Goal: Transaction & Acquisition: Purchase product/service

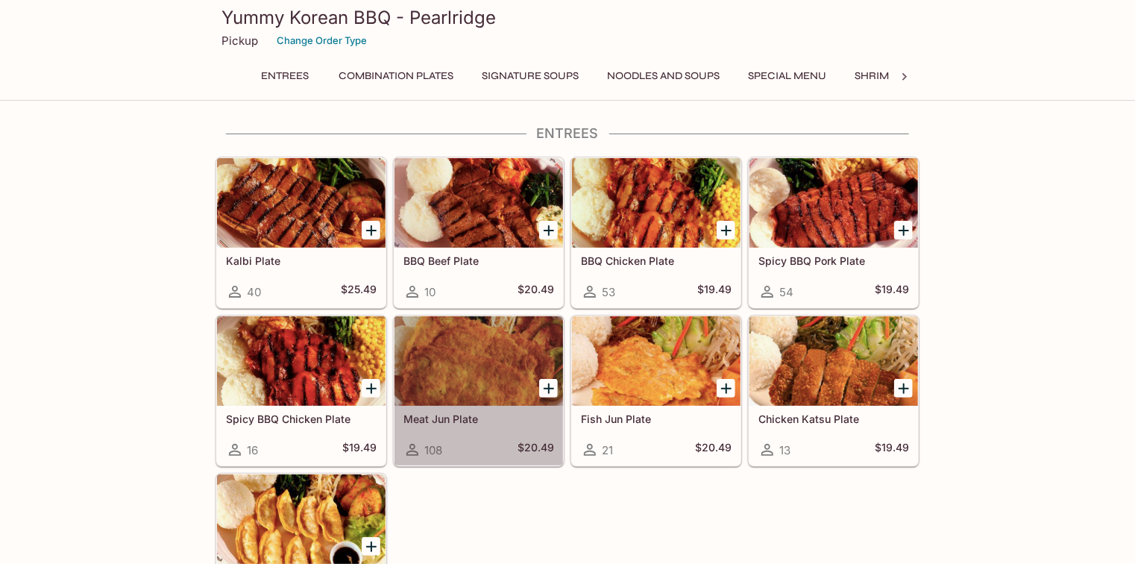
click at [447, 387] on div at bounding box center [478, 360] width 168 height 89
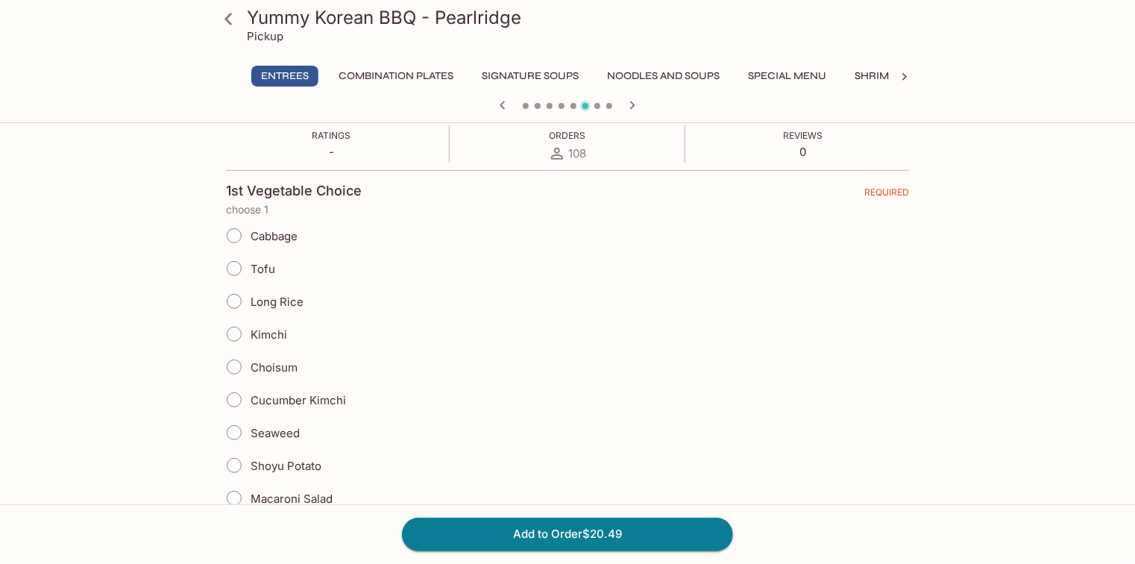
scroll to position [298, 0]
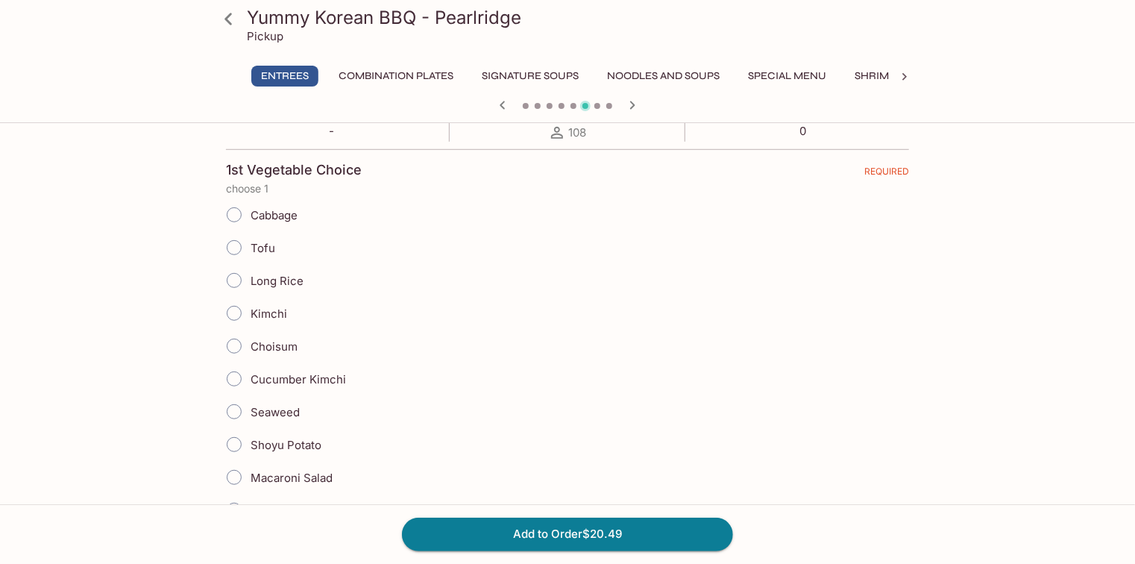
click at [239, 316] on input "Kimchi" at bounding box center [233, 312] width 31 height 31
radio input "true"
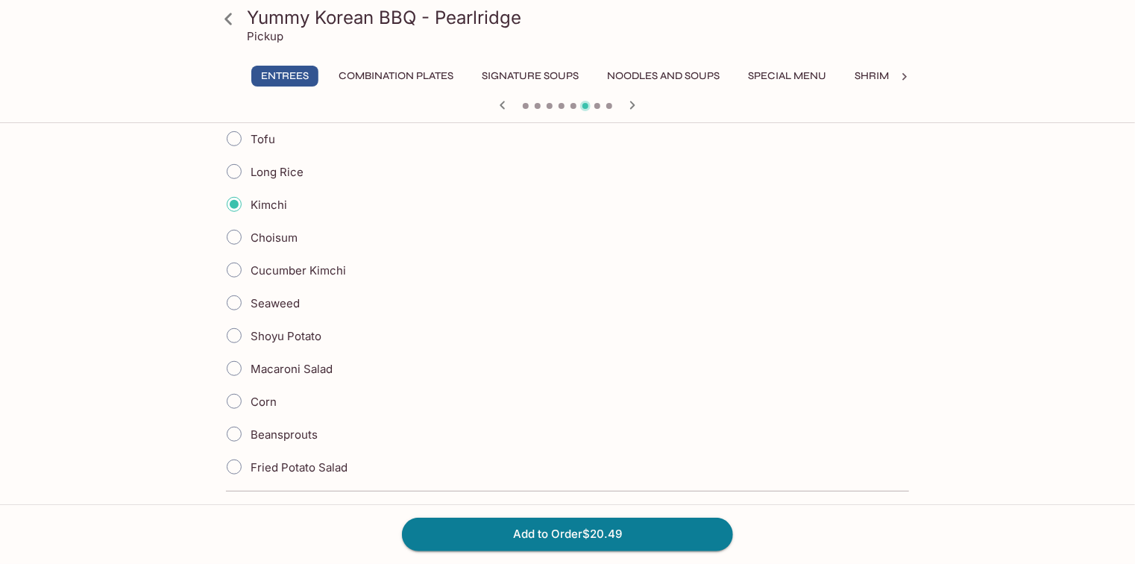
scroll to position [417, 0]
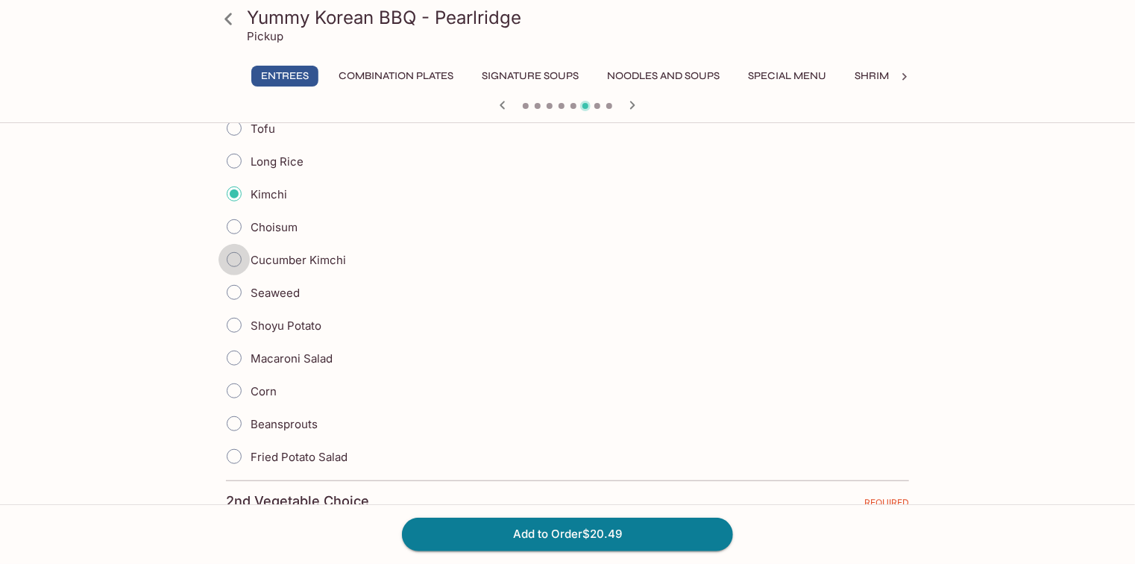
click at [236, 264] on input "Cucumber Kimchi" at bounding box center [233, 259] width 31 height 31
radio input "true"
click at [247, 318] on input "Shoyu Potato" at bounding box center [233, 324] width 31 height 31
radio input "true"
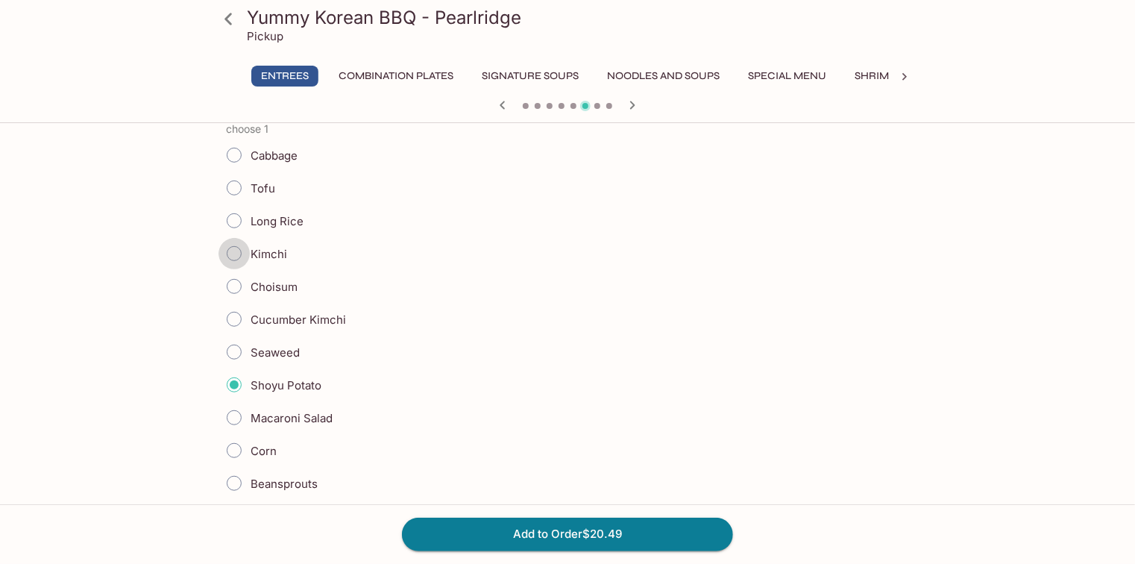
click at [229, 251] on input "Kimchi" at bounding box center [233, 253] width 31 height 31
radio input "true"
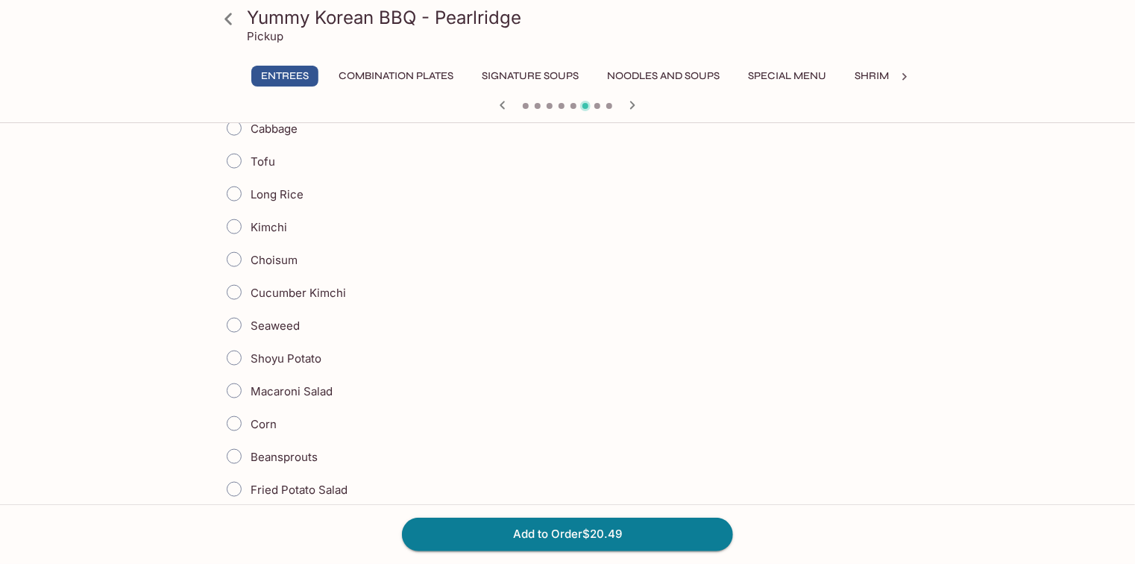
scroll to position [895, 0]
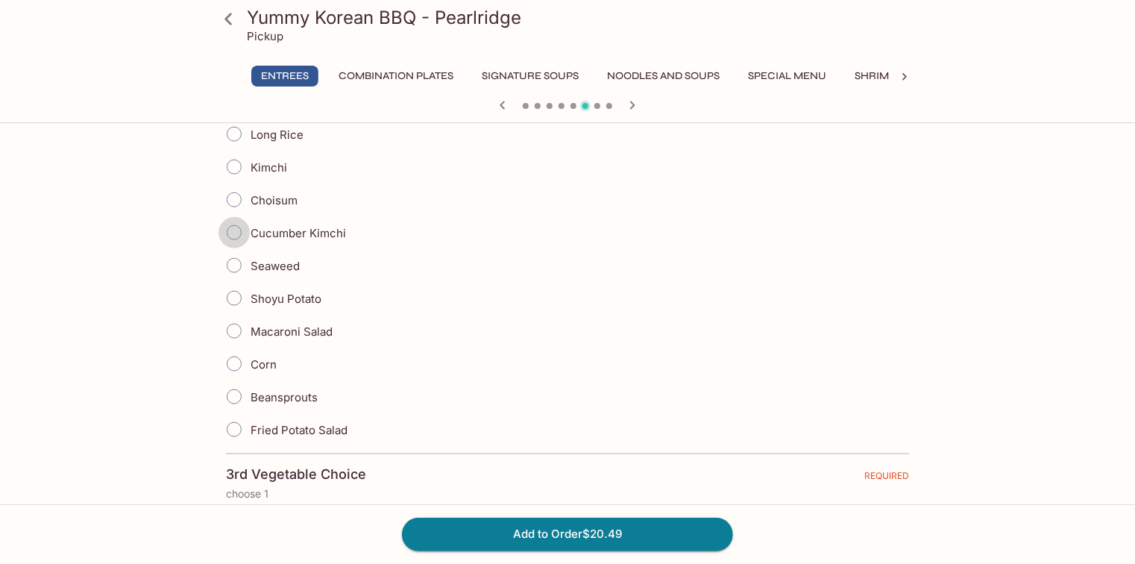
click at [237, 230] on input "Cucumber Kimchi" at bounding box center [233, 232] width 31 height 31
radio input "true"
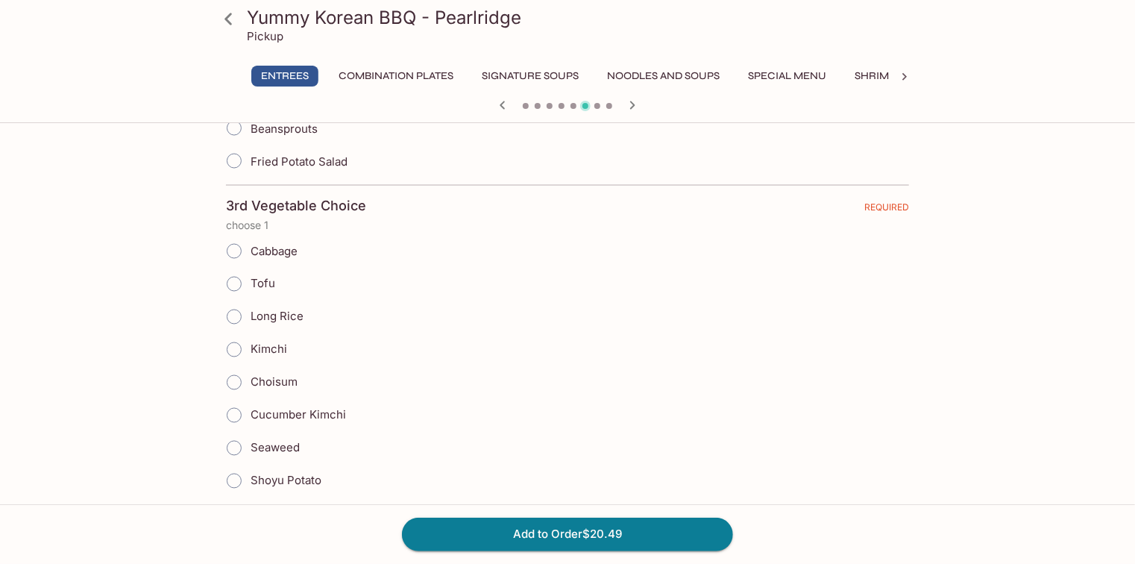
scroll to position [1193, 0]
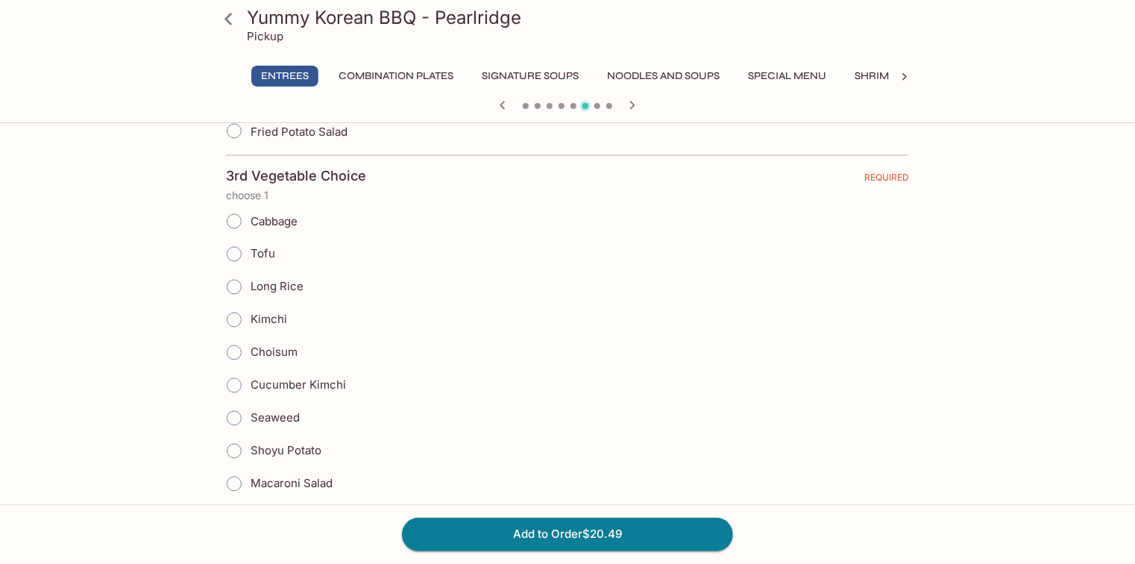
click at [233, 435] on input "Shoyu Potato" at bounding box center [233, 450] width 31 height 31
radio input "true"
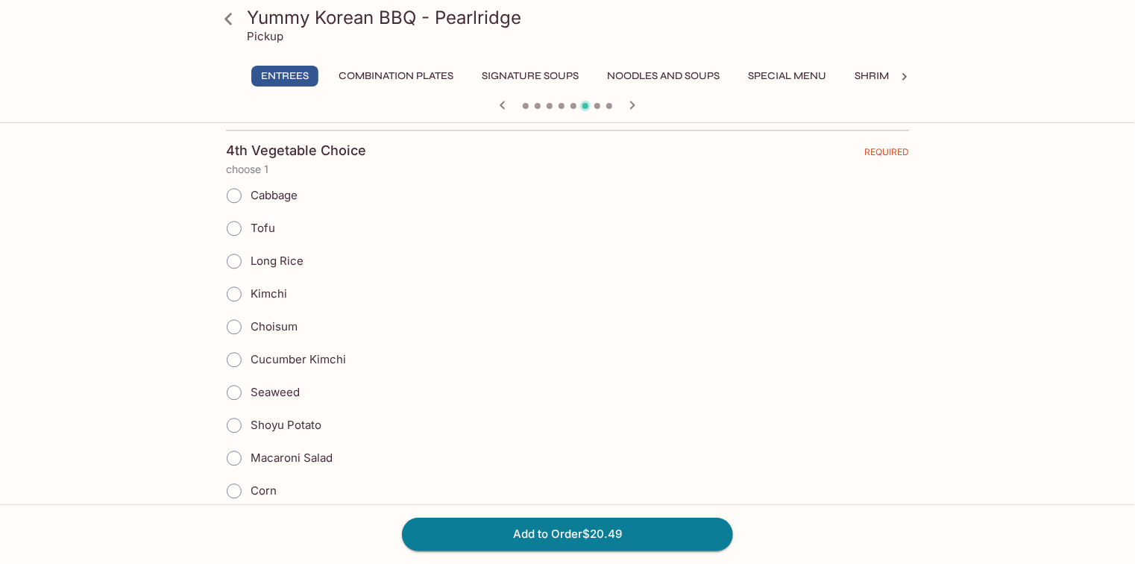
scroll to position [1670, 0]
click at [259, 286] on span "Kimchi" at bounding box center [268, 293] width 37 height 14
click at [250, 283] on input "Kimchi" at bounding box center [233, 292] width 31 height 31
radio input "true"
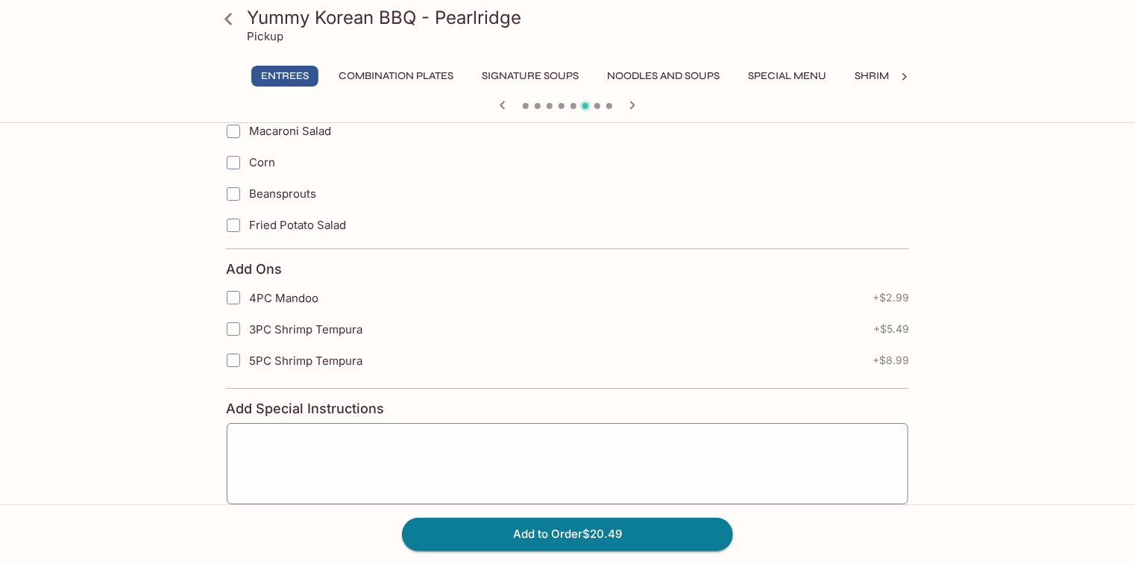
scroll to position [2493, 0]
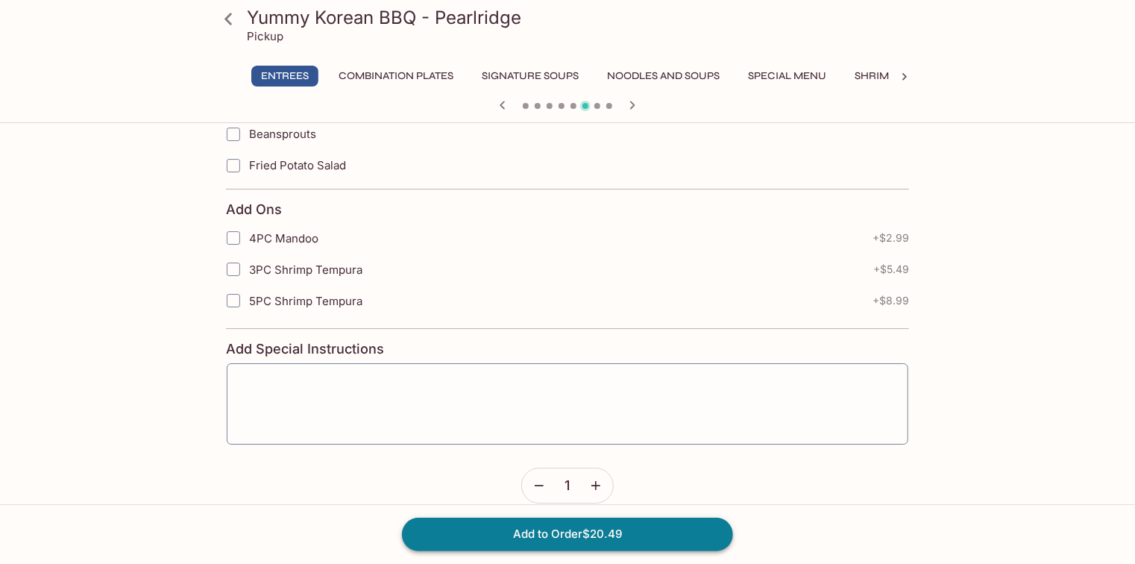
click at [573, 531] on button "Add to Order $20.49" at bounding box center [567, 533] width 331 height 33
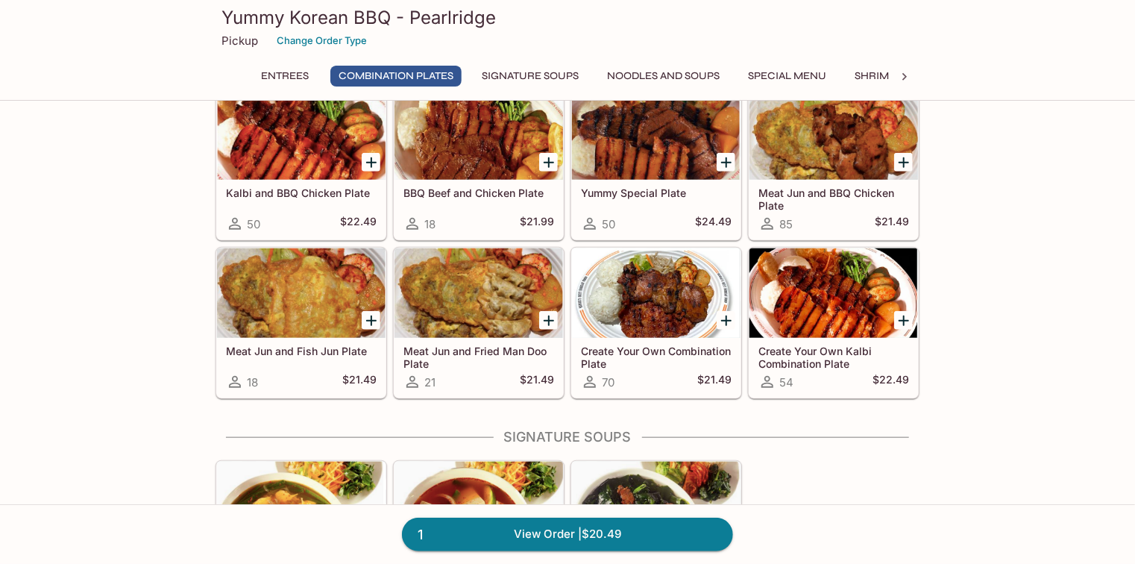
scroll to position [596, 0]
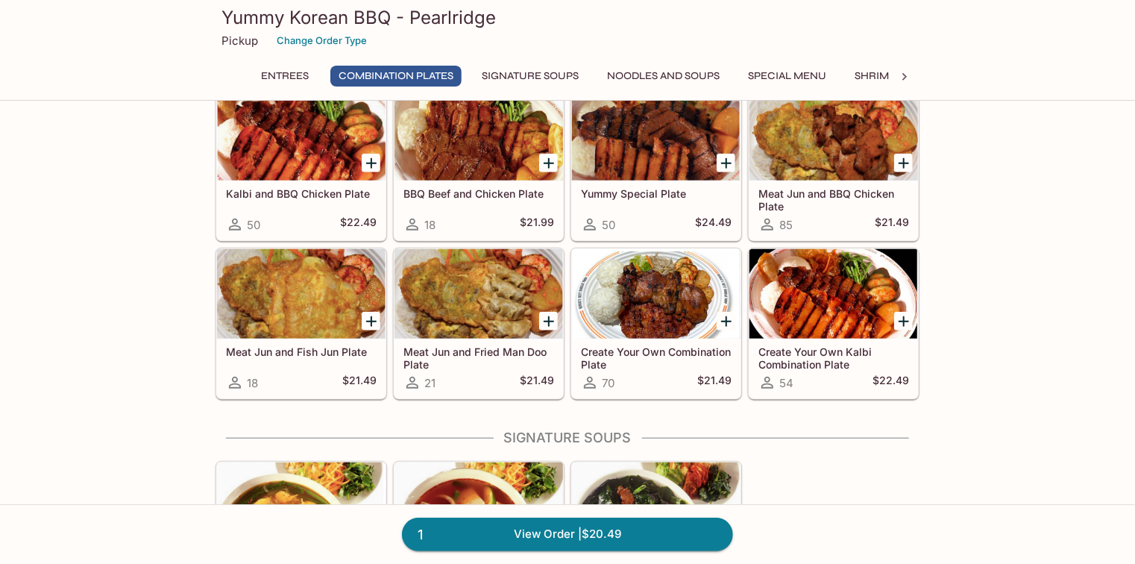
click at [831, 295] on div at bounding box center [833, 293] width 168 height 89
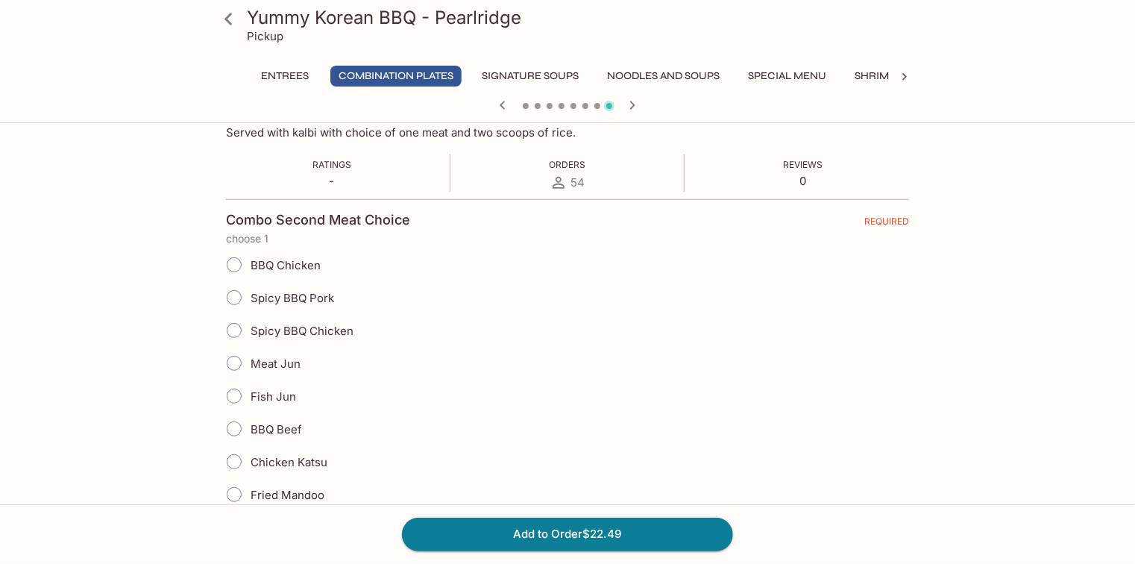
scroll to position [239, 0]
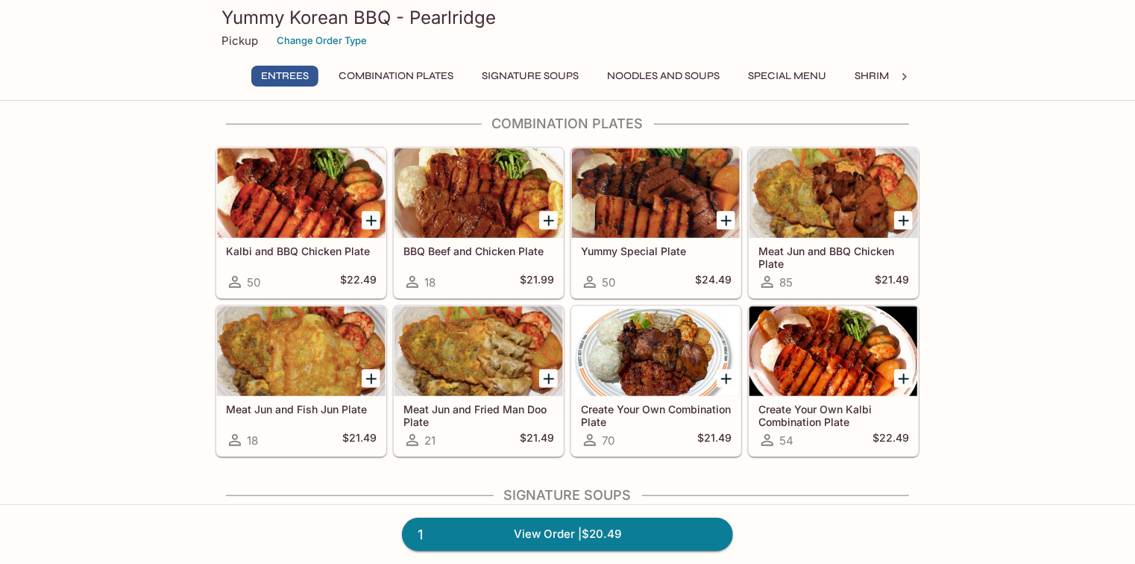
scroll to position [473, 0]
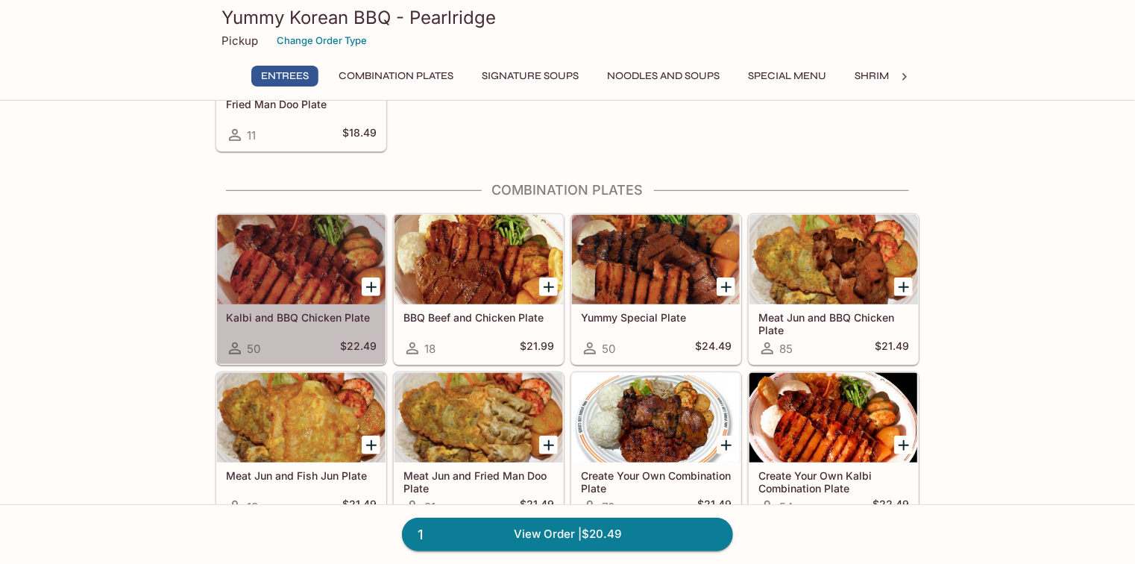
click at [329, 265] on div at bounding box center [301, 259] width 168 height 89
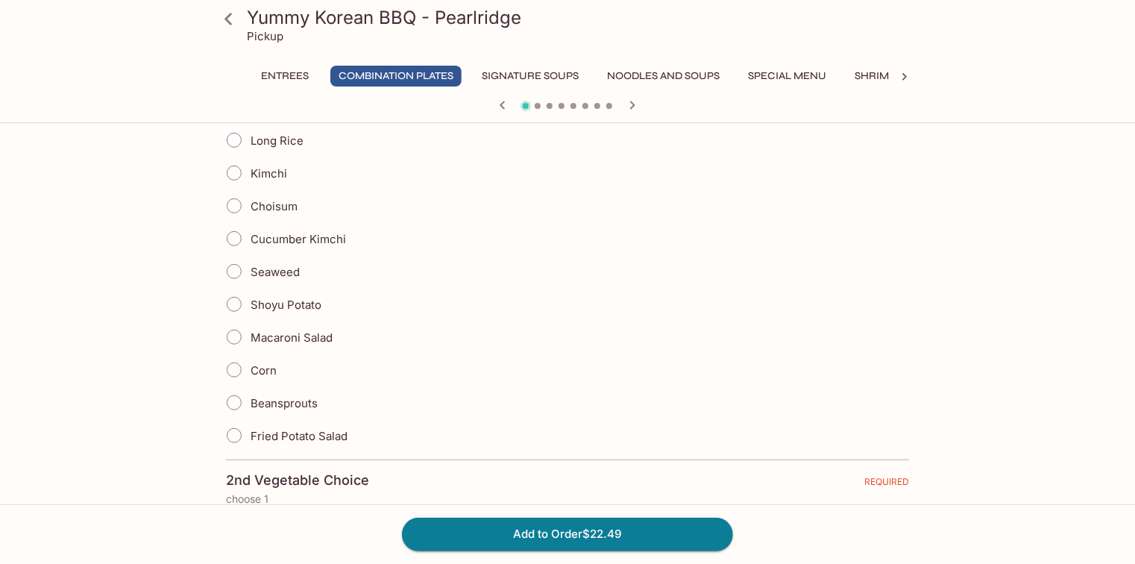
scroll to position [417, 0]
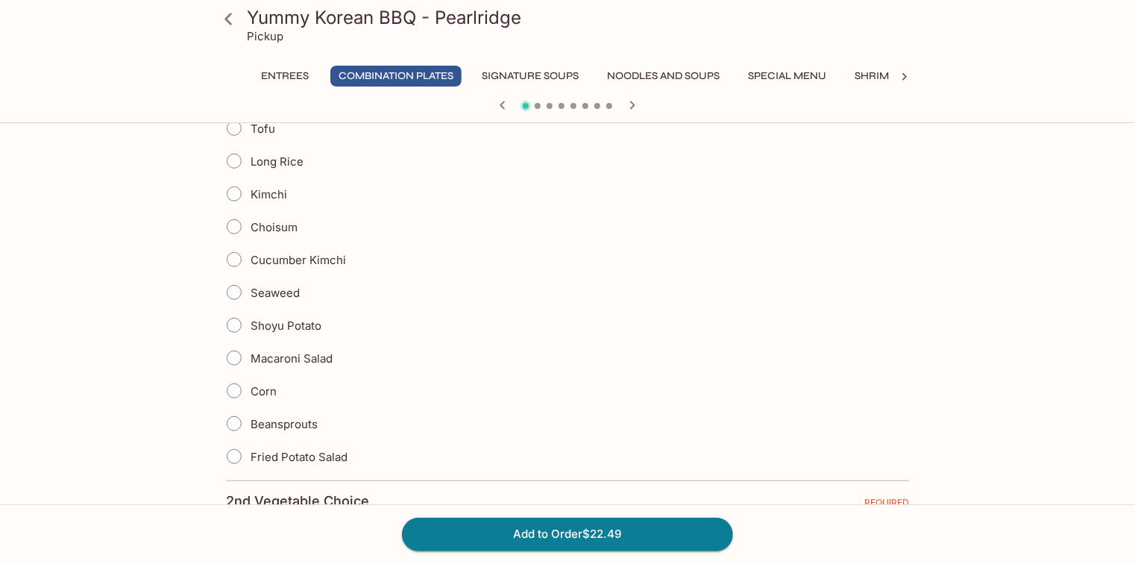
click at [230, 329] on input "Shoyu Potato" at bounding box center [233, 324] width 31 height 31
radio input "true"
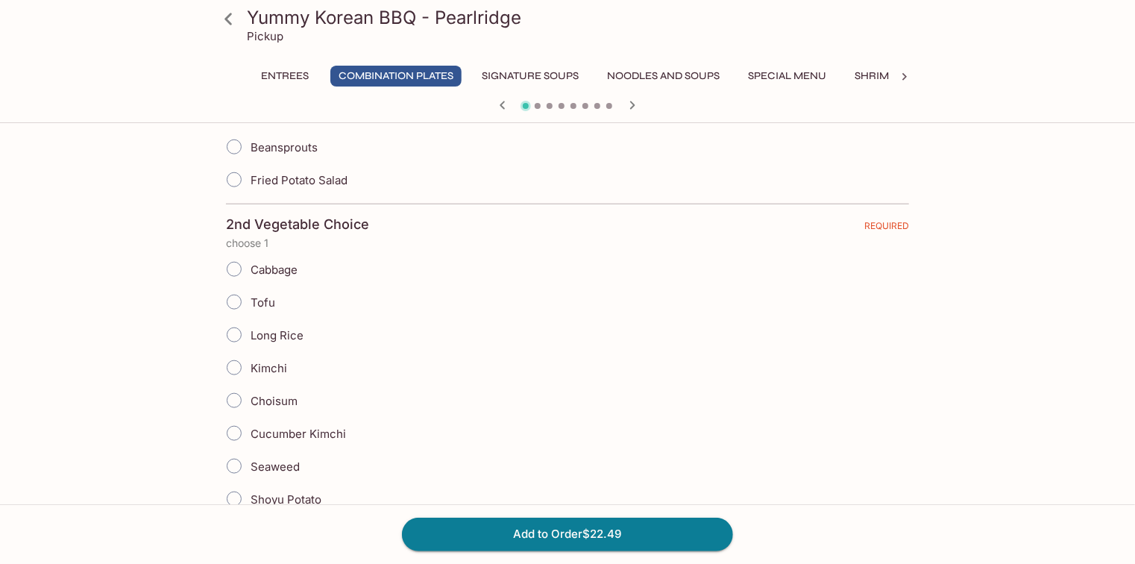
scroll to position [716, 0]
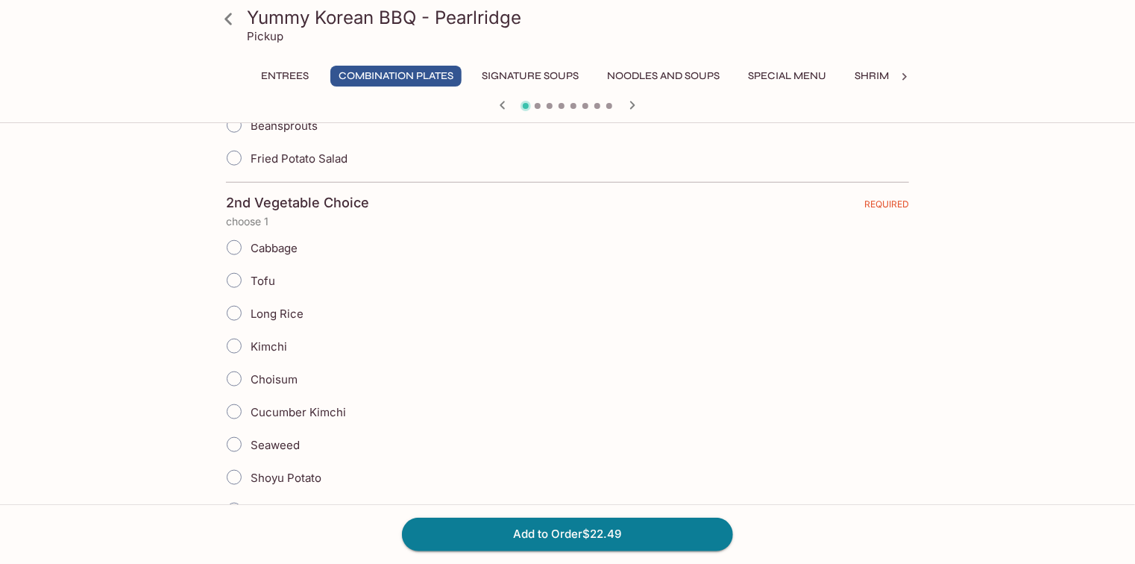
click at [259, 280] on span "Tofu" at bounding box center [262, 281] width 25 height 14
click at [250, 280] on input "Tofu" at bounding box center [233, 280] width 31 height 31
radio input "true"
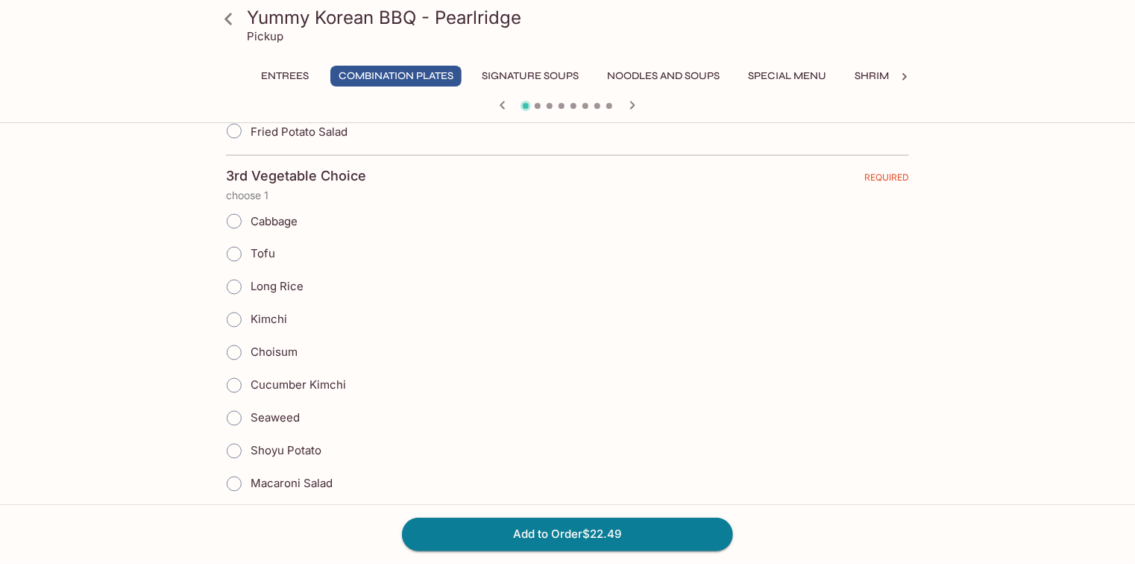
scroll to position [1252, 0]
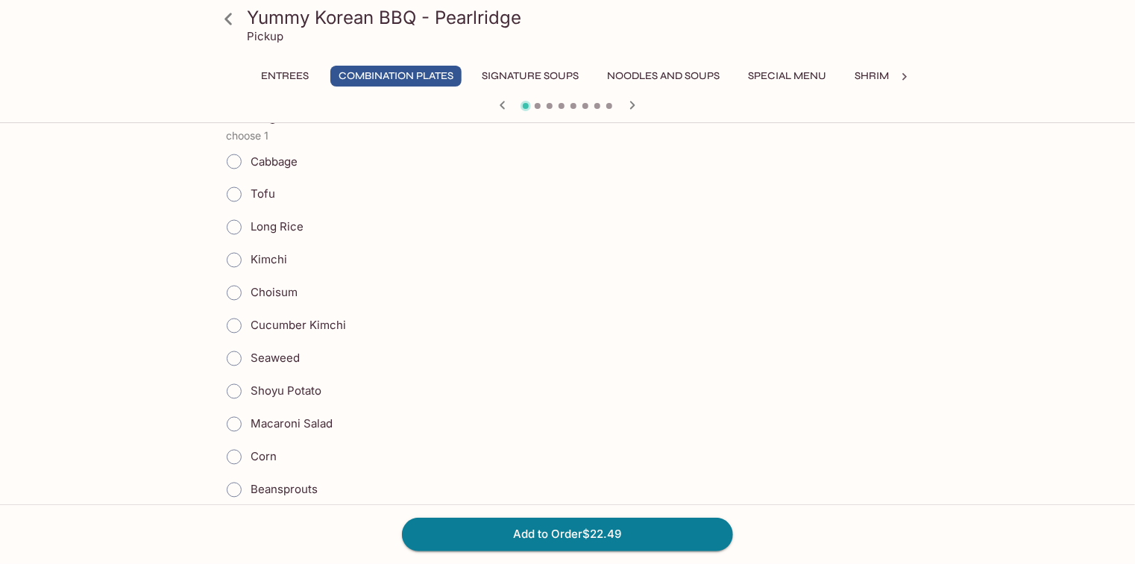
click at [275, 253] on span "Kimchi" at bounding box center [268, 260] width 37 height 14
click at [250, 253] on input "Kimchi" at bounding box center [233, 260] width 31 height 31
radio input "true"
click at [307, 323] on span "Cucumber Kimchi" at bounding box center [297, 325] width 95 height 14
click at [250, 323] on input "Cucumber Kimchi" at bounding box center [233, 325] width 31 height 31
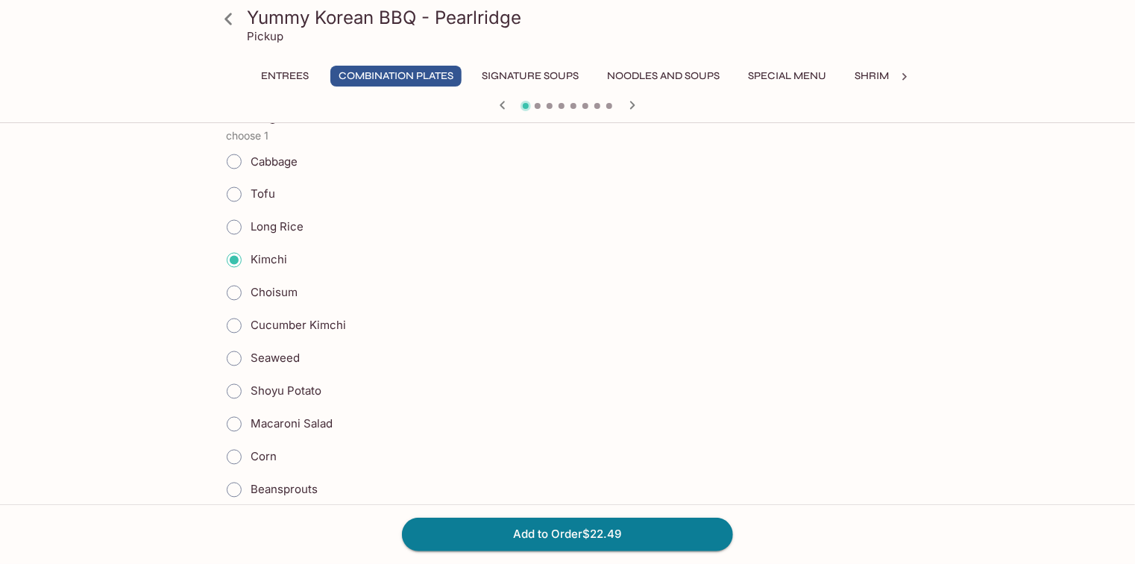
radio input "true"
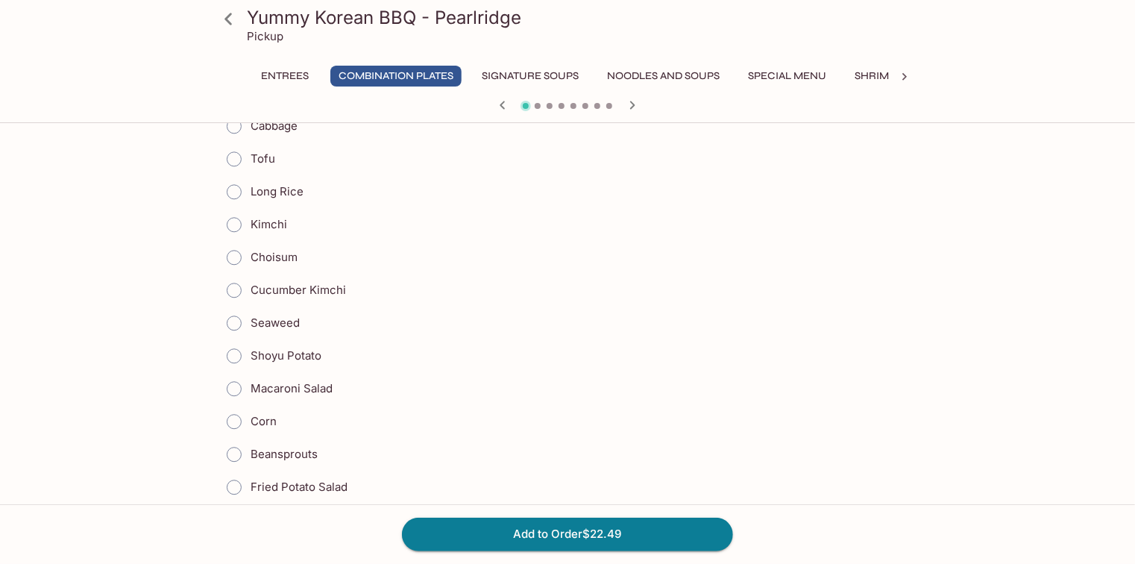
scroll to position [1670, 0]
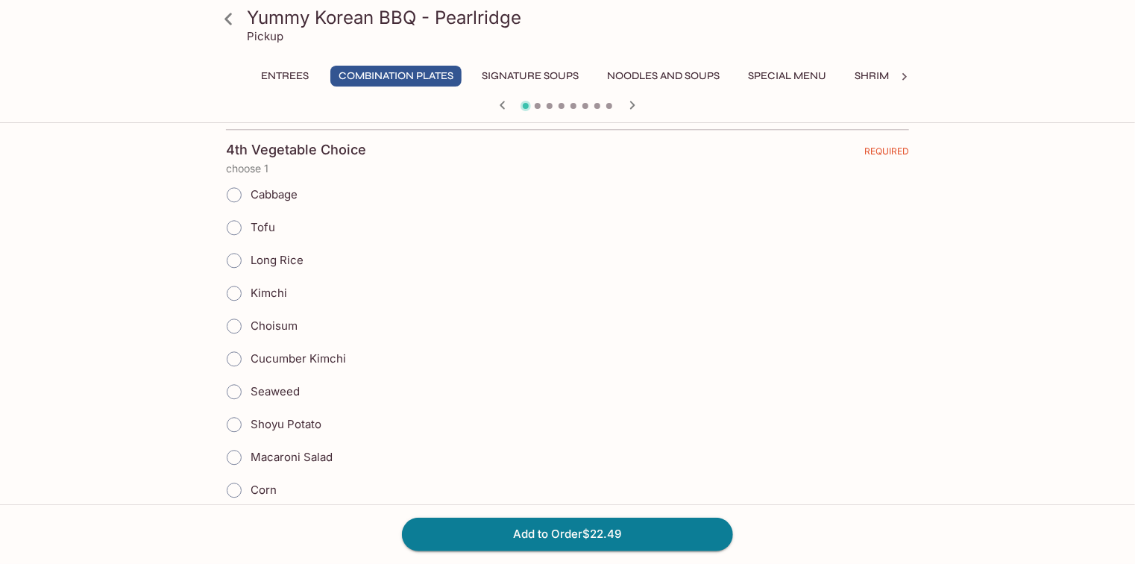
click at [286, 253] on span "Long Rice" at bounding box center [276, 260] width 53 height 14
click at [250, 249] on input "Long Rice" at bounding box center [233, 260] width 31 height 31
radio input "true"
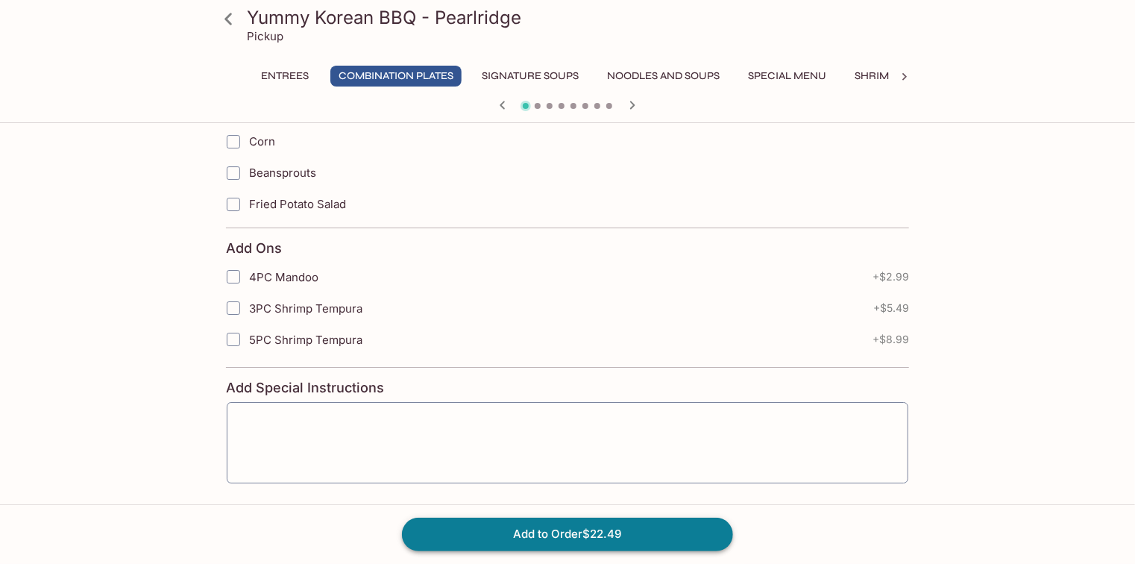
scroll to position [2493, 0]
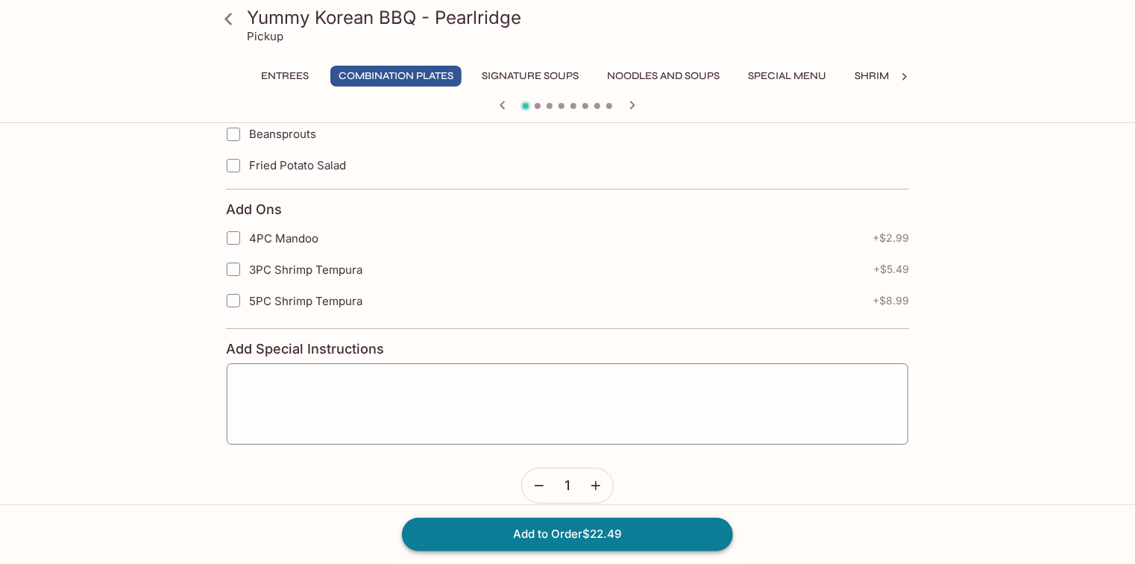
click at [532, 536] on button "Add to Order $22.49" at bounding box center [567, 533] width 331 height 33
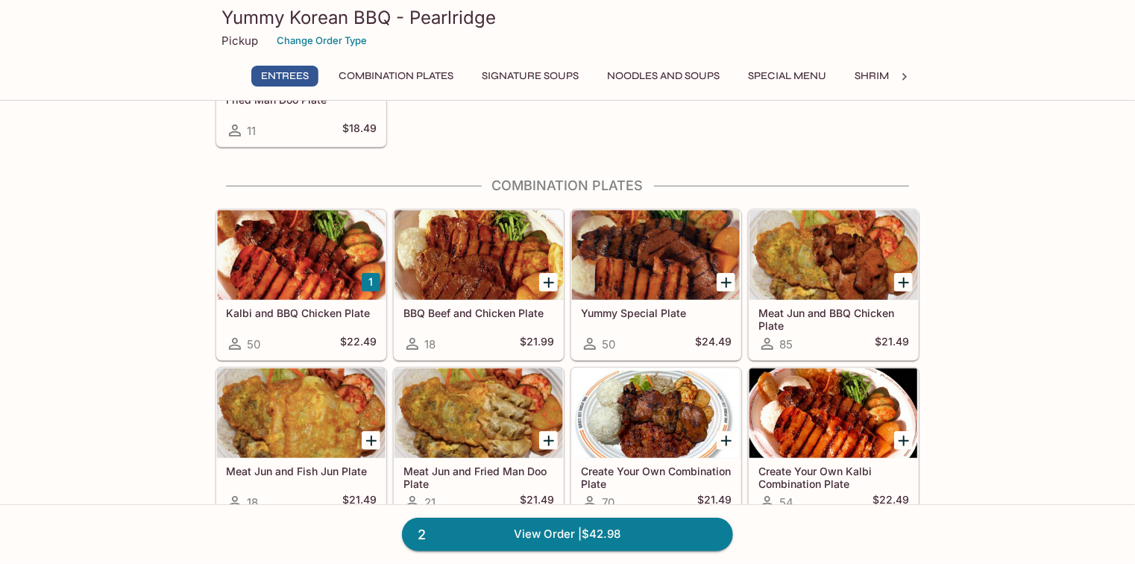
scroll to position [537, 0]
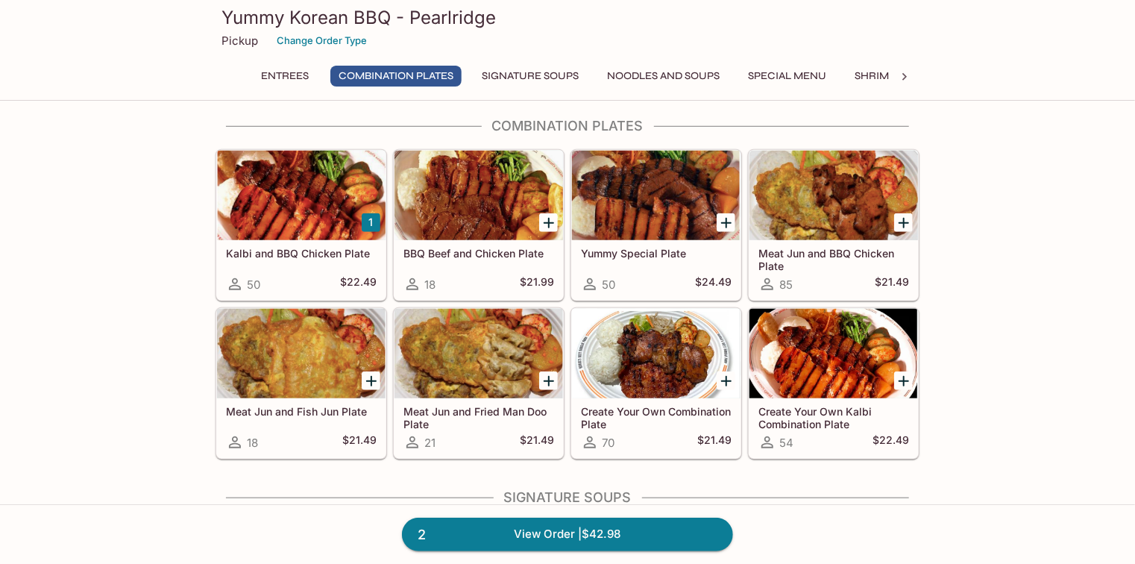
click at [675, 271] on div "Yummy Special Plate 50 $24.49" at bounding box center [656, 270] width 168 height 60
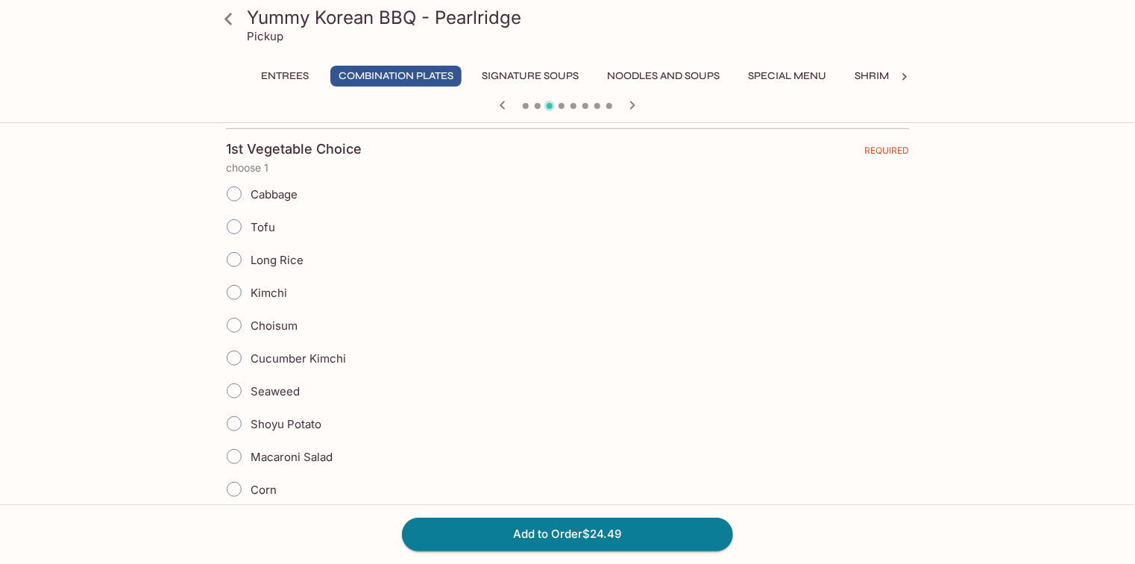
scroll to position [298, 0]
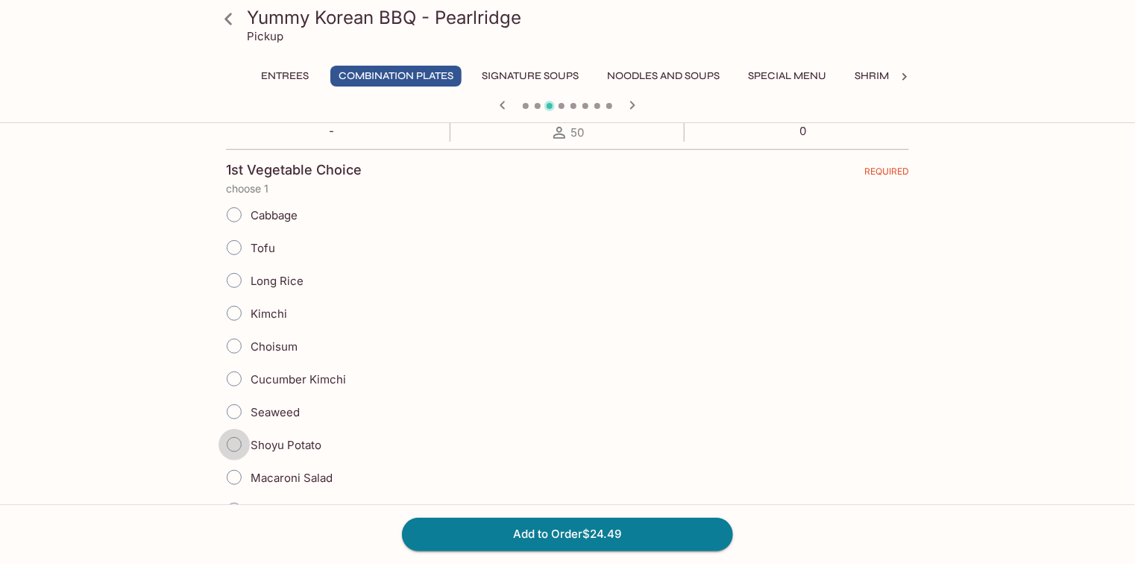
click at [232, 447] on input "Shoyu Potato" at bounding box center [233, 444] width 31 height 31
radio input "true"
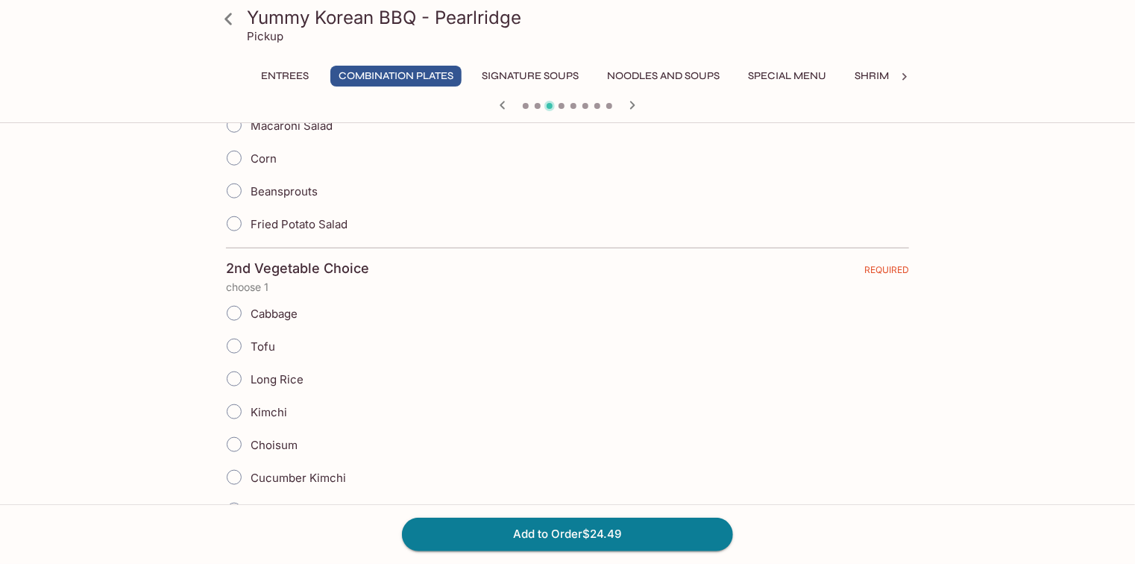
scroll to position [775, 0]
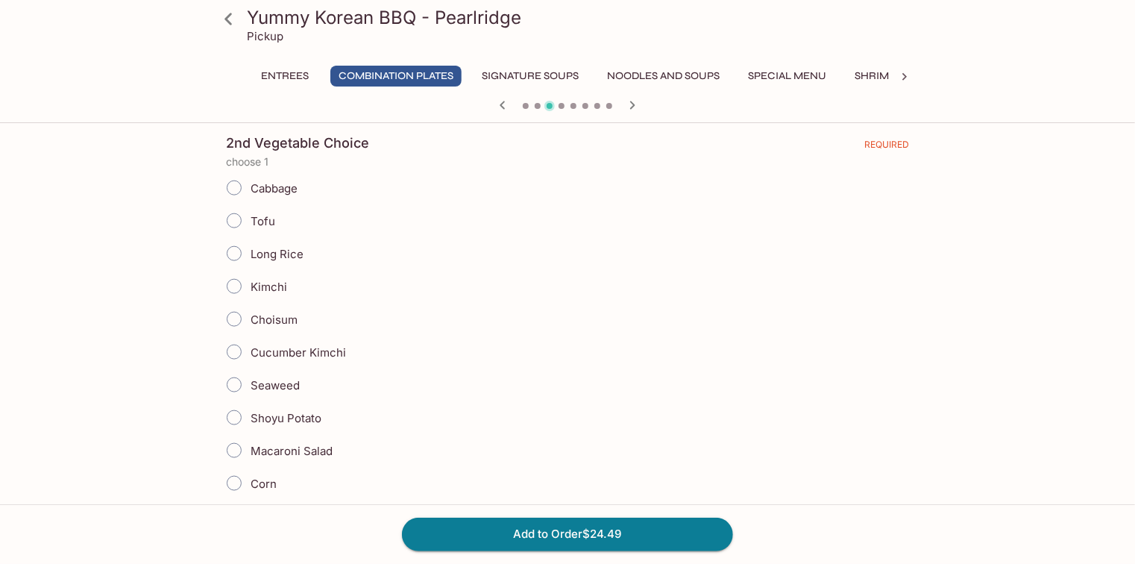
click at [233, 215] on input "Tofu" at bounding box center [233, 220] width 31 height 31
radio input "true"
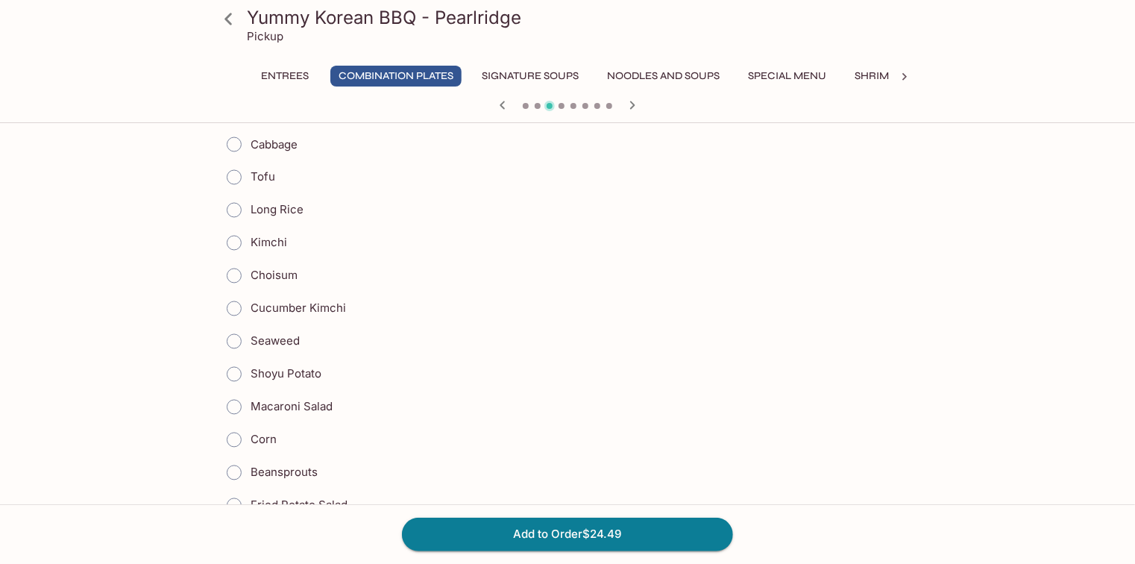
scroll to position [1312, 0]
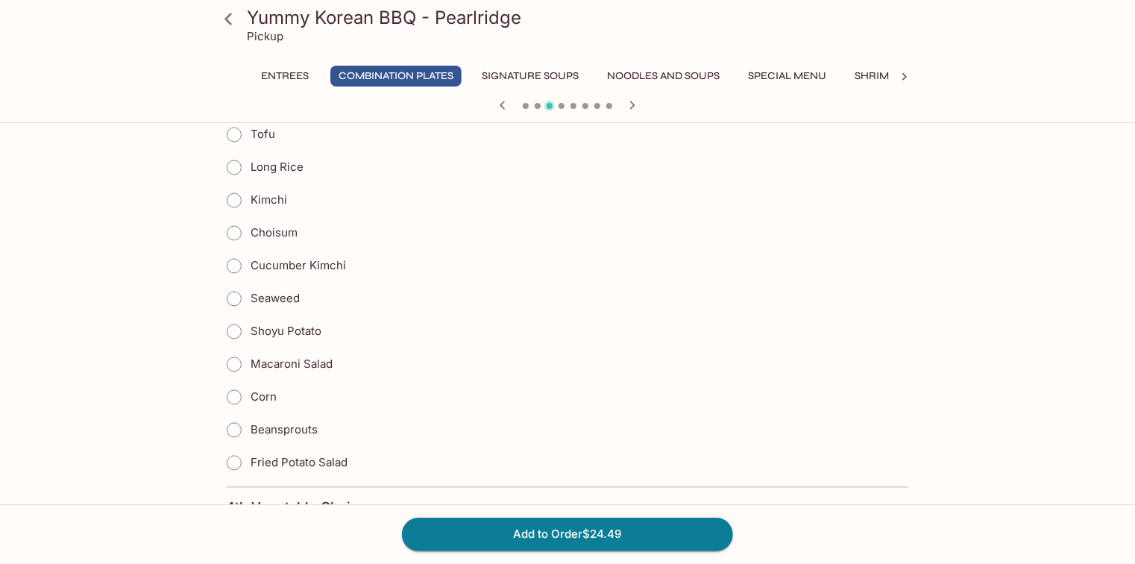
click at [277, 435] on label "Beansprouts" at bounding box center [268, 430] width 100 height 33
click at [250, 435] on input "Beansprouts" at bounding box center [233, 429] width 31 height 31
radio input "true"
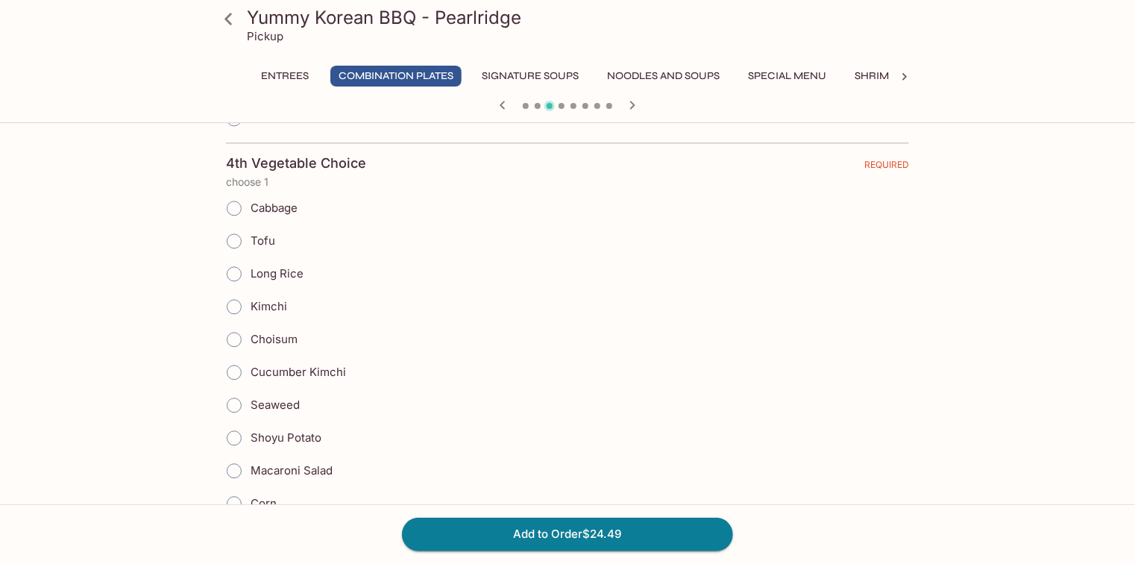
scroll to position [1670, 0]
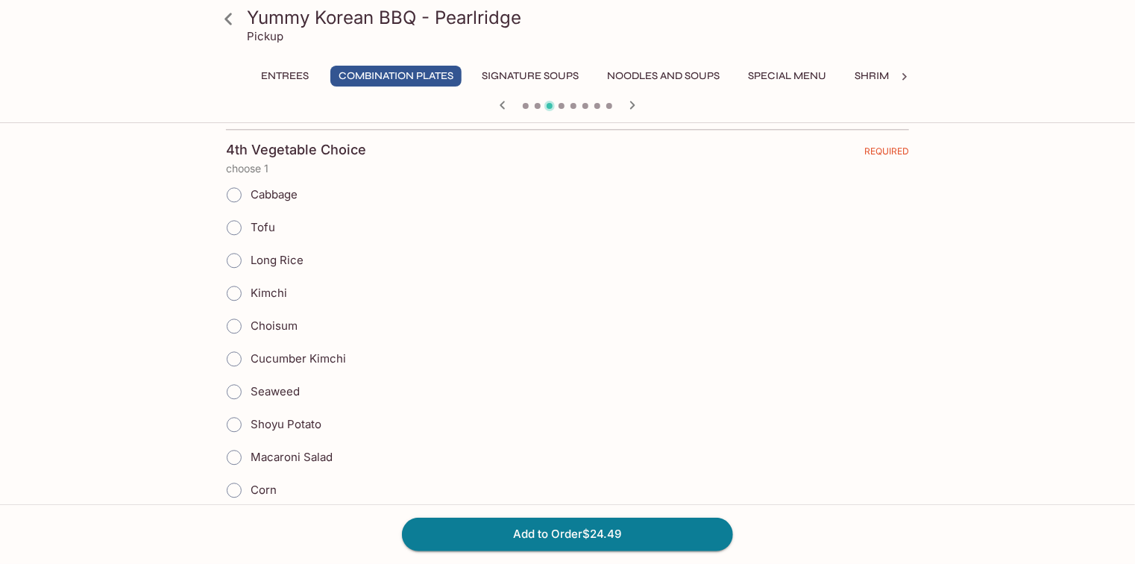
click at [281, 286] on span "Kimchi" at bounding box center [268, 293] width 37 height 14
click at [250, 282] on input "Kimchi" at bounding box center [233, 292] width 31 height 31
radio input "true"
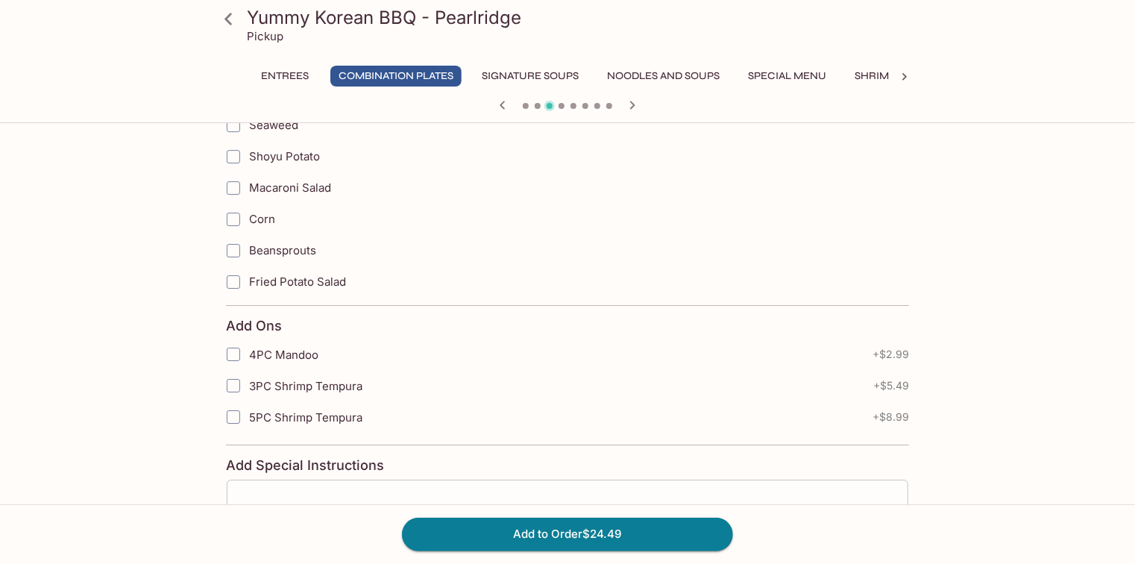
scroll to position [2493, 0]
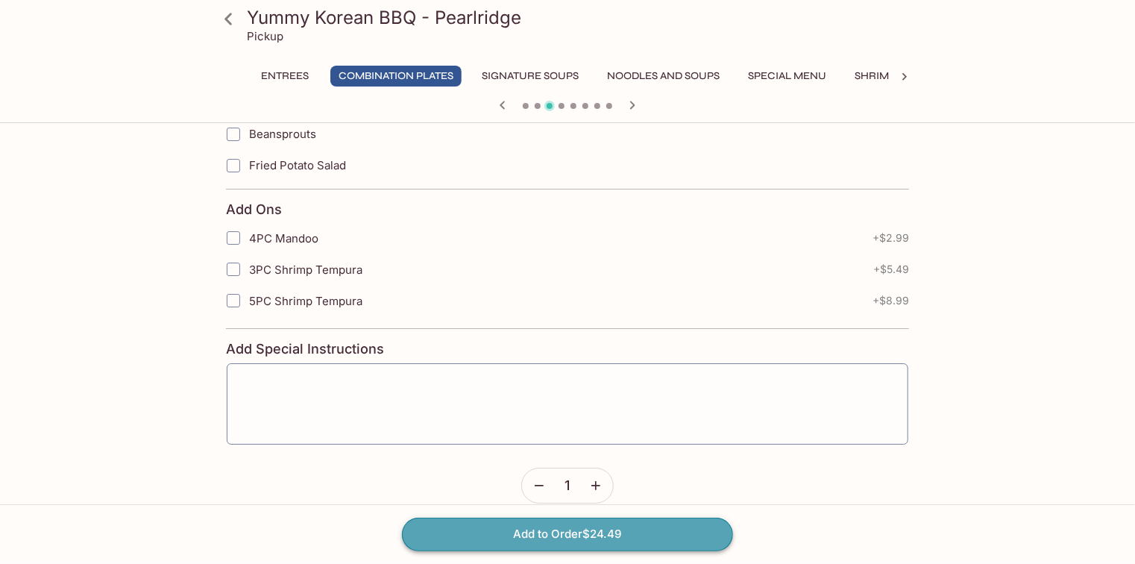
click at [579, 543] on button "Add to Order $24.49" at bounding box center [567, 533] width 331 height 33
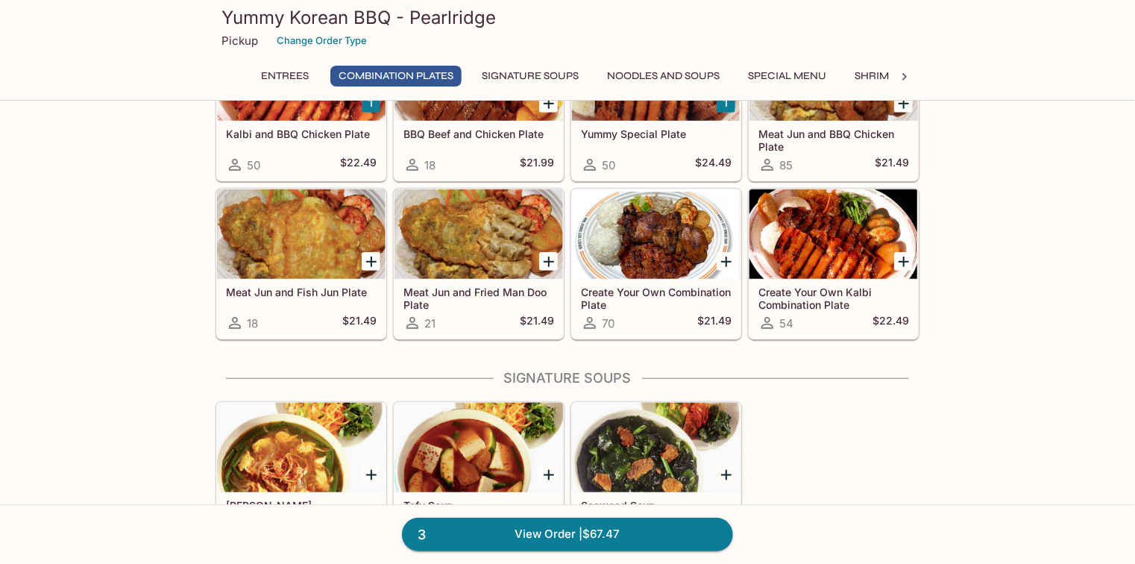
scroll to position [537, 0]
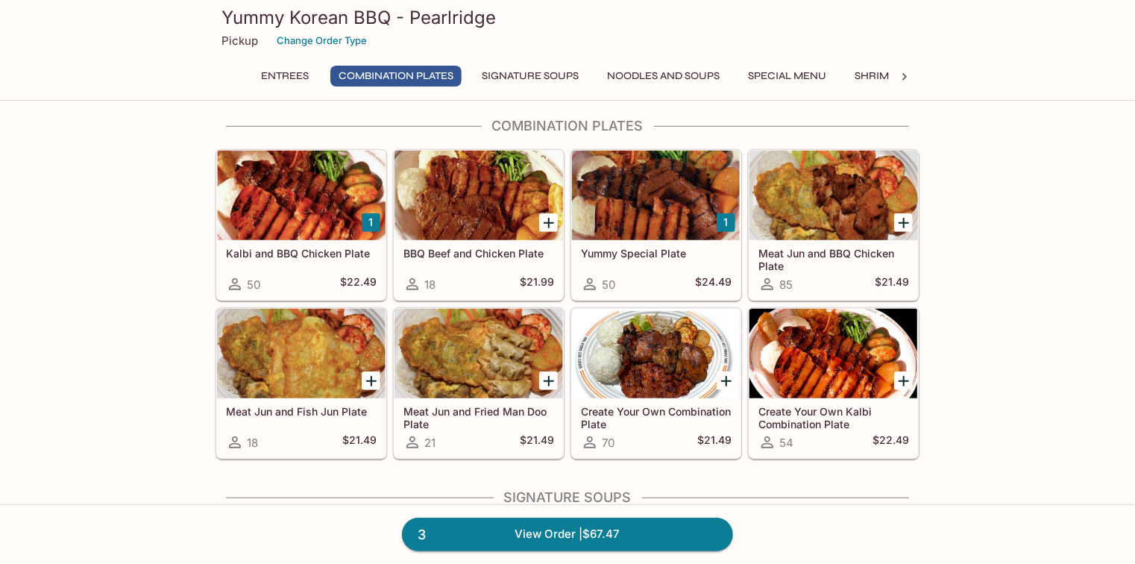
click at [840, 209] on div at bounding box center [833, 195] width 168 height 89
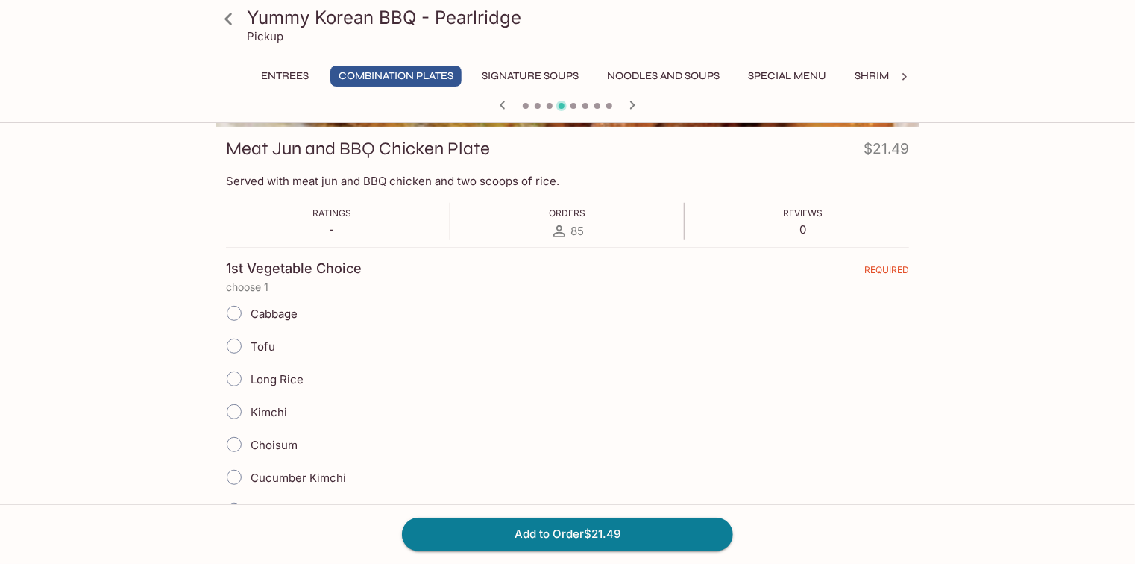
scroll to position [298, 0]
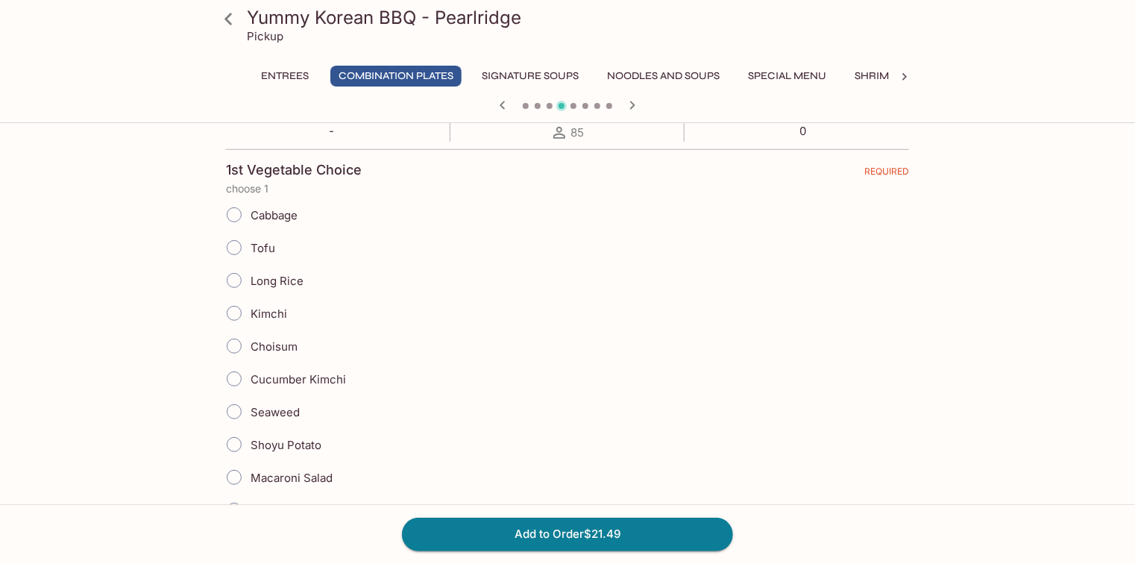
click at [243, 242] on input "Tofu" at bounding box center [233, 247] width 31 height 31
radio input "true"
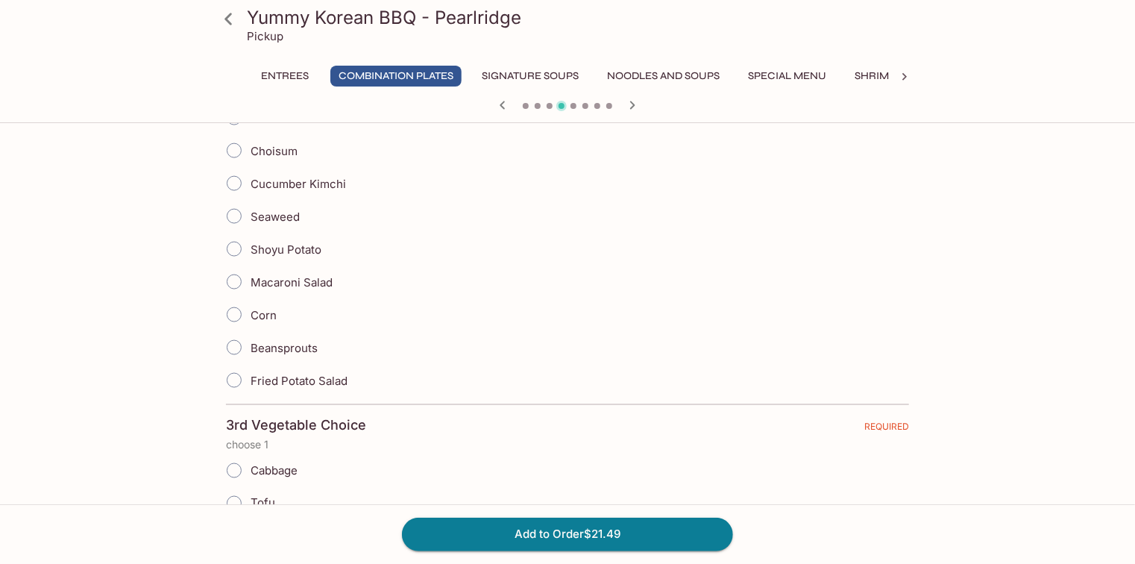
scroll to position [954, 0]
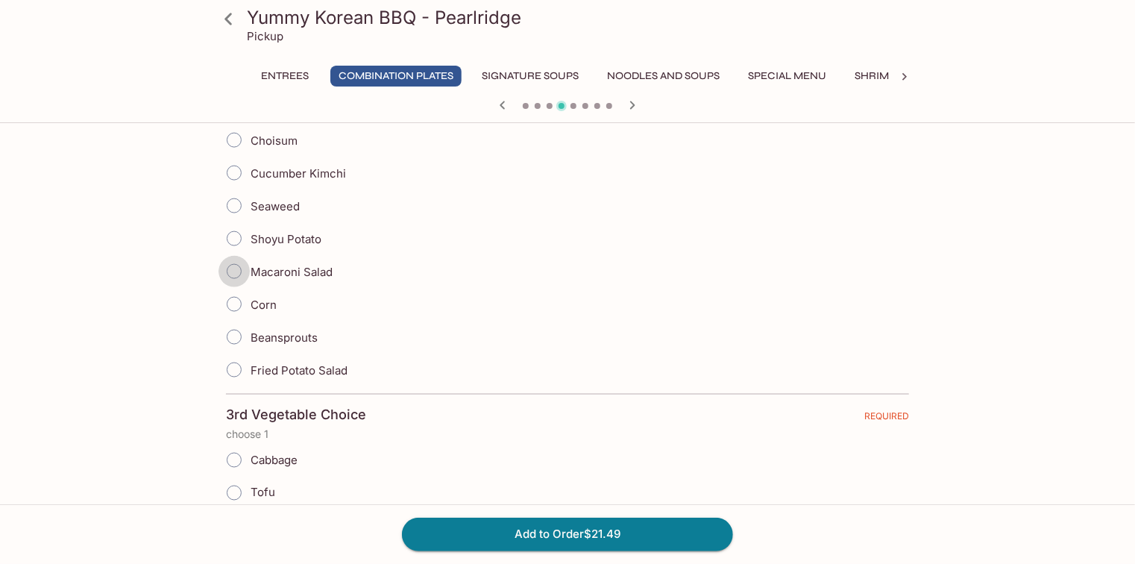
click at [238, 261] on input "Macaroni Salad" at bounding box center [233, 271] width 31 height 31
radio input "true"
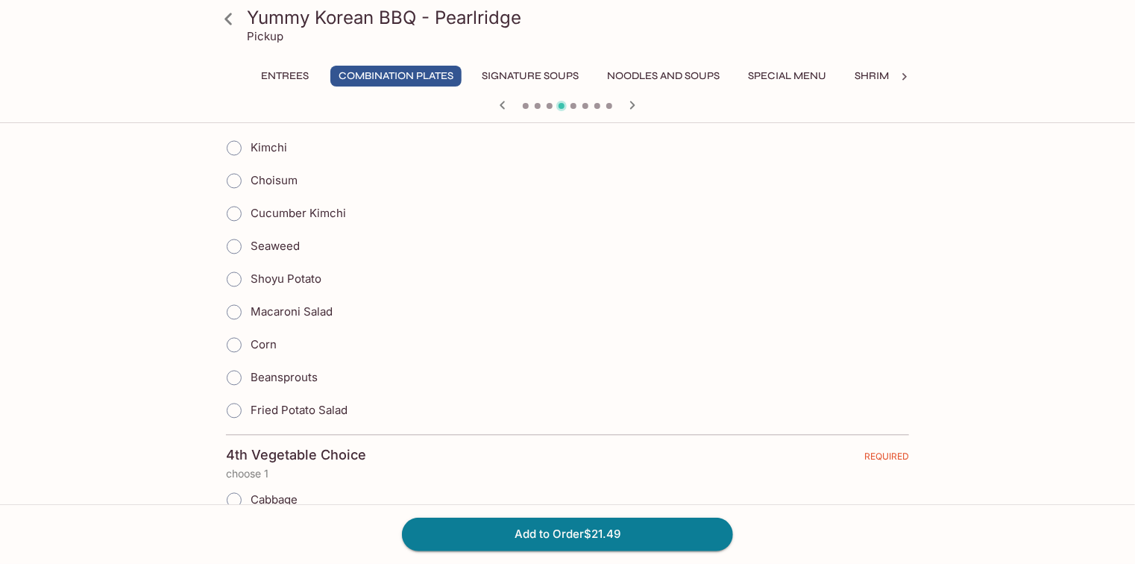
scroll to position [1431, 0]
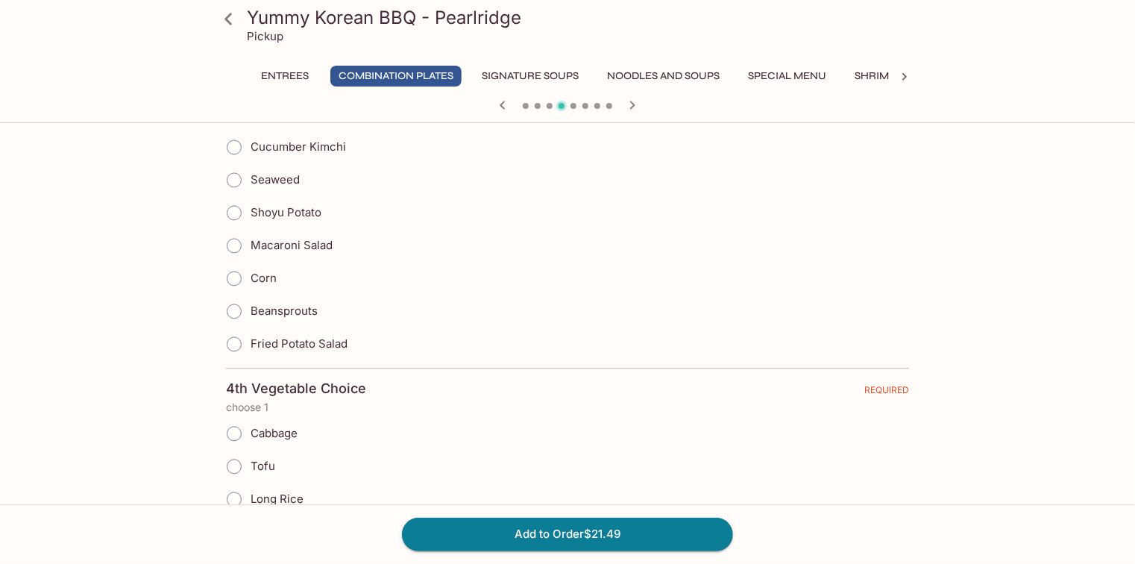
click at [239, 206] on input "Shoyu Potato" at bounding box center [233, 212] width 31 height 31
radio input "true"
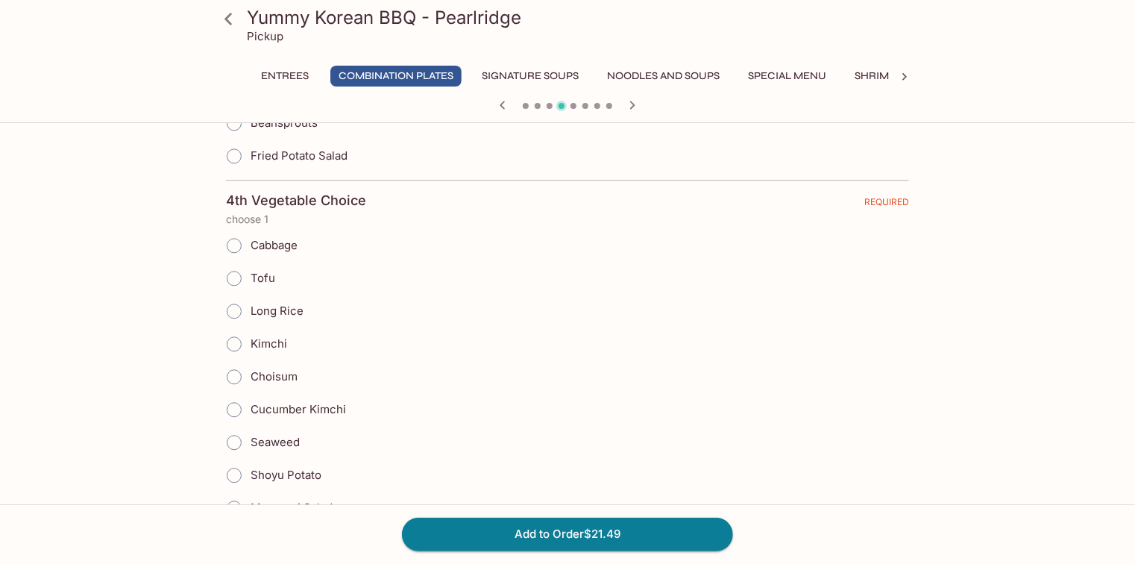
scroll to position [1610, 0]
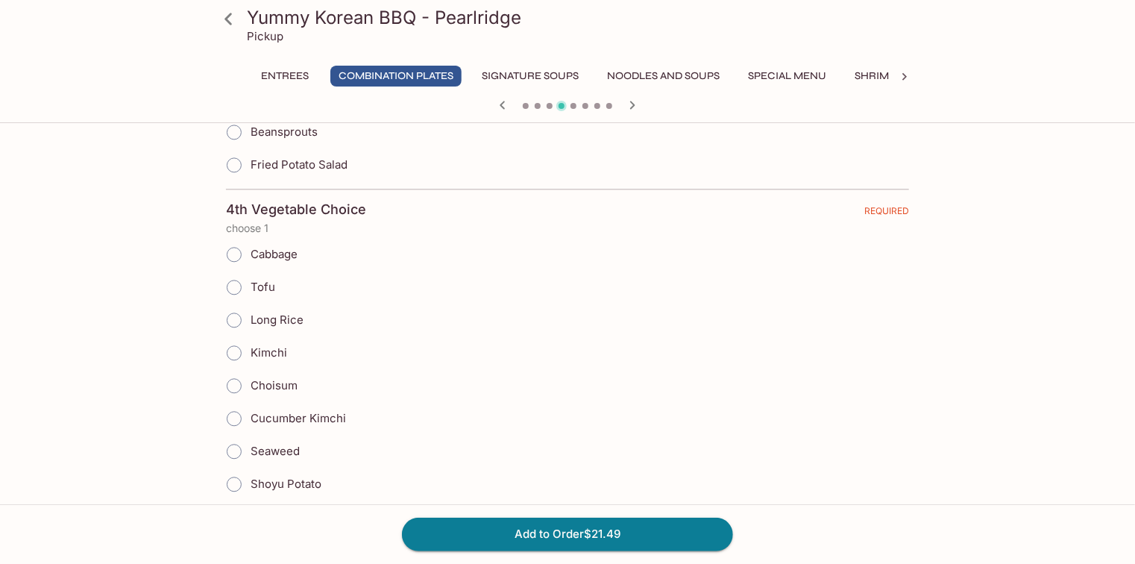
click at [228, 239] on input "Cabbage" at bounding box center [233, 254] width 31 height 31
radio input "true"
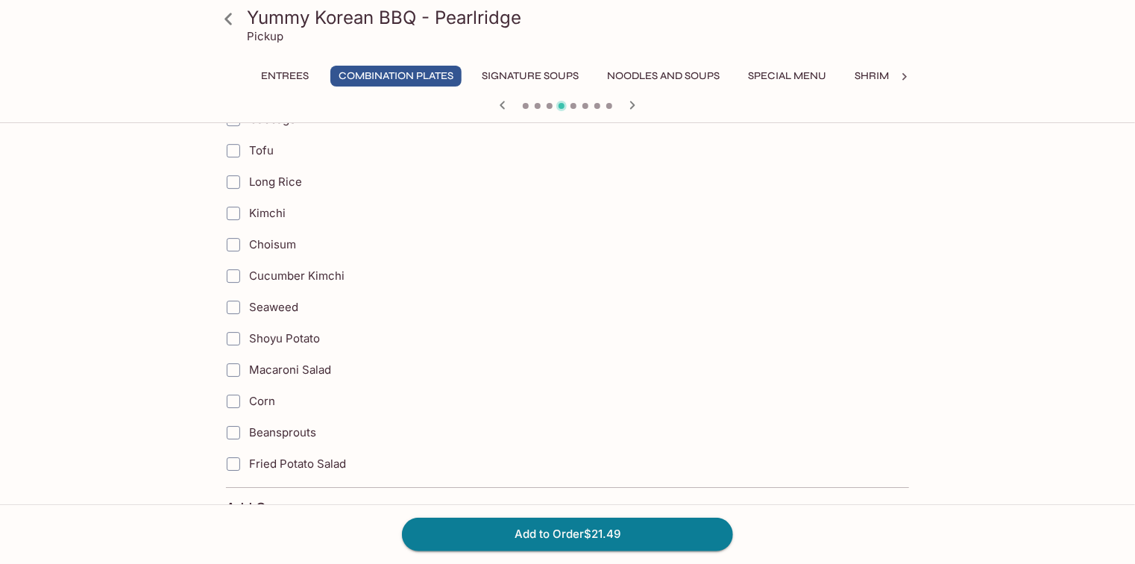
scroll to position [2135, 0]
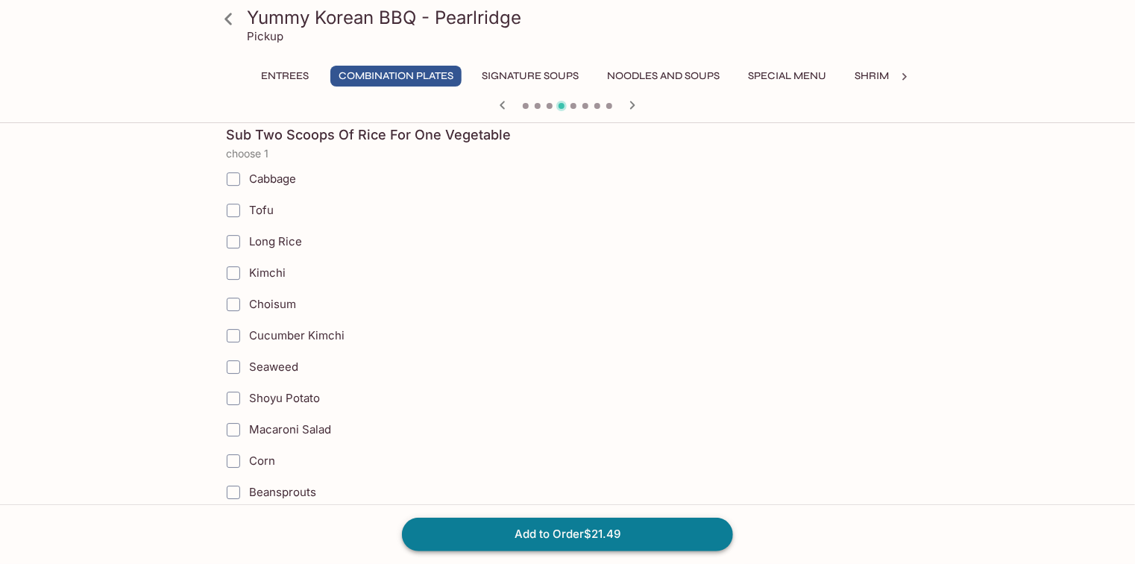
click at [607, 529] on button "Add to Order $21.49" at bounding box center [567, 533] width 331 height 33
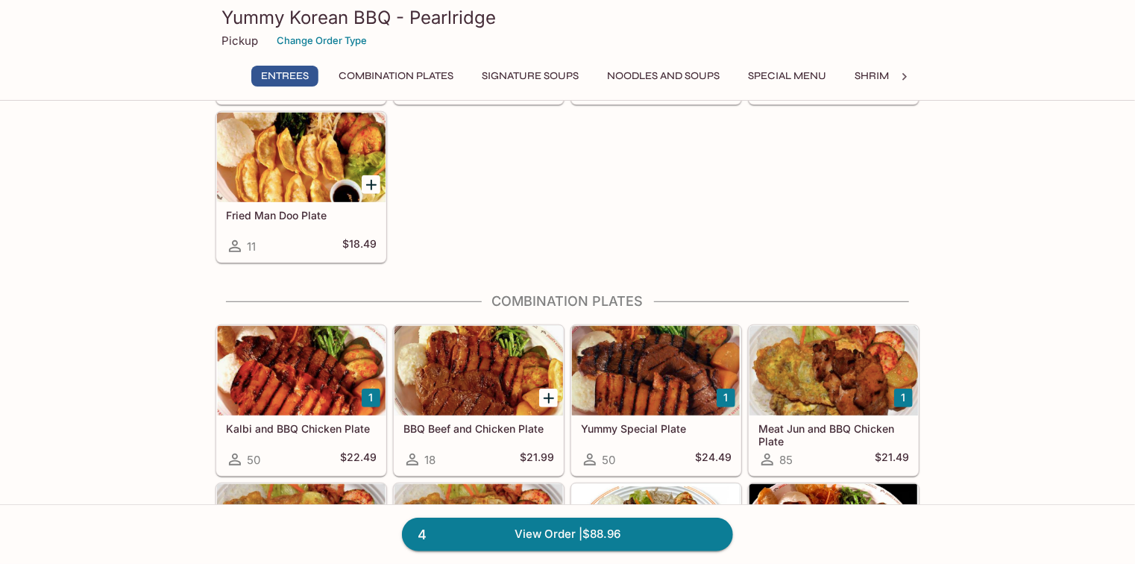
scroll to position [477, 0]
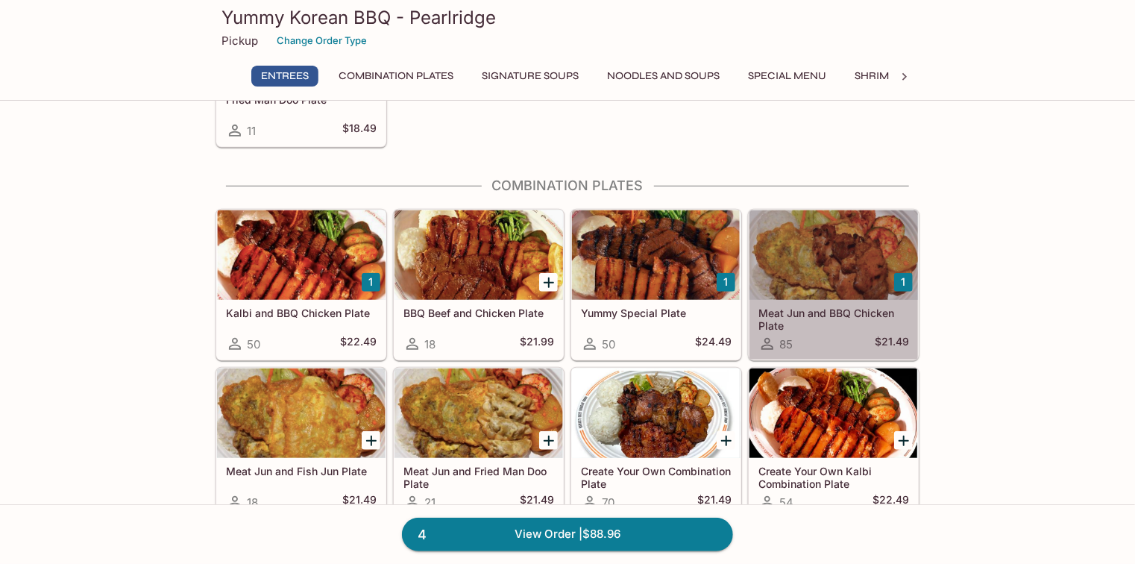
click at [821, 277] on div at bounding box center [833, 254] width 168 height 89
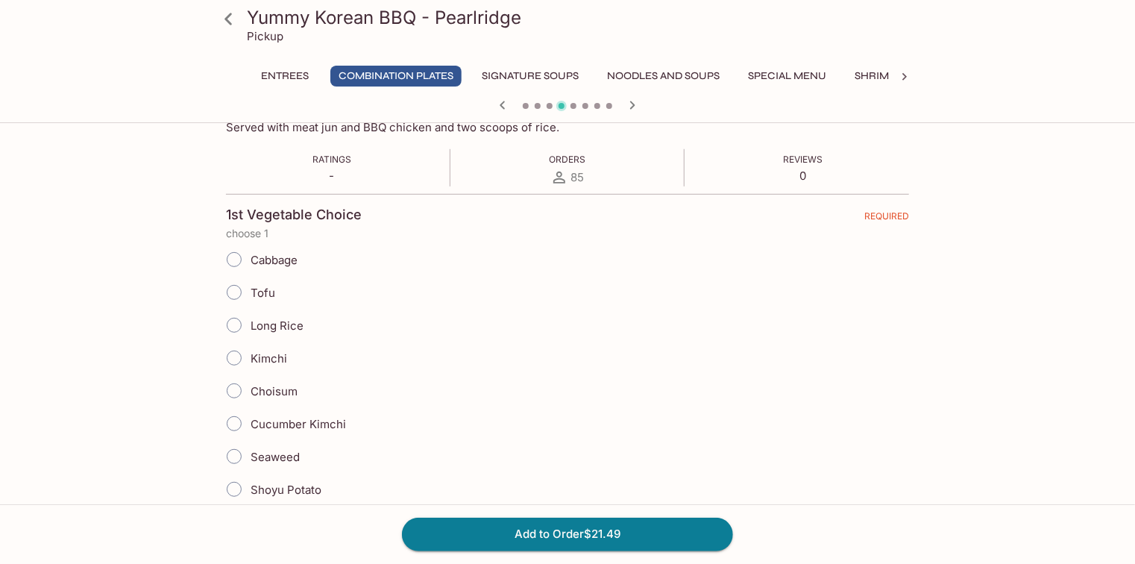
scroll to position [358, 0]
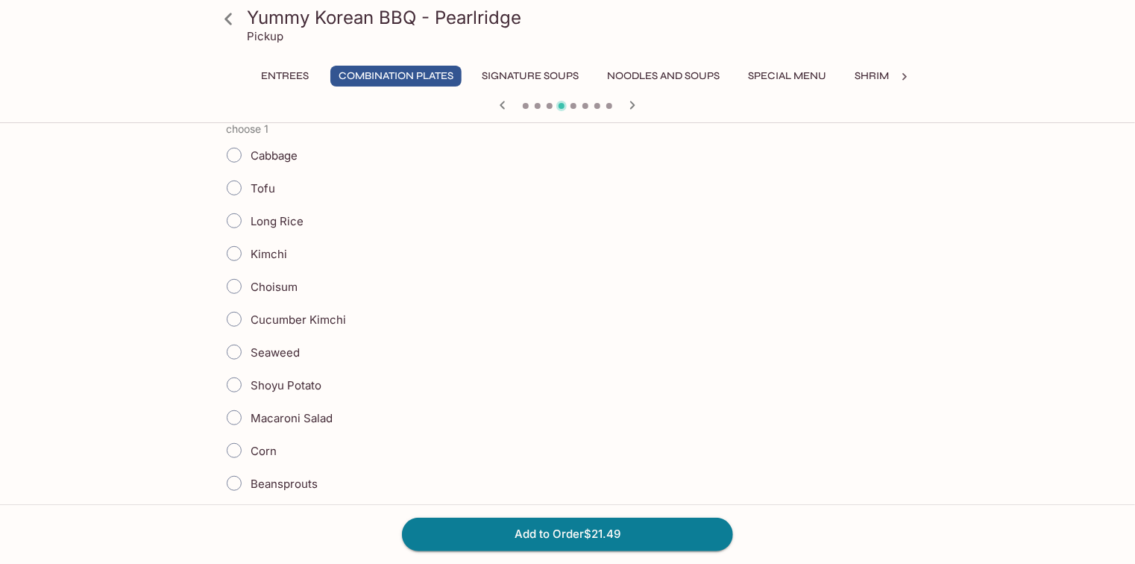
click at [256, 181] on span "Tofu" at bounding box center [262, 188] width 25 height 14
click at [250, 180] on input "Tofu" at bounding box center [233, 187] width 31 height 31
radio input "true"
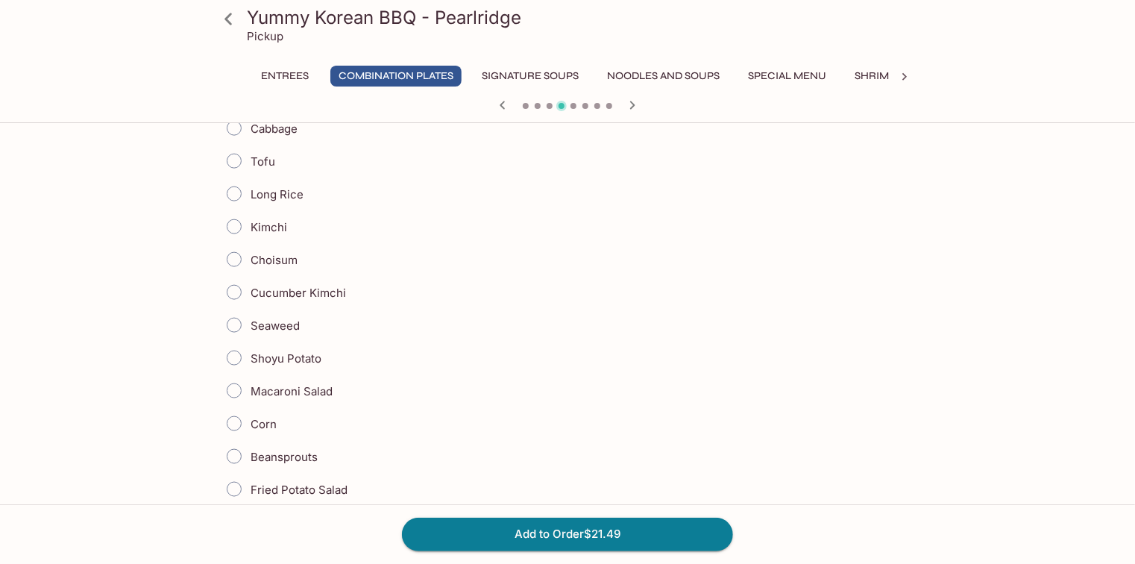
scroll to position [775, 0]
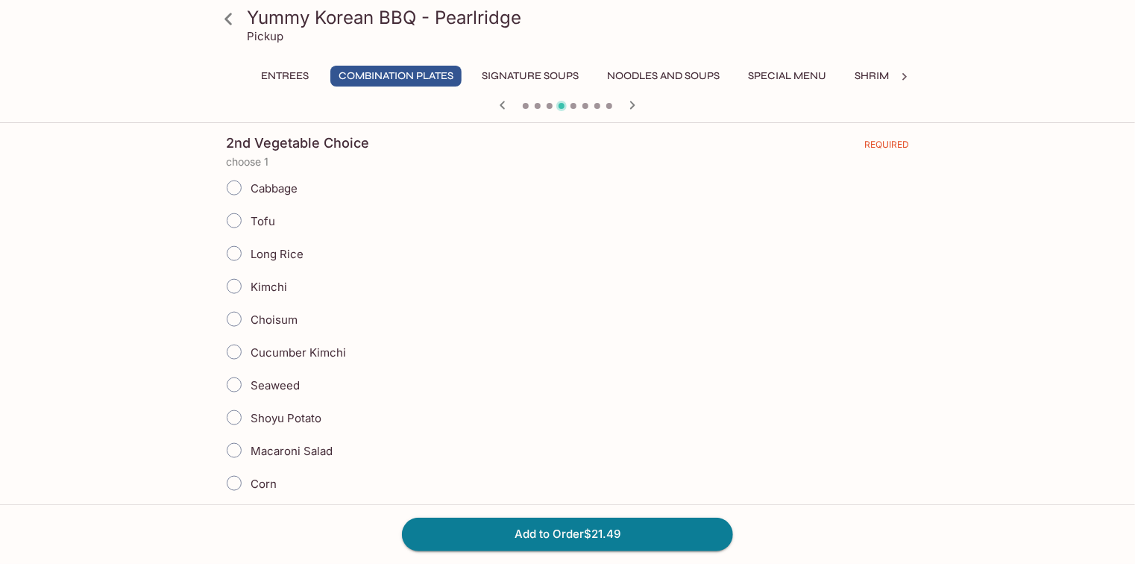
click at [288, 247] on span "Long Rice" at bounding box center [276, 254] width 53 height 14
click at [250, 242] on input "Long Rice" at bounding box center [233, 253] width 31 height 31
radio input "true"
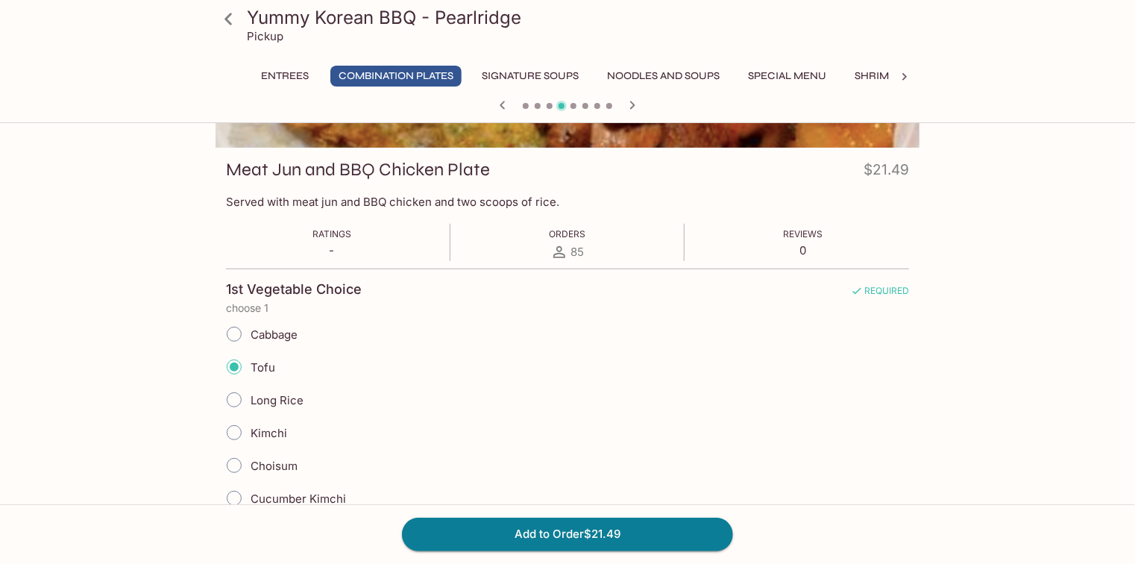
scroll to position [239, 0]
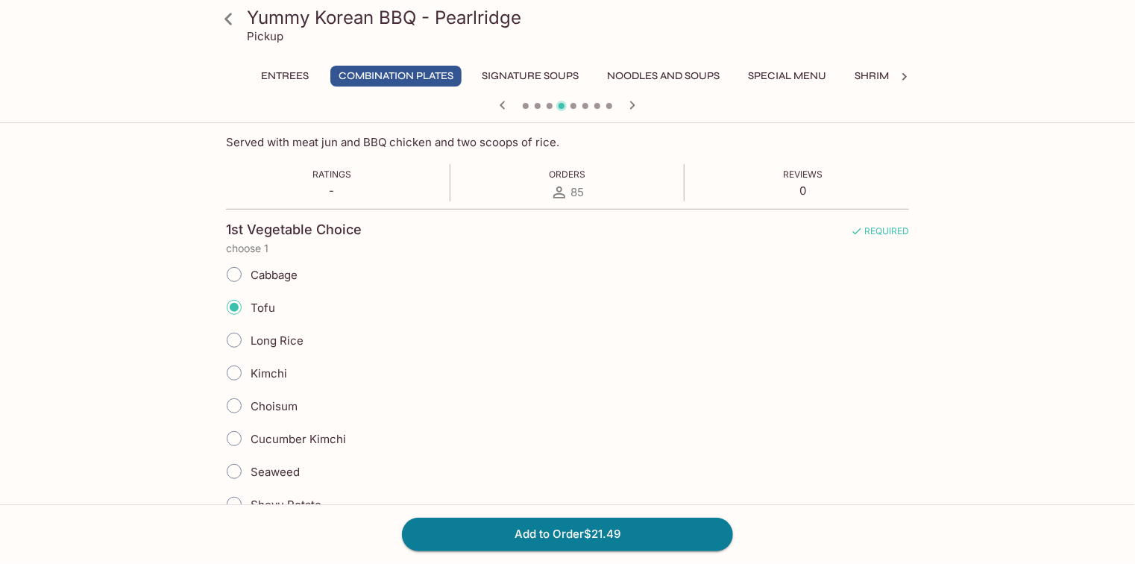
click at [245, 274] on input "Cabbage" at bounding box center [233, 274] width 31 height 31
radio input "true"
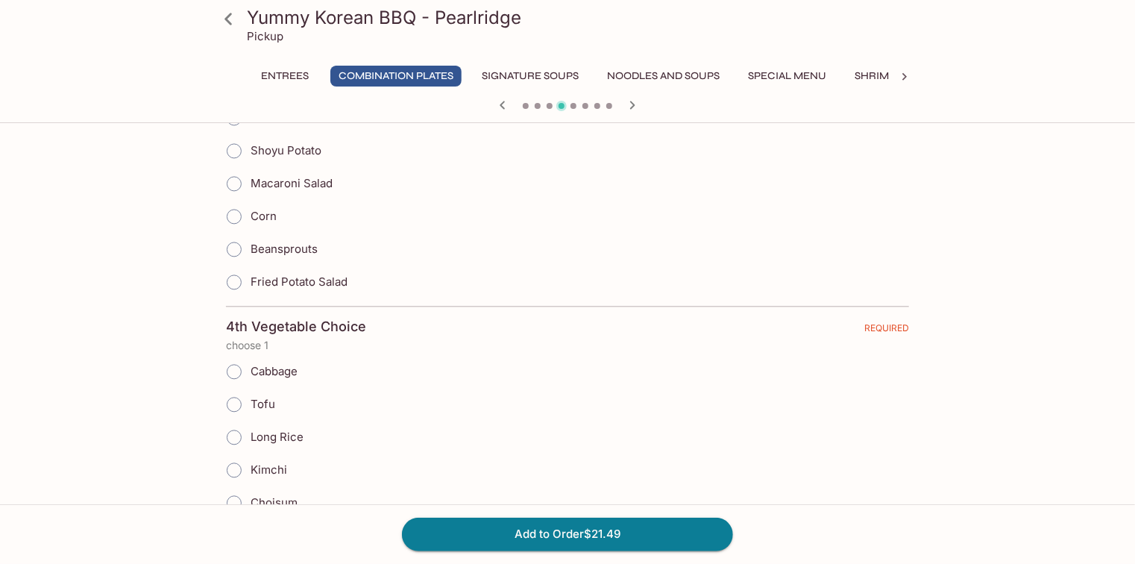
scroll to position [1551, 0]
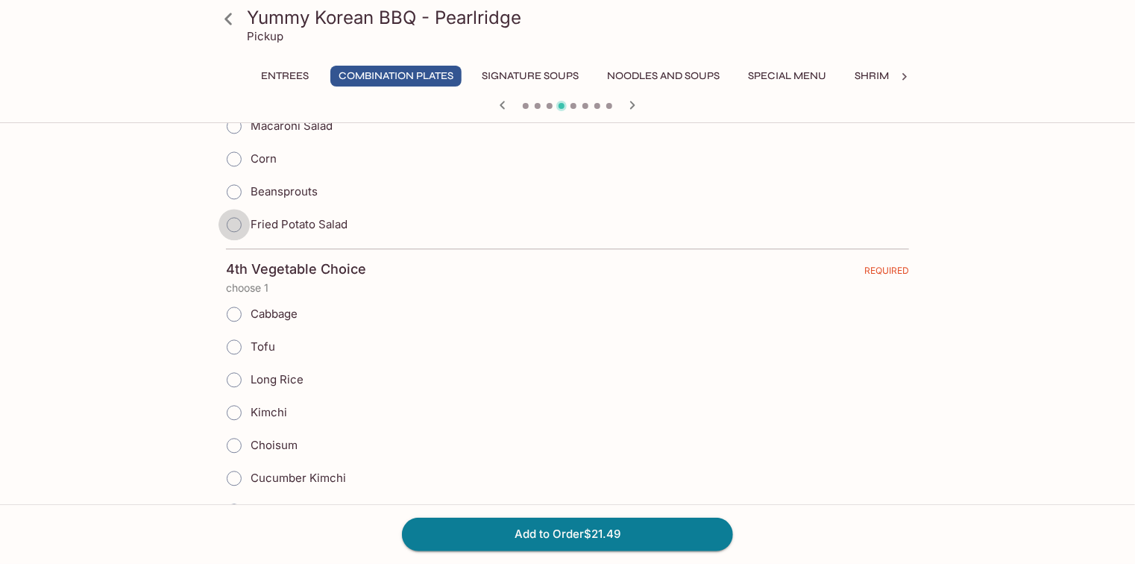
click at [240, 215] on input "Fried Potato Salad" at bounding box center [233, 224] width 31 height 31
radio input "true"
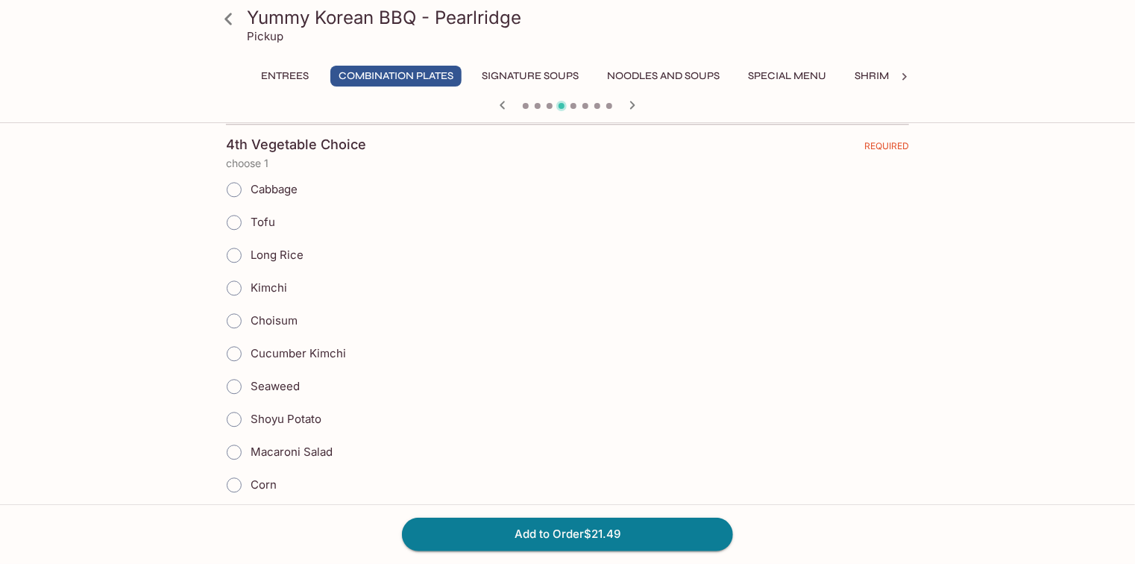
scroll to position [1670, 0]
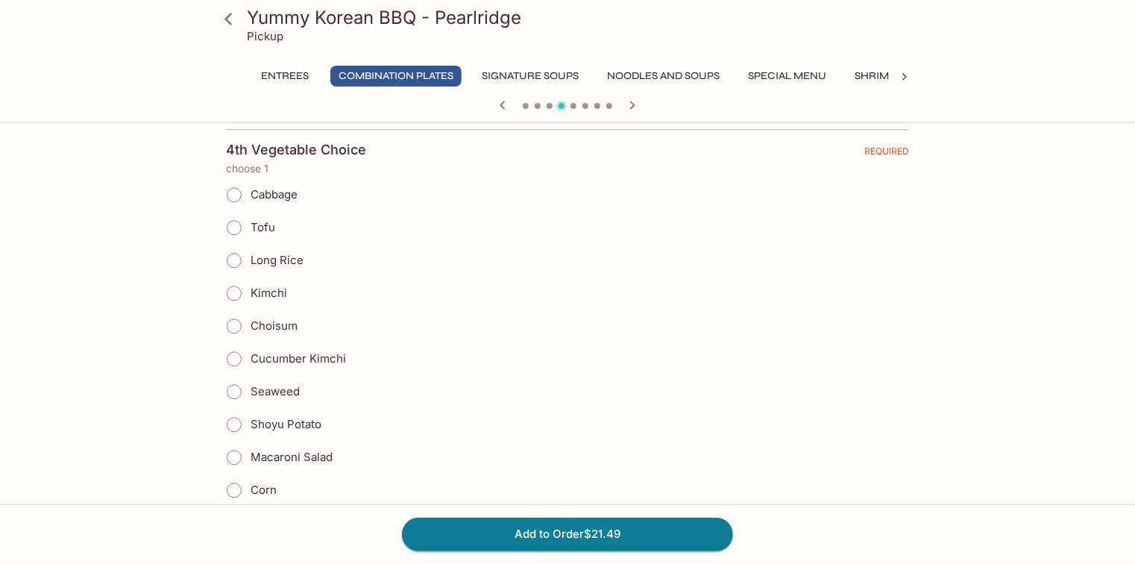
click at [233, 247] on input "Long Rice" at bounding box center [233, 260] width 31 height 31
radio input "true"
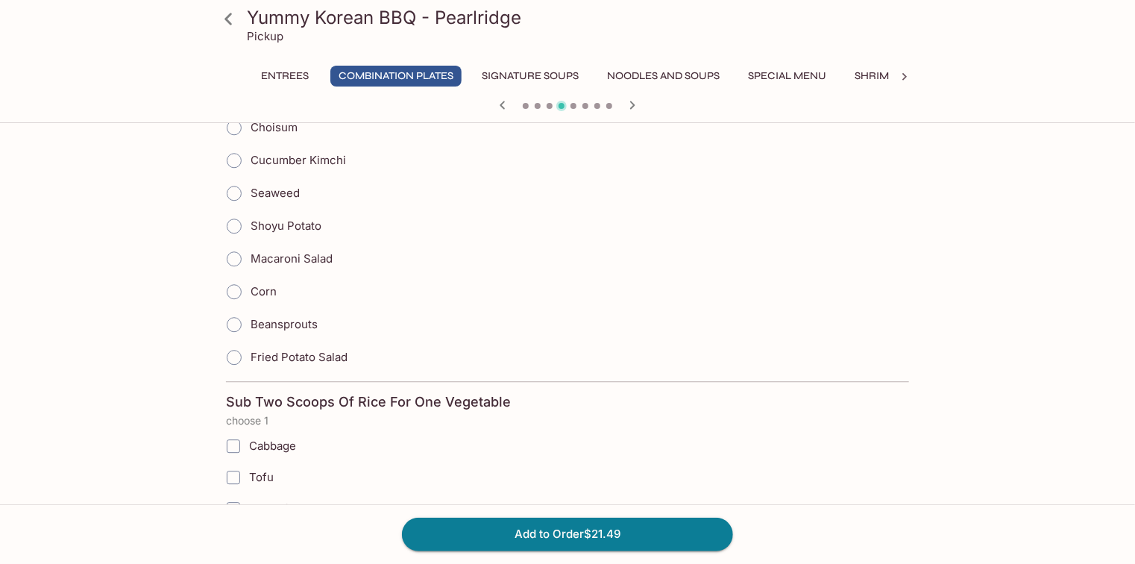
scroll to position [1908, 0]
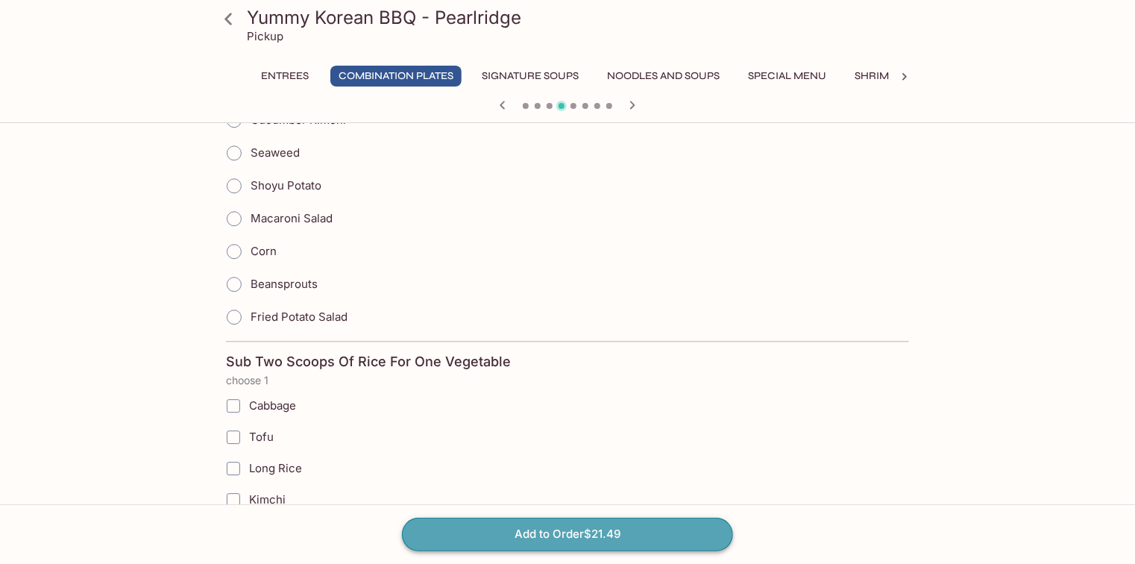
click at [616, 527] on button "Add to Order $21.49" at bounding box center [567, 533] width 331 height 33
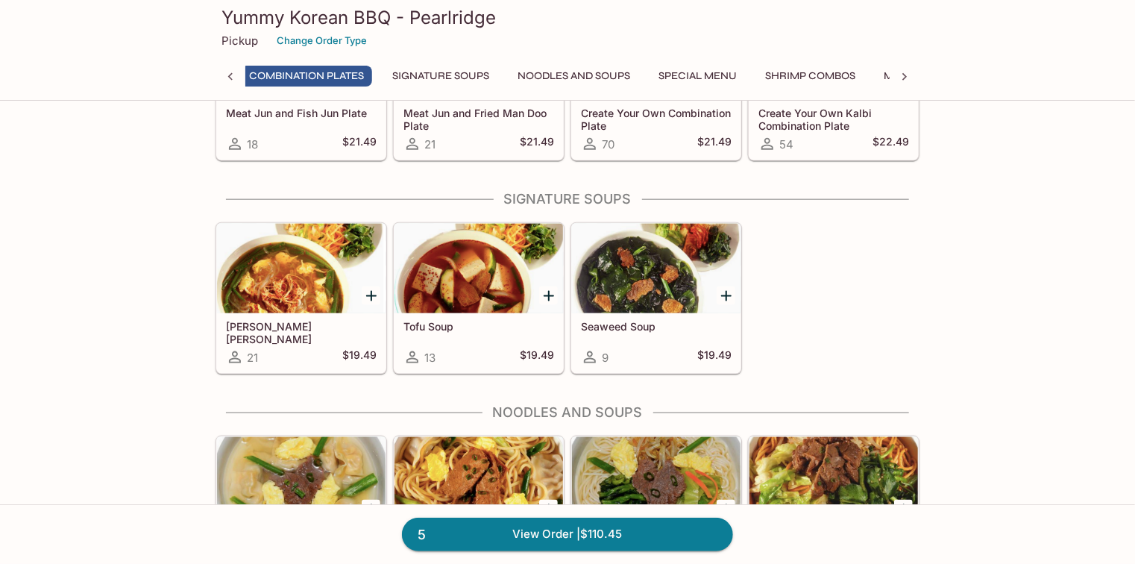
scroll to position [0, 84]
click at [324, 331] on div "[PERSON_NAME] [PERSON_NAME] 21 $19.49" at bounding box center [301, 343] width 168 height 60
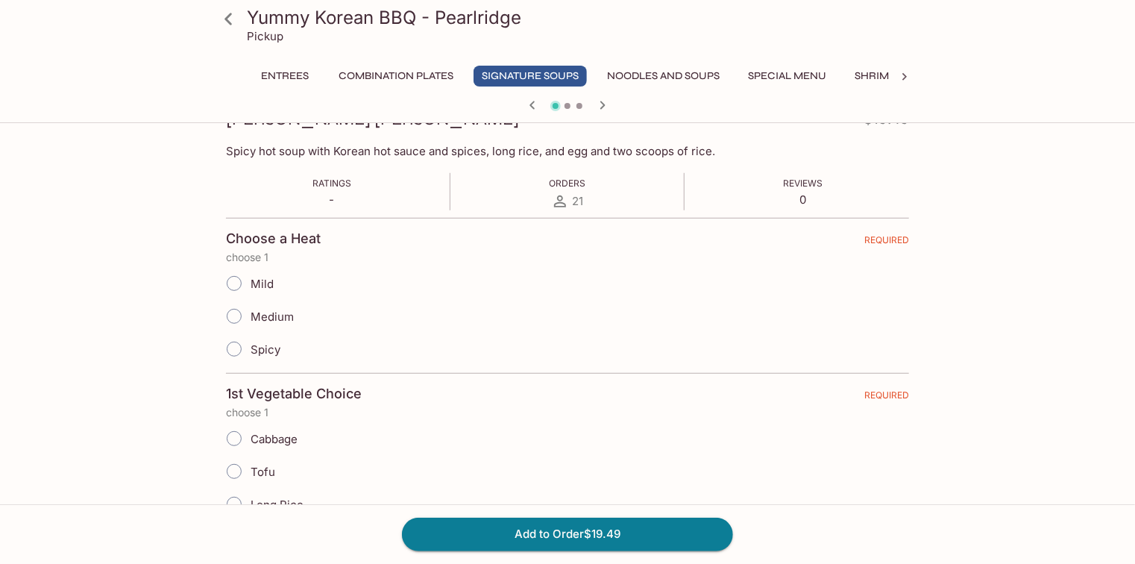
scroll to position [239, 0]
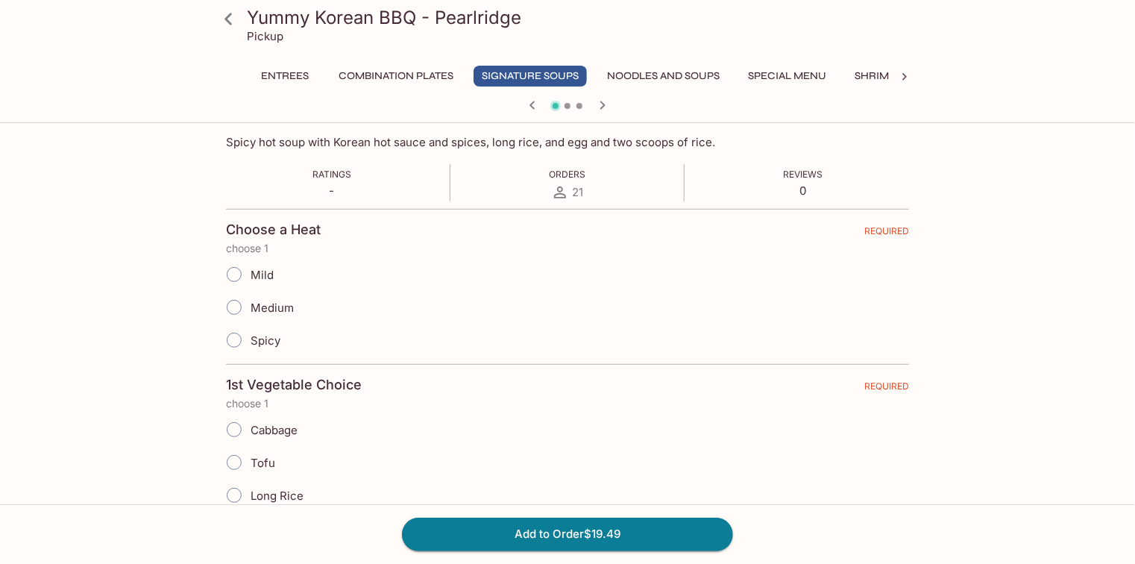
click at [244, 270] on input "Mild" at bounding box center [233, 274] width 31 height 31
radio input "true"
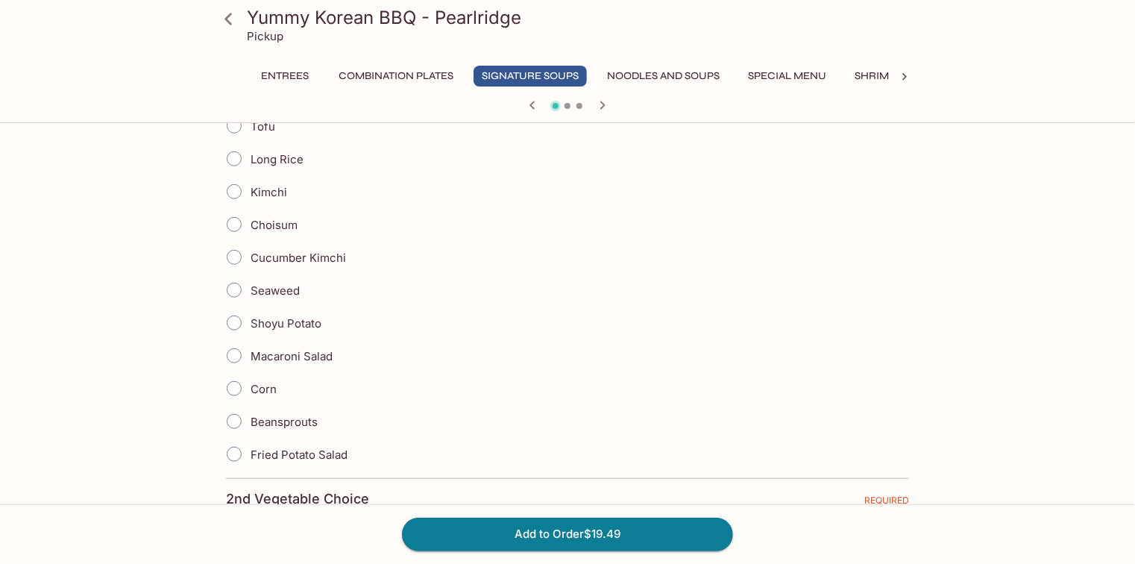
scroll to position [596, 0]
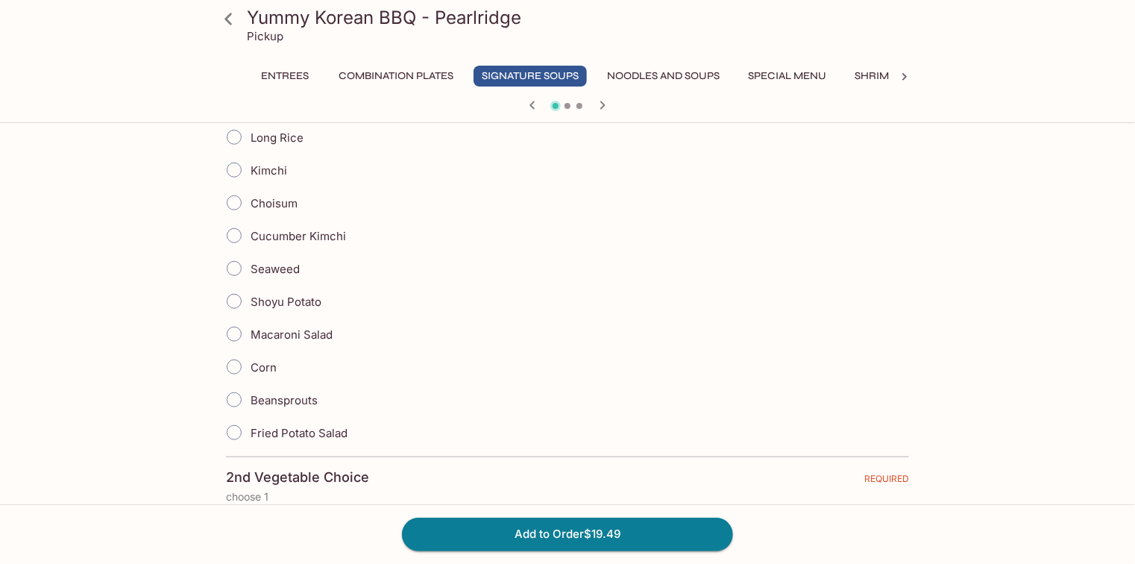
click at [307, 301] on span "Shoyu Potato" at bounding box center [285, 301] width 71 height 14
click at [250, 301] on input "Shoyu Potato" at bounding box center [233, 301] width 31 height 31
radio input "true"
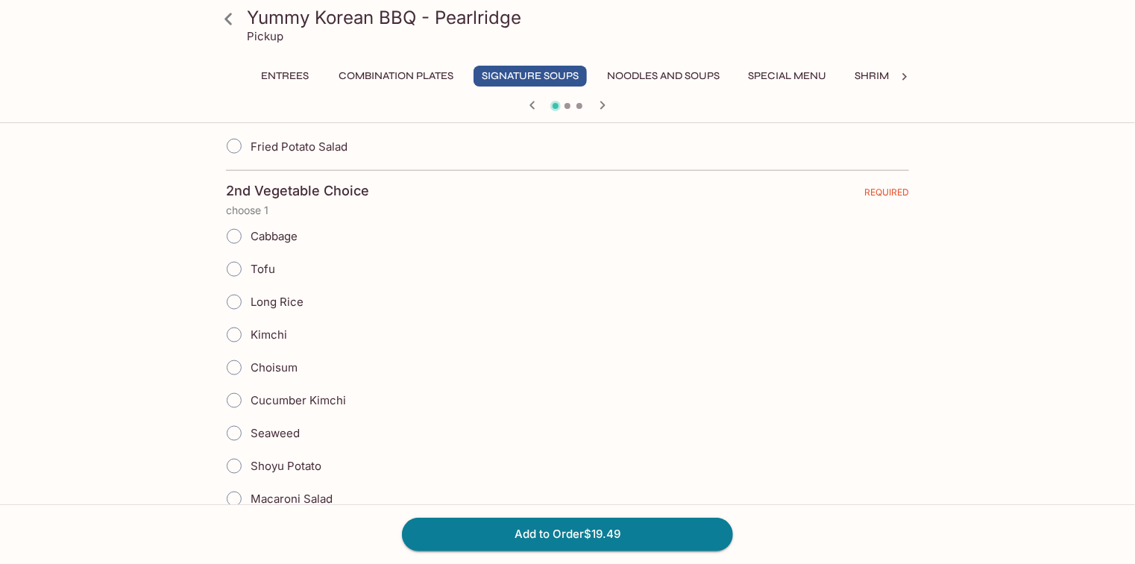
scroll to position [895, 0]
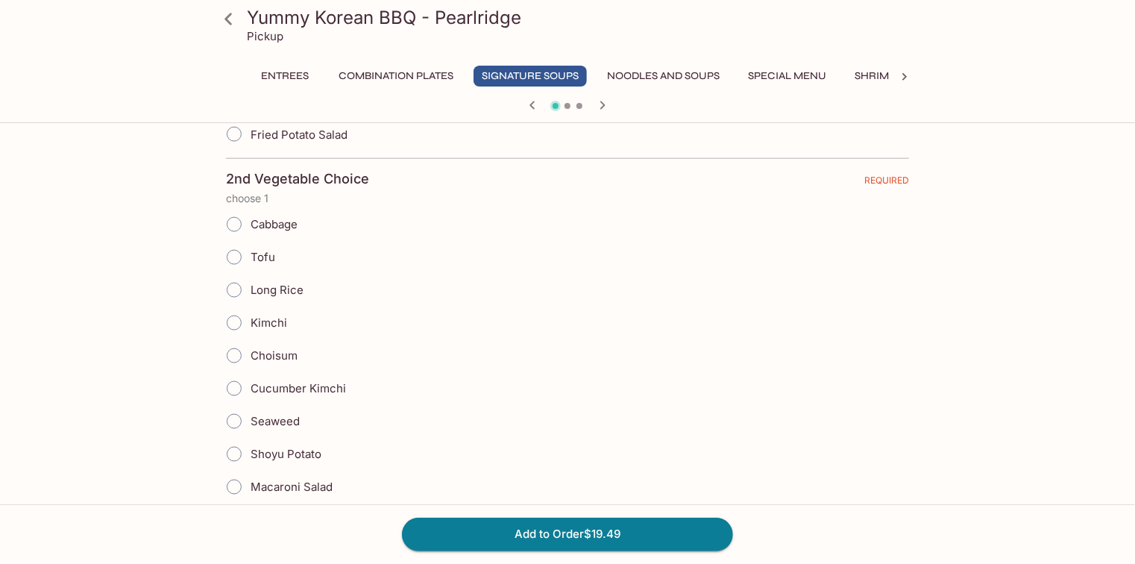
click at [265, 250] on span "Tofu" at bounding box center [262, 257] width 25 height 14
click at [250, 250] on input "Tofu" at bounding box center [233, 257] width 31 height 31
radio input "true"
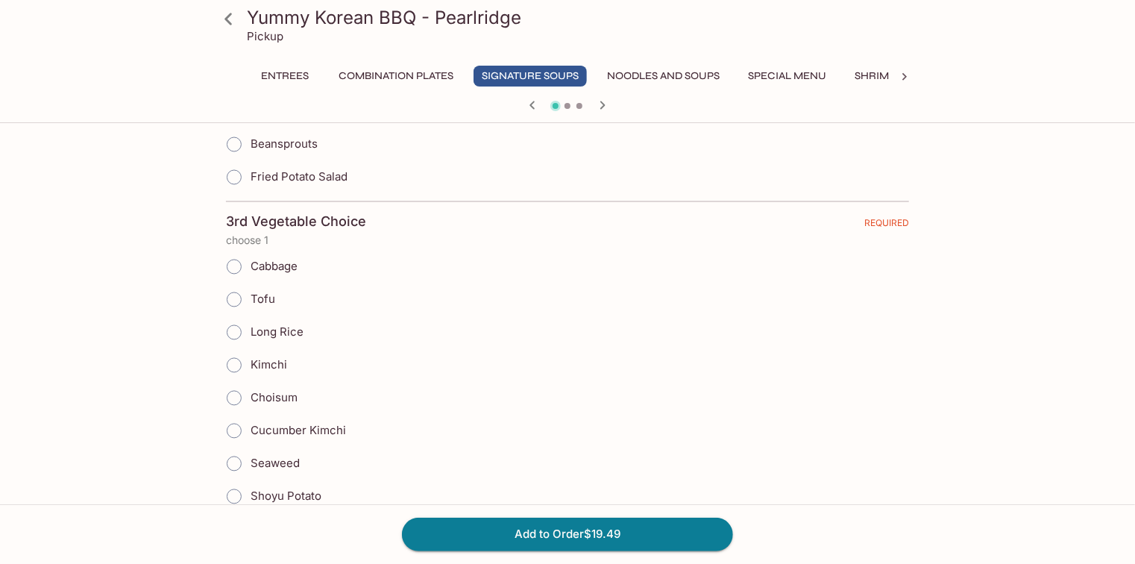
scroll to position [1372, 0]
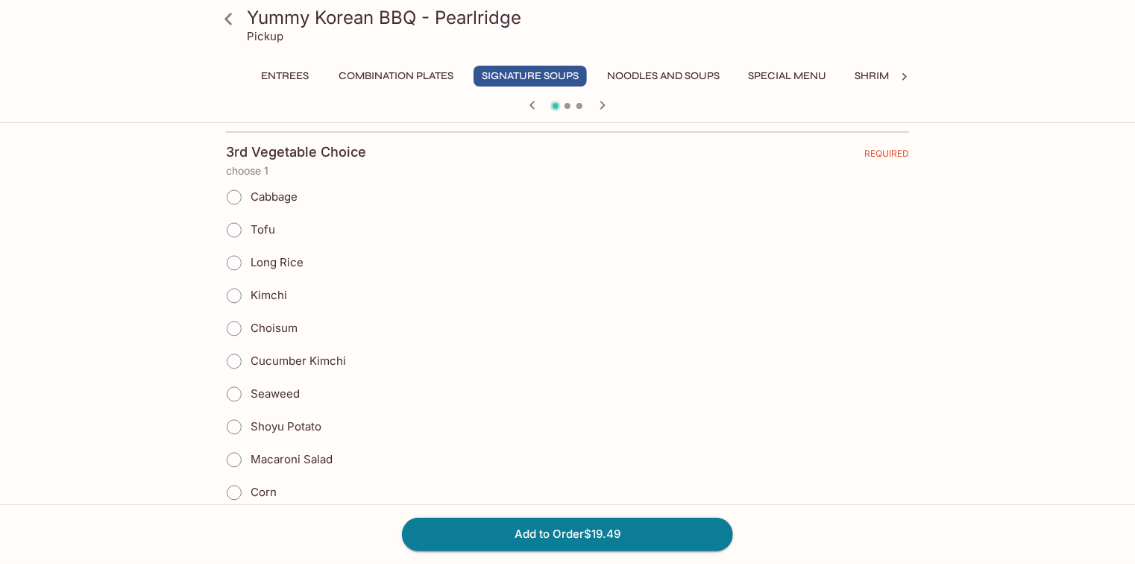
click at [276, 256] on span "Long Rice" at bounding box center [276, 263] width 53 height 14
click at [250, 253] on input "Long Rice" at bounding box center [233, 262] width 31 height 31
radio input "true"
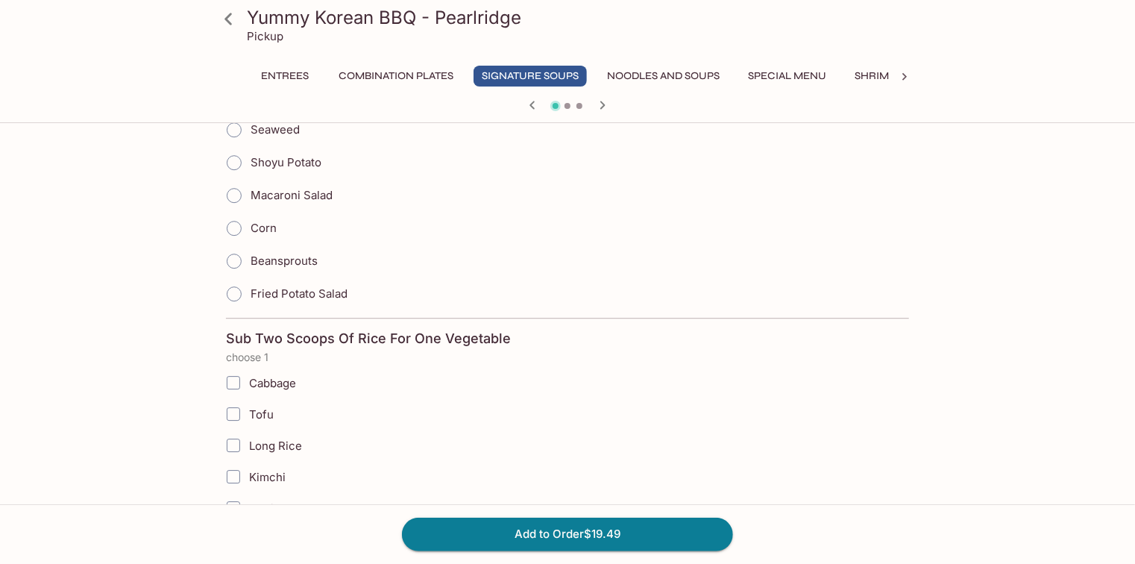
scroll to position [2028, 0]
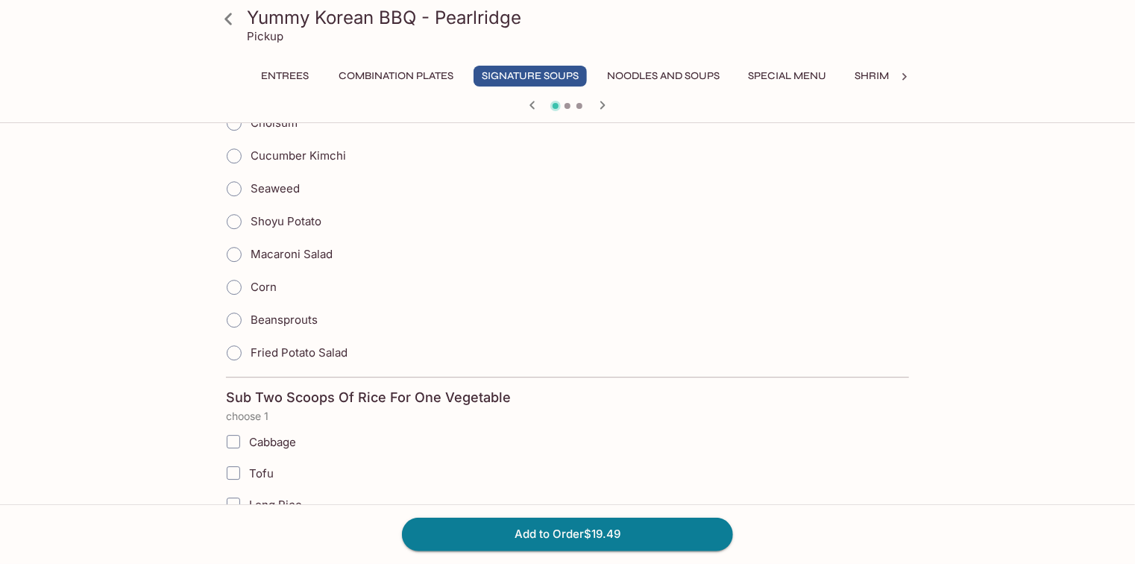
click at [264, 280] on span "Corn" at bounding box center [263, 287] width 26 height 14
click at [250, 271] on input "Corn" at bounding box center [233, 286] width 31 height 31
radio input "true"
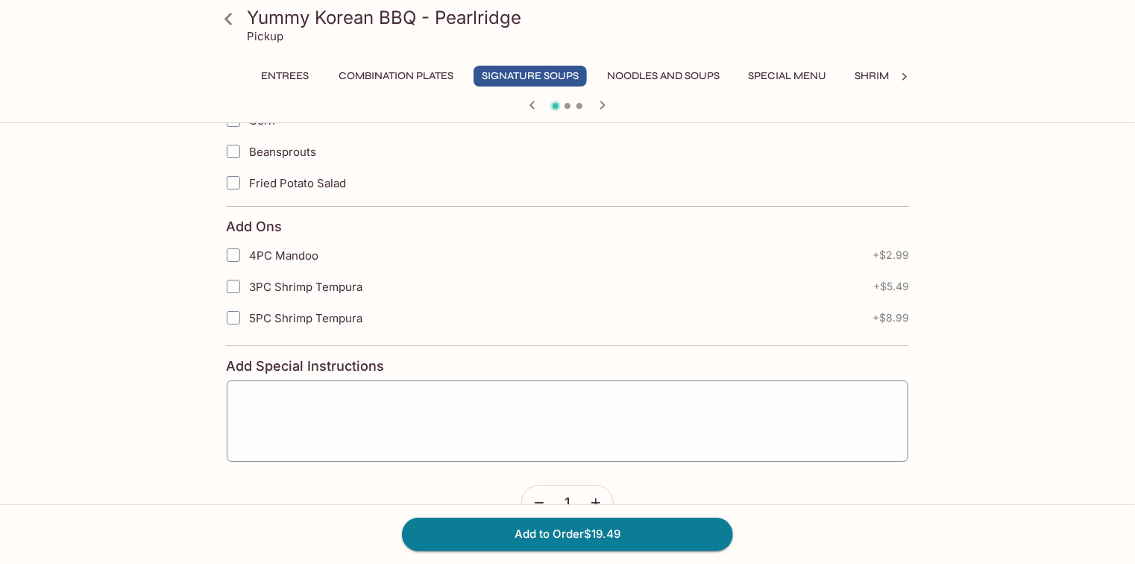
scroll to position [2810, 0]
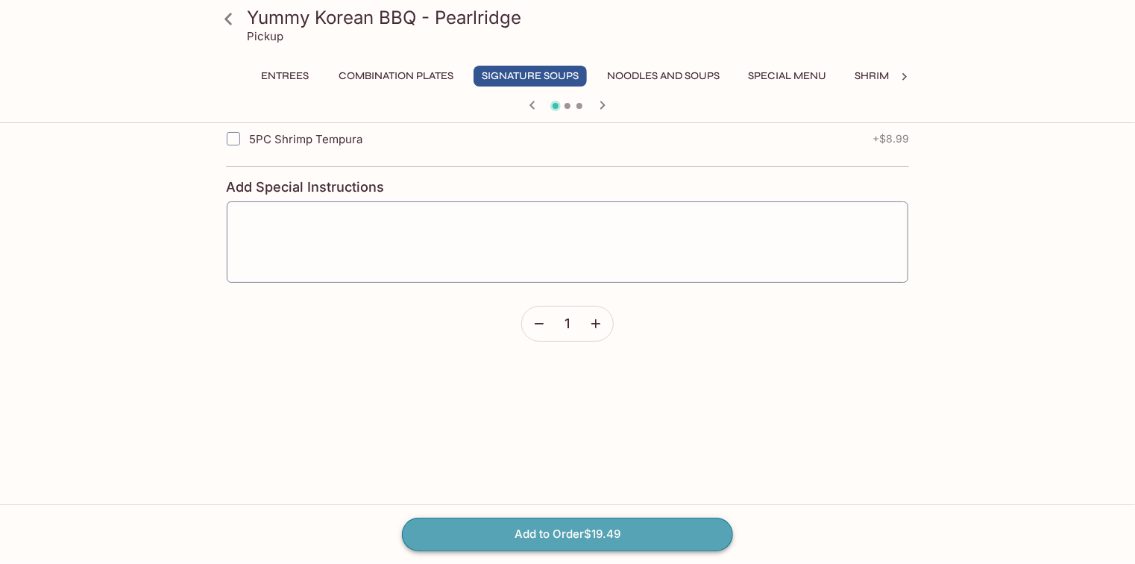
click at [602, 534] on button "Add to Order $19.49" at bounding box center [567, 533] width 331 height 33
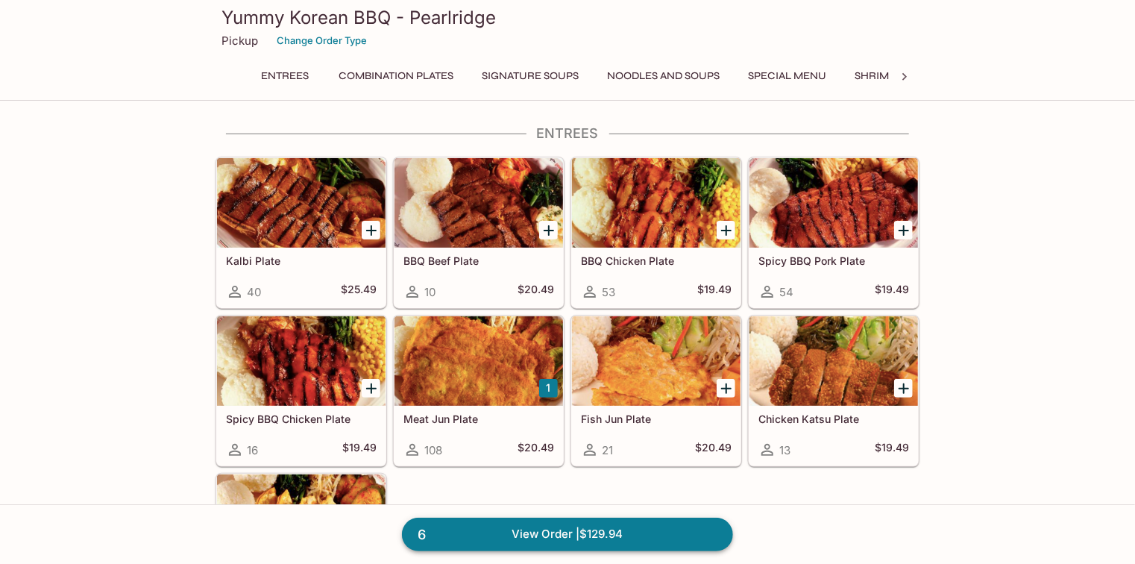
click at [646, 537] on link "6 View Order | $129.94" at bounding box center [567, 533] width 331 height 33
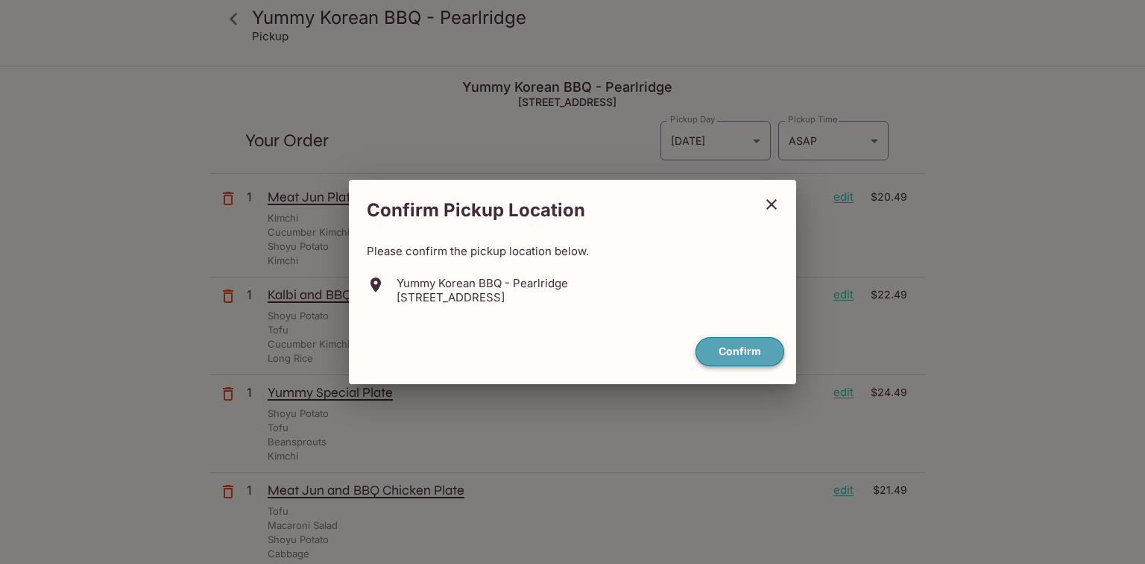
click at [746, 358] on button "Confirm" at bounding box center [740, 351] width 89 height 29
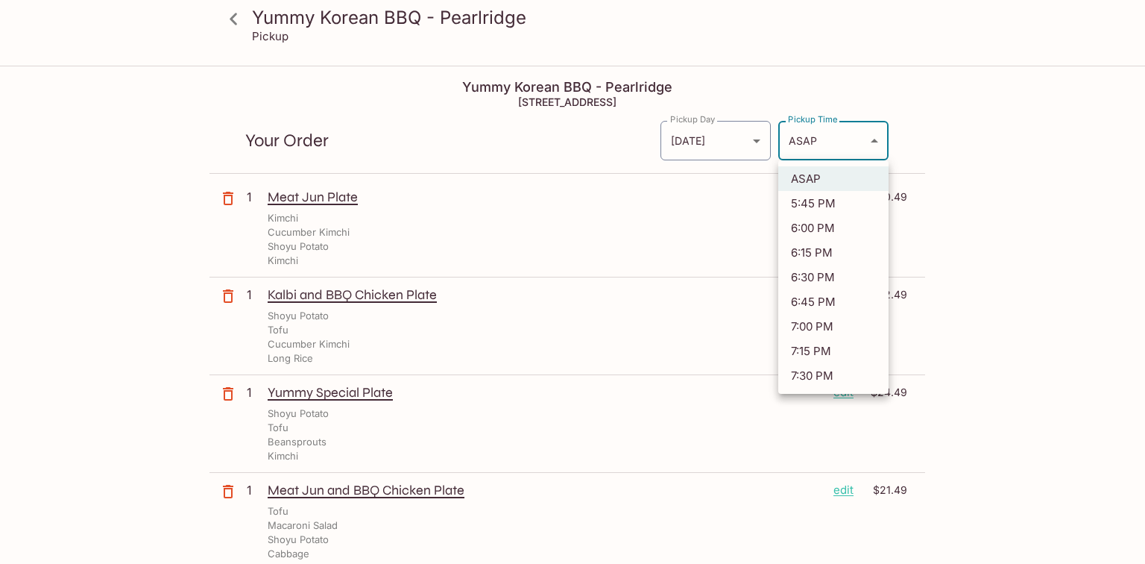
click at [857, 154] on body "Yummy Korean BBQ - Pearlridge Pickup Yummy Korean BBQ - Pearlridge 98-[STREET_A…" at bounding box center [572, 349] width 1145 height 564
click at [815, 230] on li "6:00 PM" at bounding box center [833, 227] width 110 height 25
type input "[DATE]T04:00:54.000000Z"
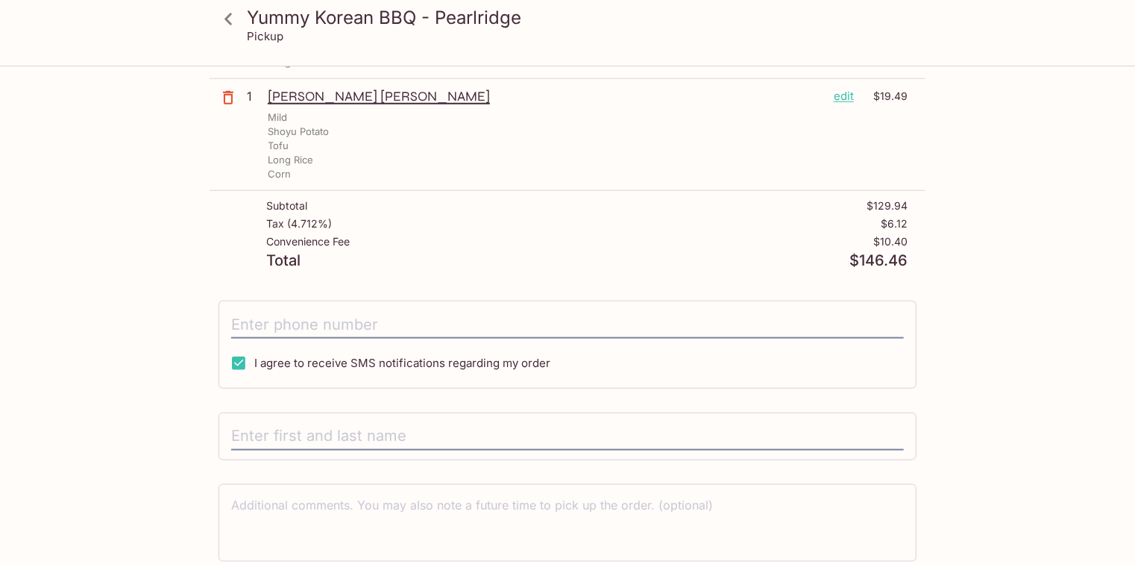
scroll to position [596, 0]
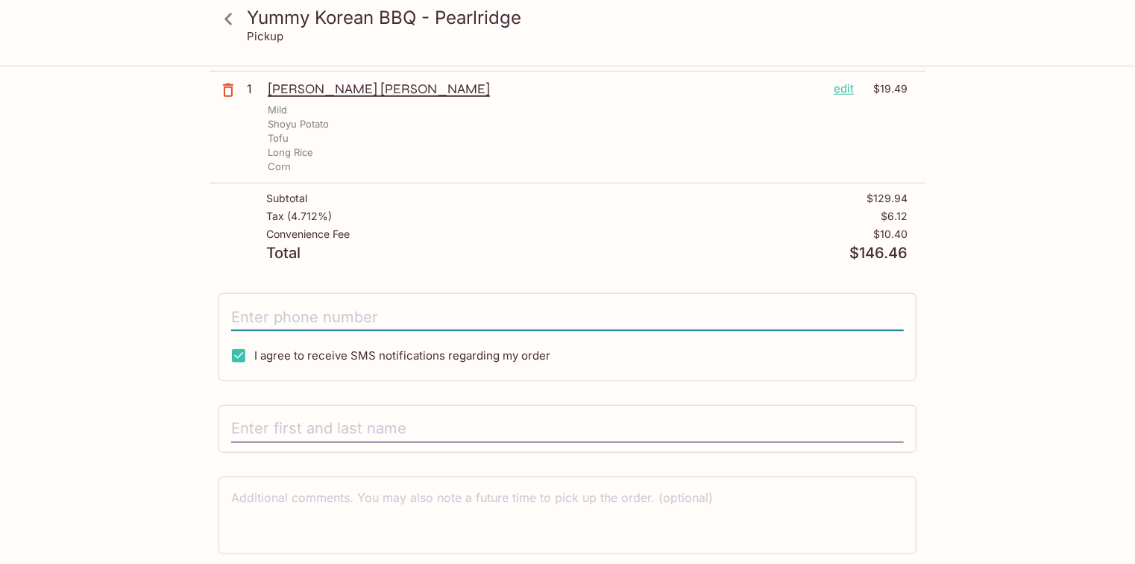
click at [480, 323] on input "tel" at bounding box center [567, 317] width 672 height 28
type input "5"
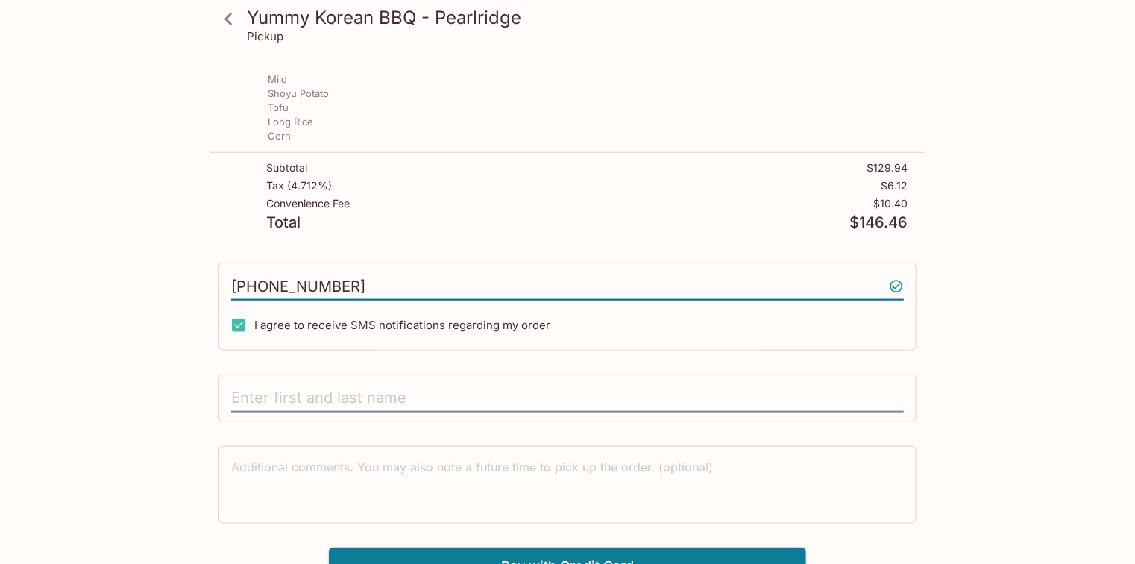
scroll to position [644, 0]
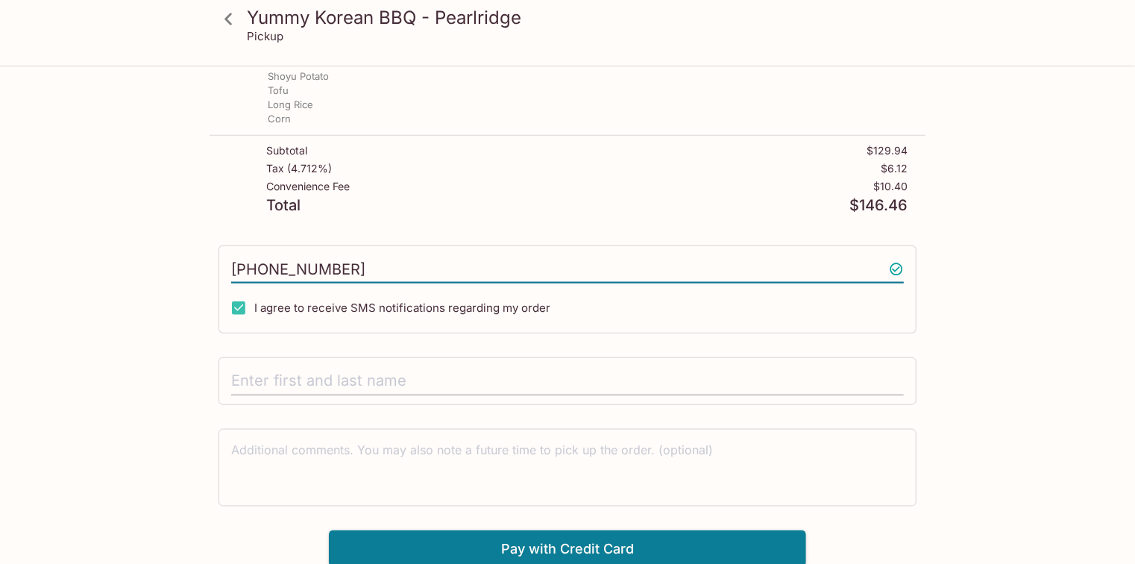
type input "[PHONE_NUMBER]"
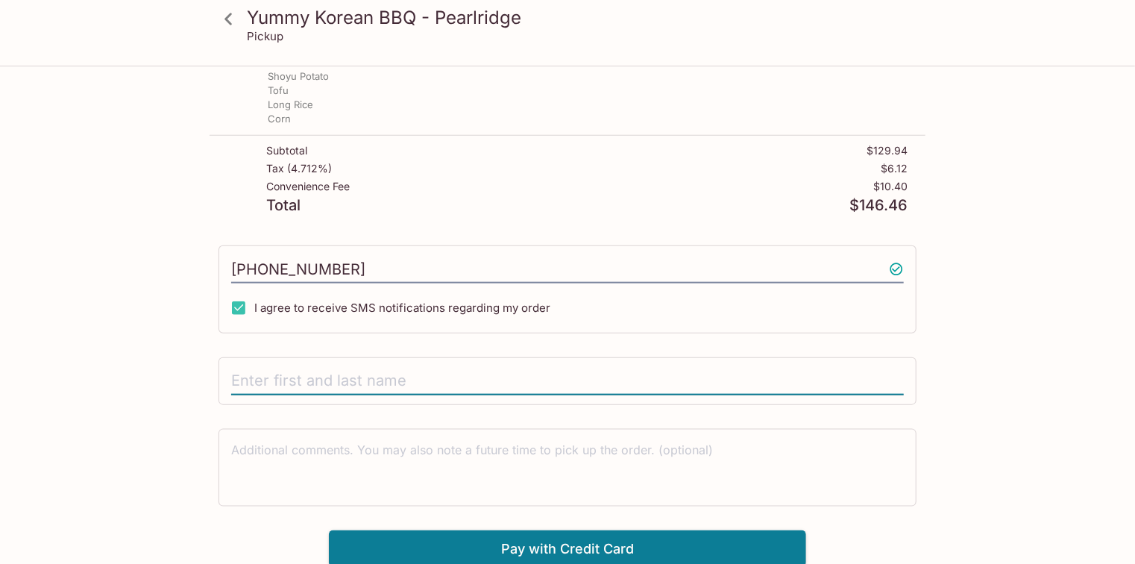
click at [467, 370] on input "text" at bounding box center [567, 381] width 672 height 28
type input "[PERSON_NAME]"
click at [554, 470] on textarea at bounding box center [567, 466] width 672 height 51
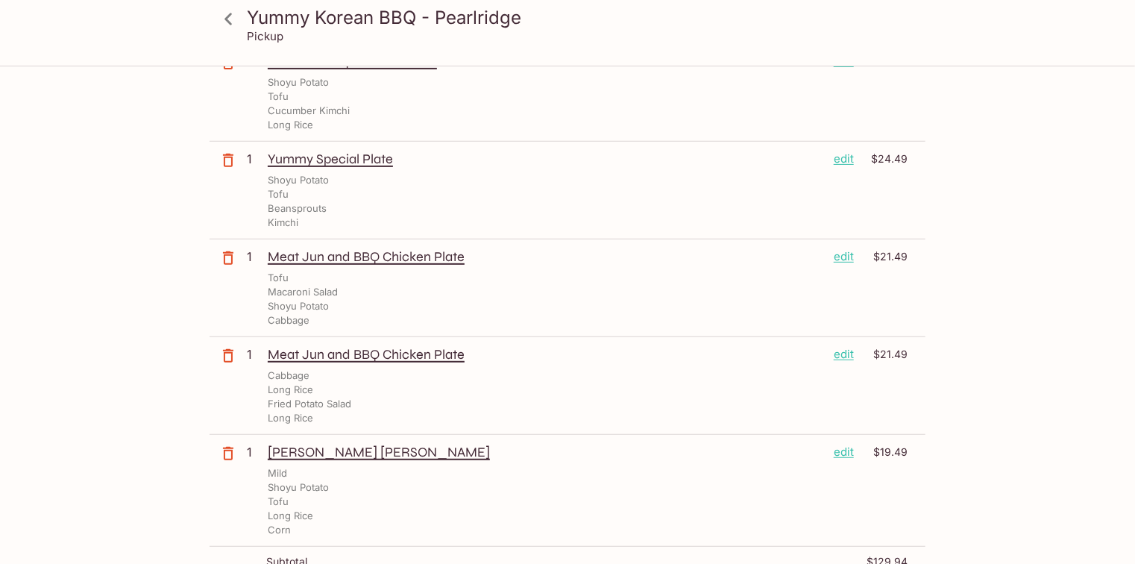
scroll to position [0, 0]
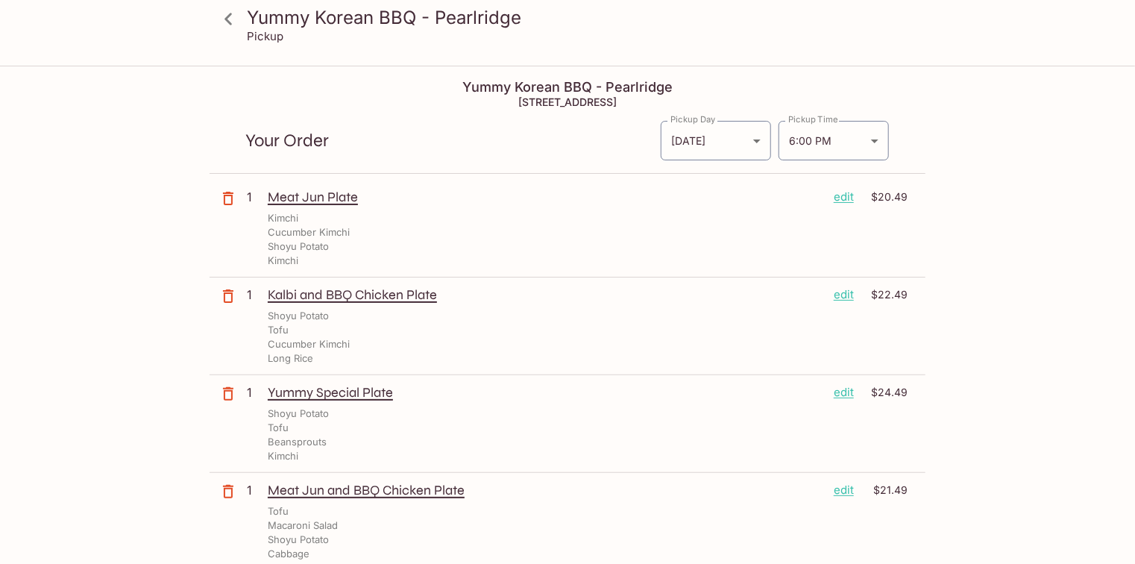
click at [441, 7] on h3 "Yummy Korean BBQ - Pearlridge" at bounding box center [580, 17] width 666 height 23
drag, startPoint x: 504, startPoint y: 103, endPoint x: 570, endPoint y: 107, distance: 65.7
click at [570, 107] on h5 "[STREET_ADDRESS]" at bounding box center [567, 101] width 716 height 13
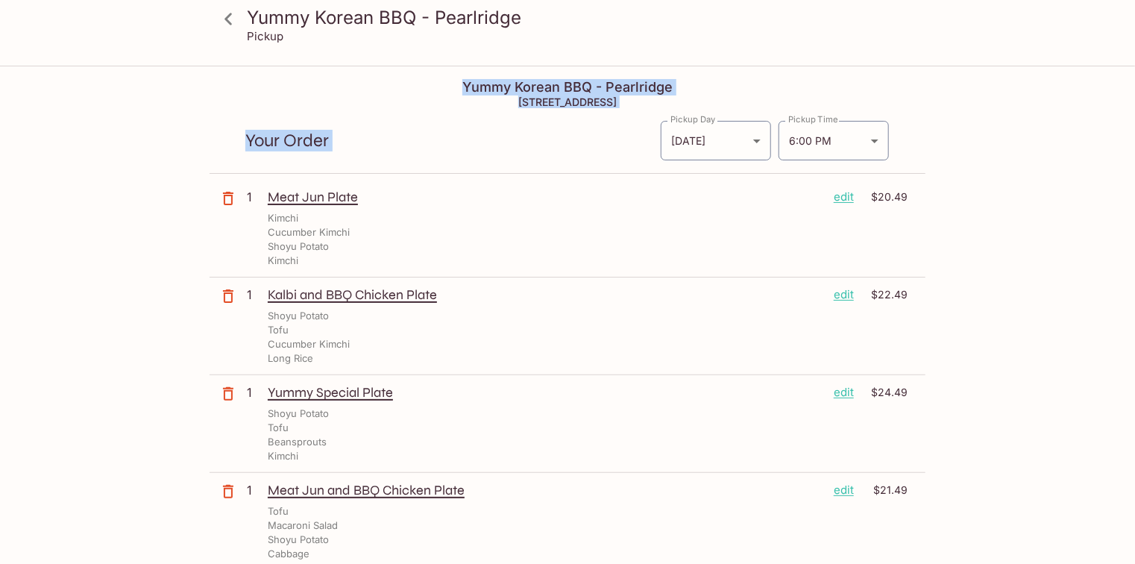
drag, startPoint x: 455, startPoint y: 91, endPoint x: 700, endPoint y: 98, distance: 244.6
click at [700, 98] on div "Your Order Pickup Day [DATE] [DATE] Pickup Day Pickup Time 6:00 PM [DATE]T04:00…" at bounding box center [567, 135] width 716 height 78
drag, startPoint x: 680, startPoint y: 101, endPoint x: 477, endPoint y: 95, distance: 202.8
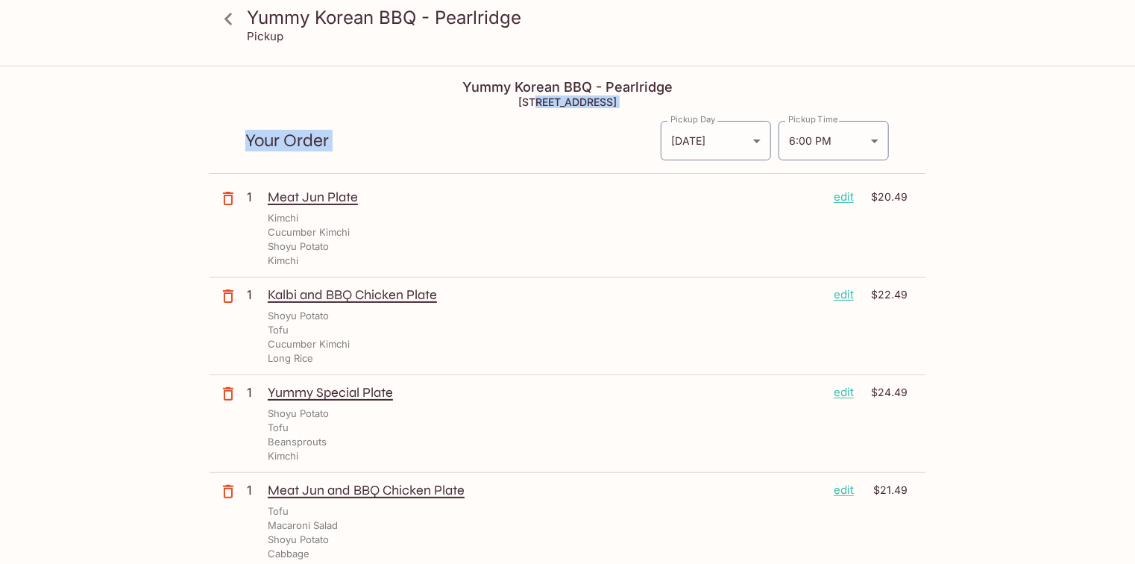
click at [477, 95] on h5 "[STREET_ADDRESS]" at bounding box center [567, 101] width 716 height 13
copy div "98-[STREET_ADDRESS] Your Order"
click at [230, 13] on icon at bounding box center [227, 19] width 7 height 12
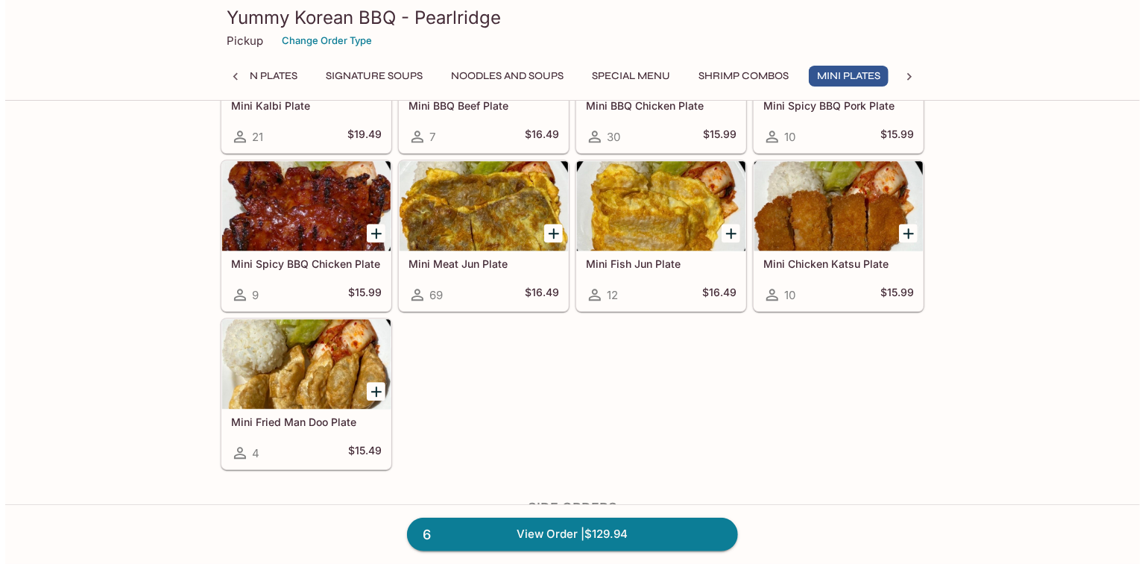
scroll to position [0, 161]
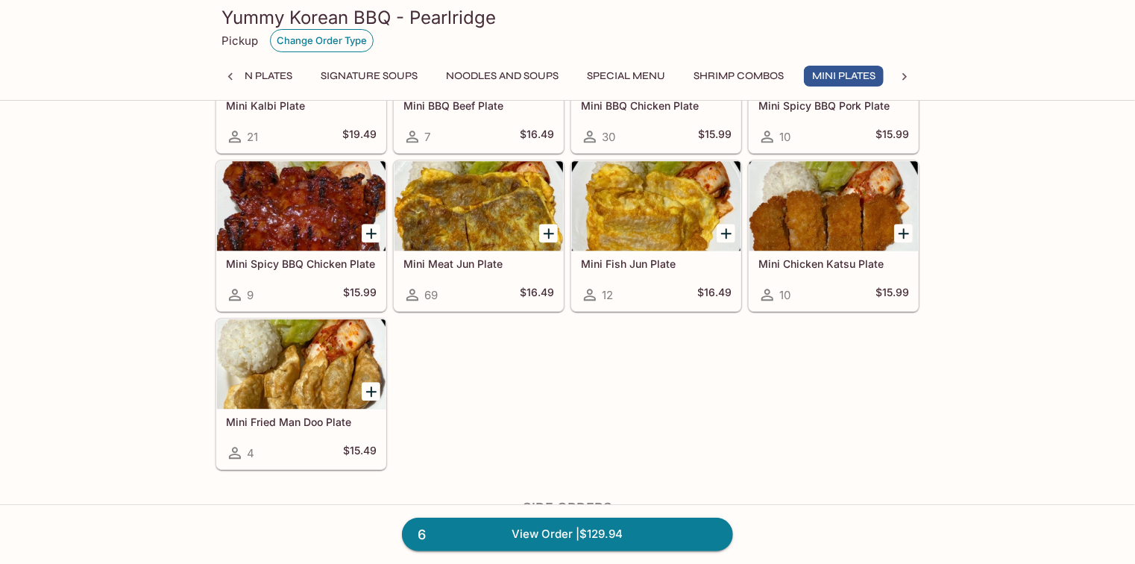
click at [335, 42] on button "Change Order Type" at bounding box center [322, 40] width 104 height 23
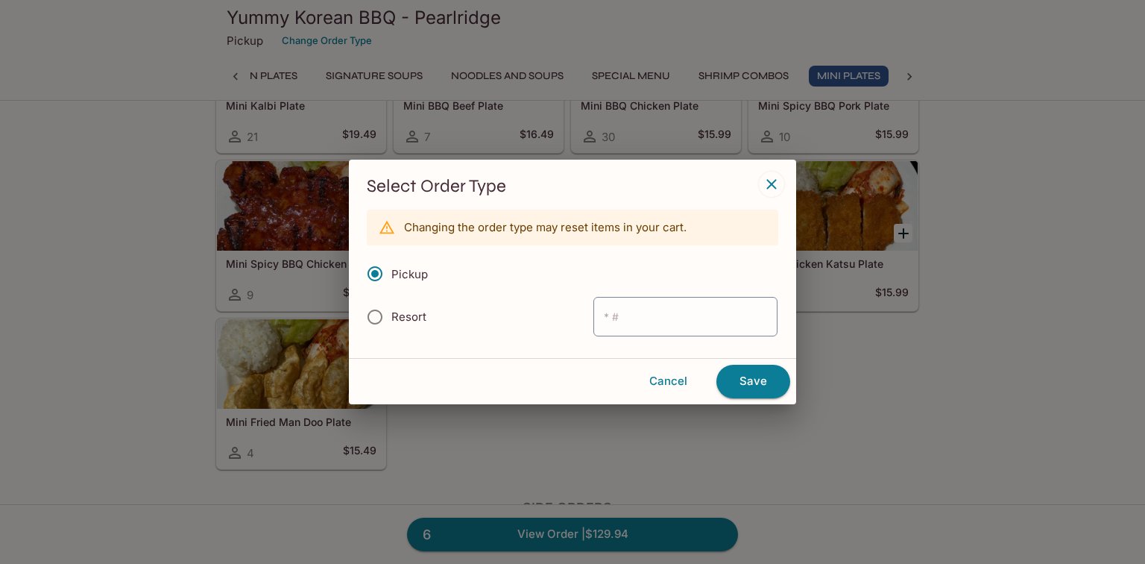
click at [417, 268] on span "Pickup" at bounding box center [409, 274] width 37 height 14
click at [391, 268] on input "Pickup" at bounding box center [374, 273] width 31 height 31
click at [772, 382] on button "Save" at bounding box center [753, 381] width 74 height 33
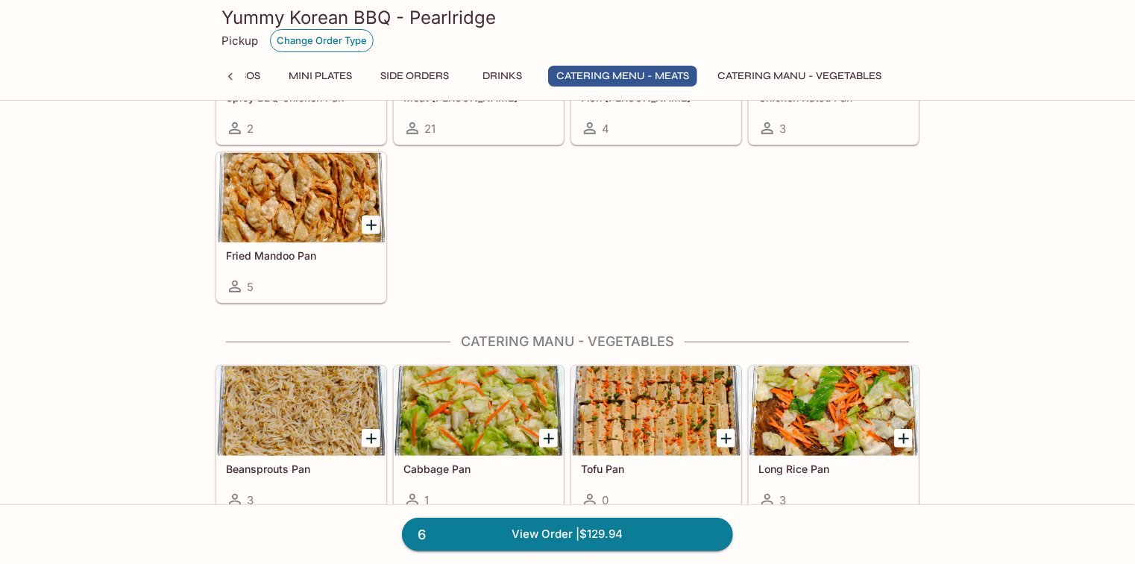
scroll to position [3238, 0]
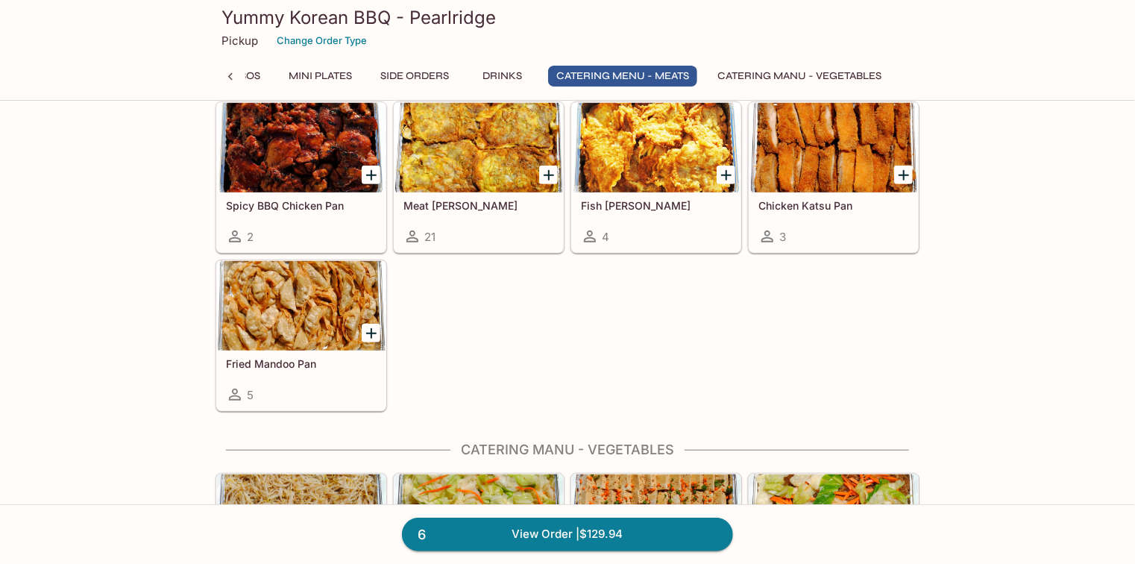
click at [228, 75] on icon at bounding box center [230, 76] width 15 height 15
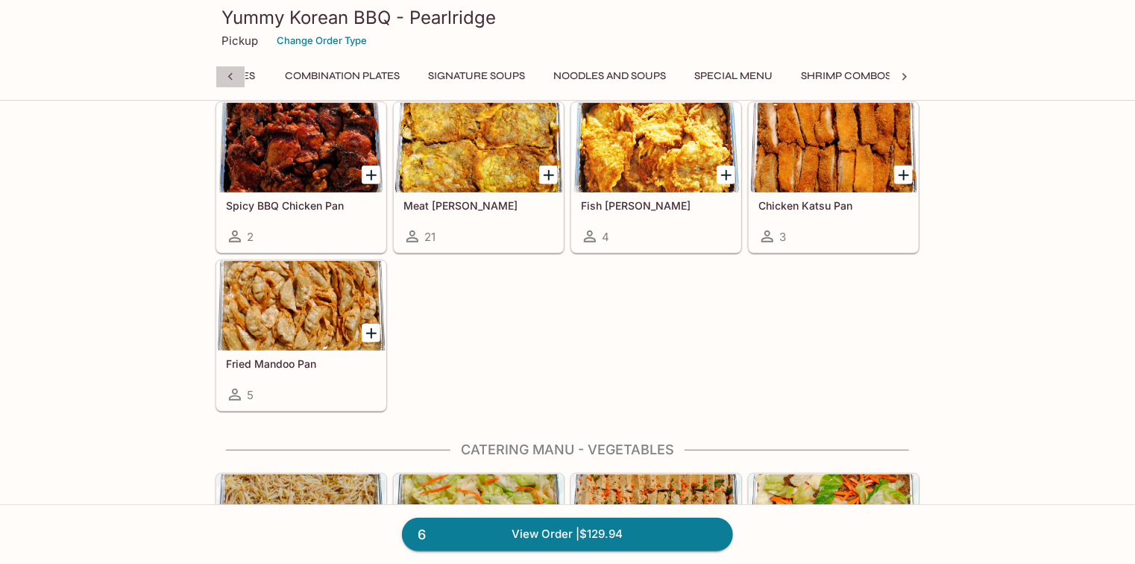
click at [228, 75] on icon at bounding box center [230, 76] width 15 height 15
click at [228, 75] on div "Entrees Combination Plates Signature Soups Noodles and Soups Special Menu Shrim…" at bounding box center [567, 81] width 704 height 30
click at [350, 19] on h3 "Yummy Korean BBQ - Pearlridge" at bounding box center [567, 17] width 692 height 23
drag, startPoint x: 350, startPoint y: 37, endPoint x: 244, endPoint y: 0, distance: 112.0
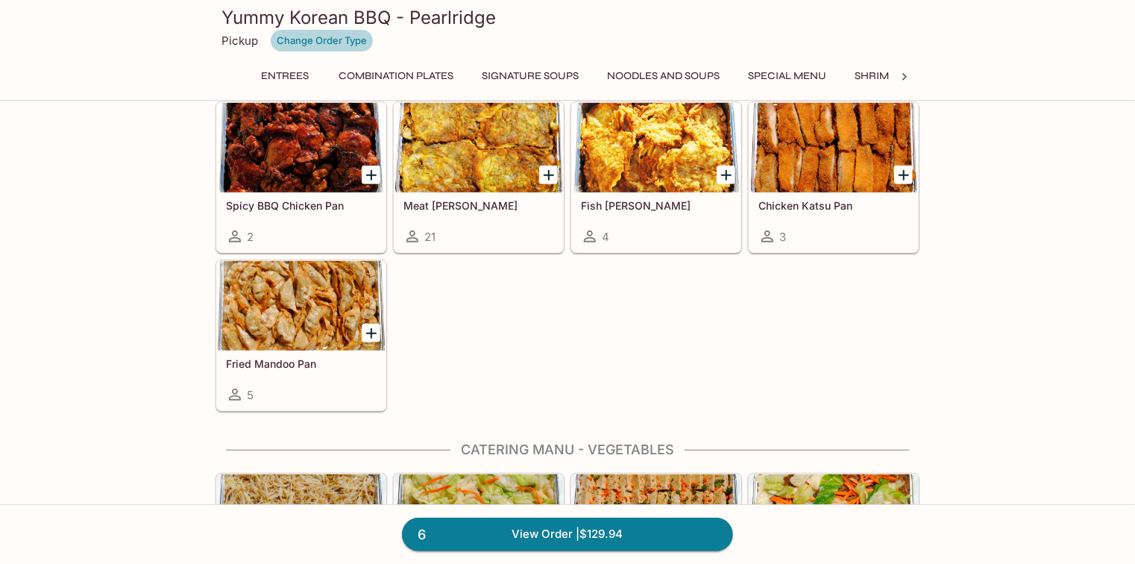
click at [300, 14] on div "Yummy Korean BBQ - Pearlridge Pickup Change Order Type" at bounding box center [567, 29] width 692 height 46
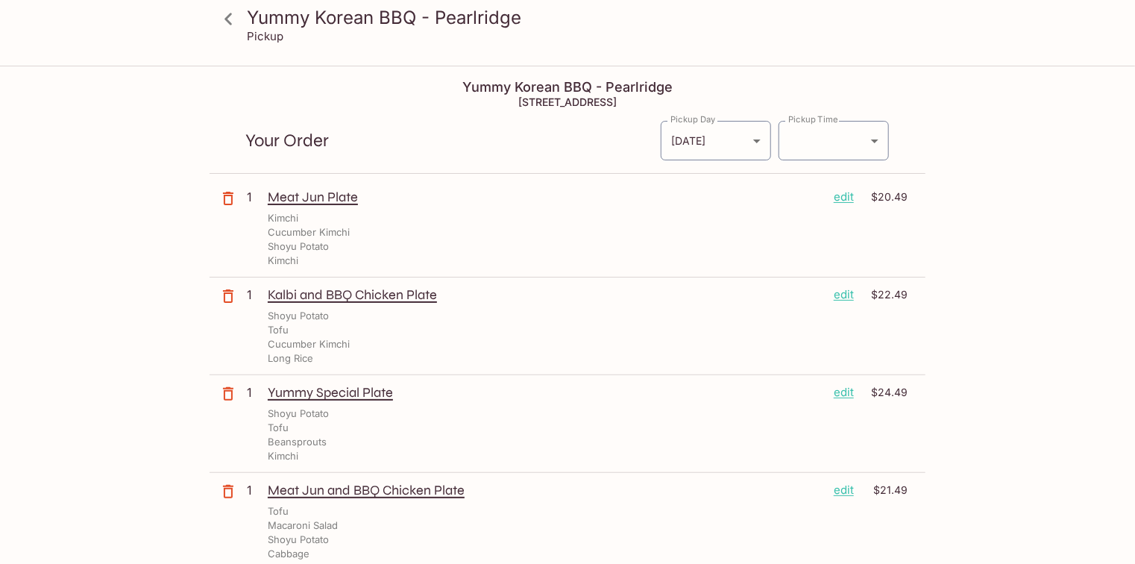
click at [596, 86] on h4 "Yummy Korean BBQ - Pearlridge" at bounding box center [567, 87] width 716 height 16
click at [227, 21] on icon at bounding box center [227, 19] width 7 height 12
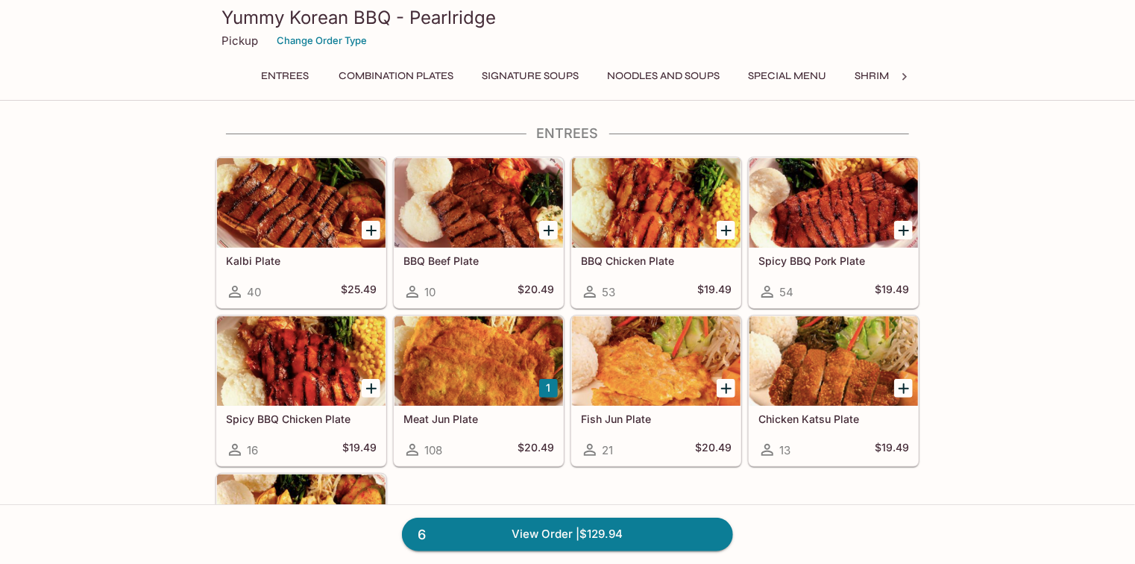
click at [218, 16] on div "Yummy Korean BBQ - Pearlridge Pickup Change Order Type" at bounding box center [567, 30] width 716 height 60
click at [653, 537] on link "6 View Order | $129.94" at bounding box center [567, 533] width 331 height 33
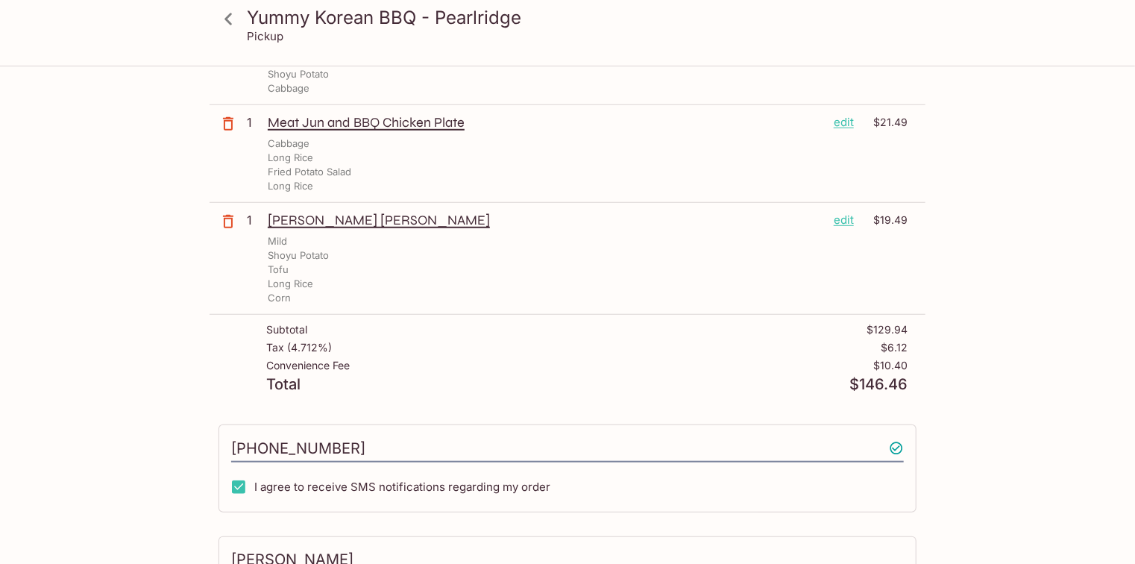
scroll to position [477, 0]
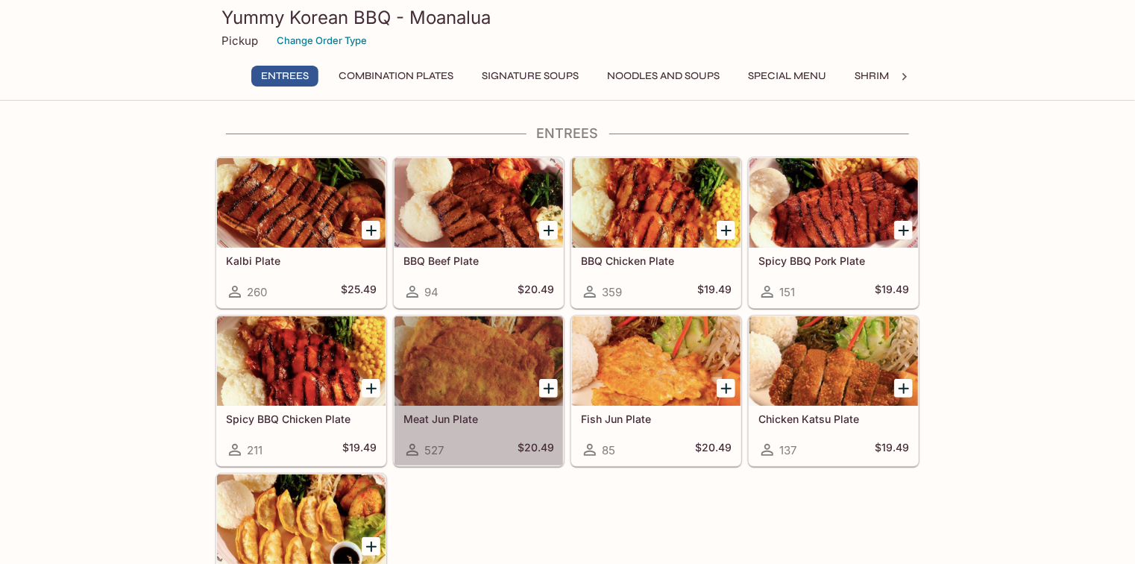
click at [470, 388] on div at bounding box center [478, 360] width 168 height 89
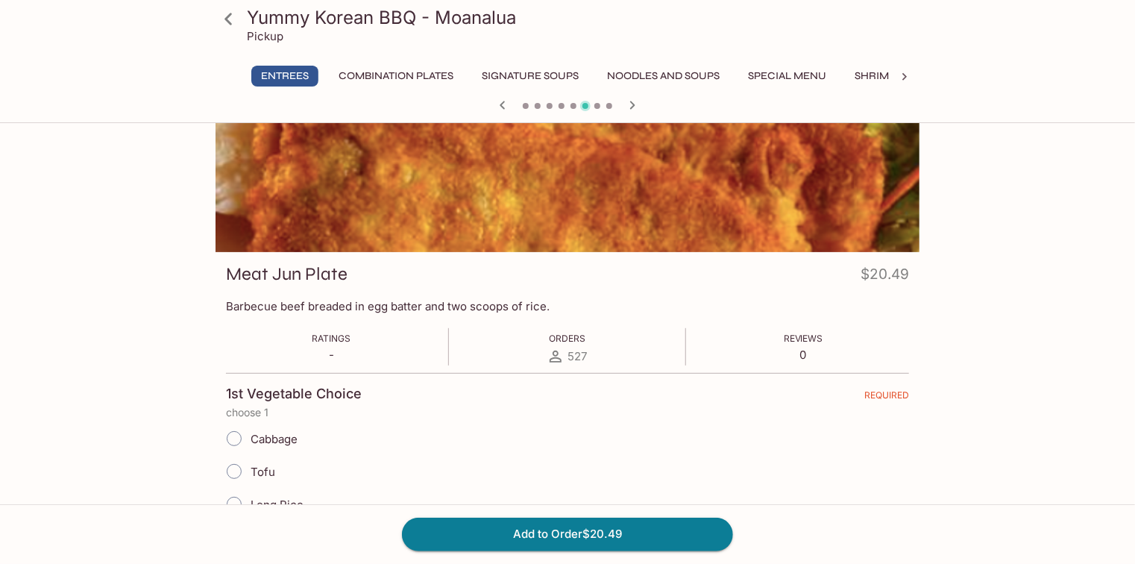
scroll to position [239, 0]
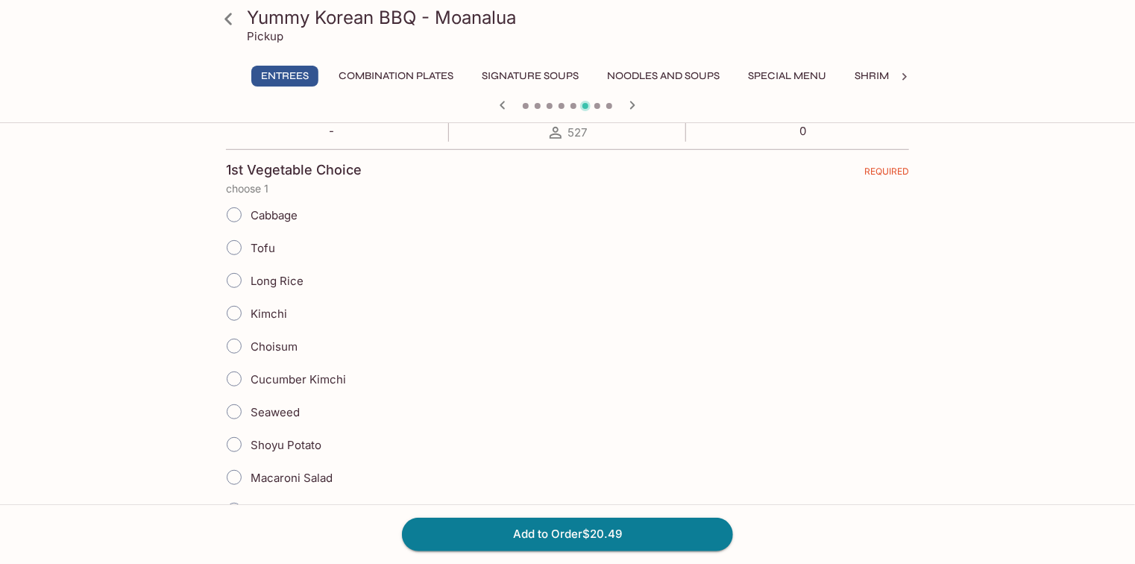
click at [265, 306] on span "Kimchi" at bounding box center [268, 313] width 37 height 14
click at [250, 305] on input "Kimchi" at bounding box center [233, 312] width 31 height 31
radio input "true"
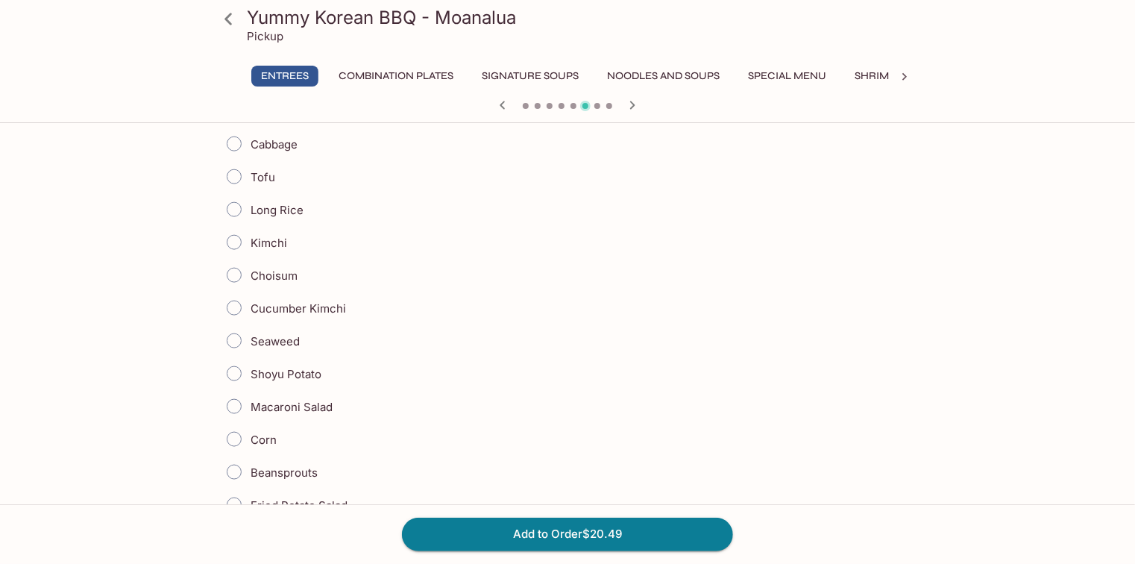
scroll to position [716, 0]
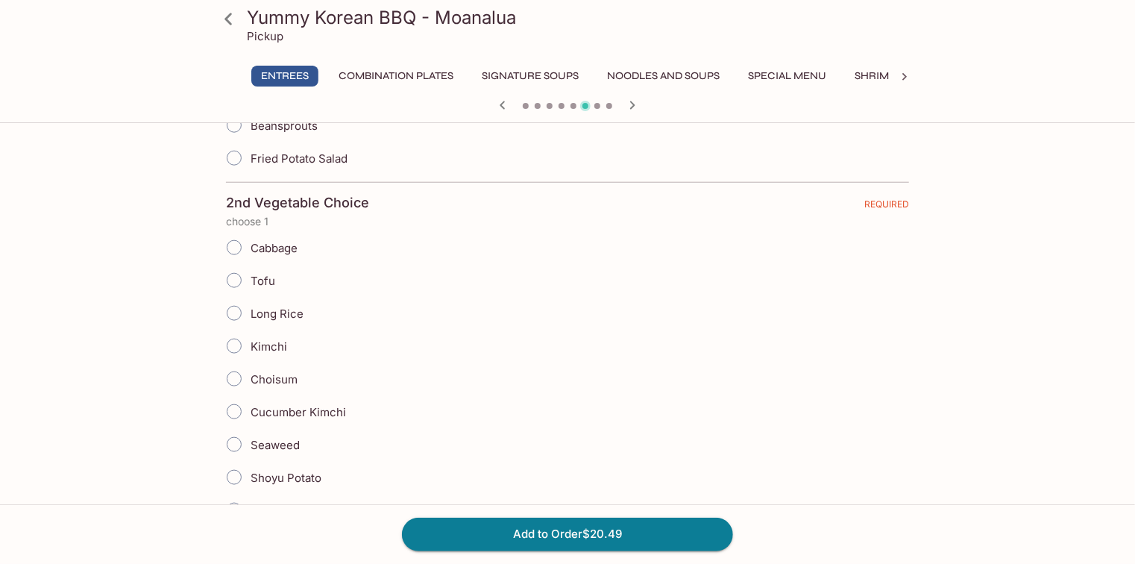
click at [262, 339] on span "Kimchi" at bounding box center [268, 346] width 37 height 14
click at [250, 337] on input "Kimchi" at bounding box center [233, 345] width 31 height 31
radio input "true"
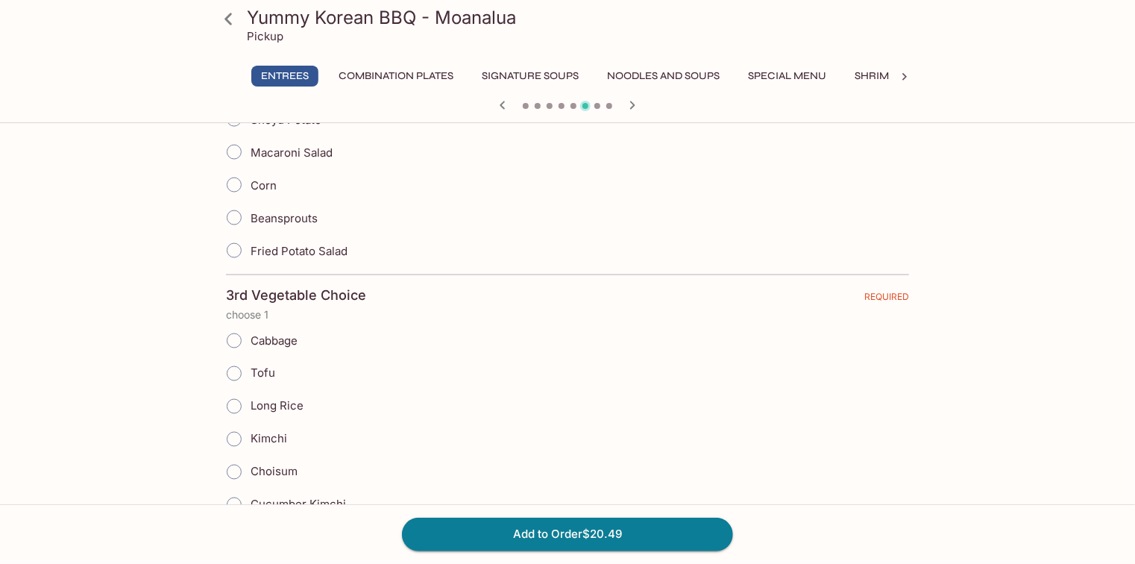
scroll to position [1312, 0]
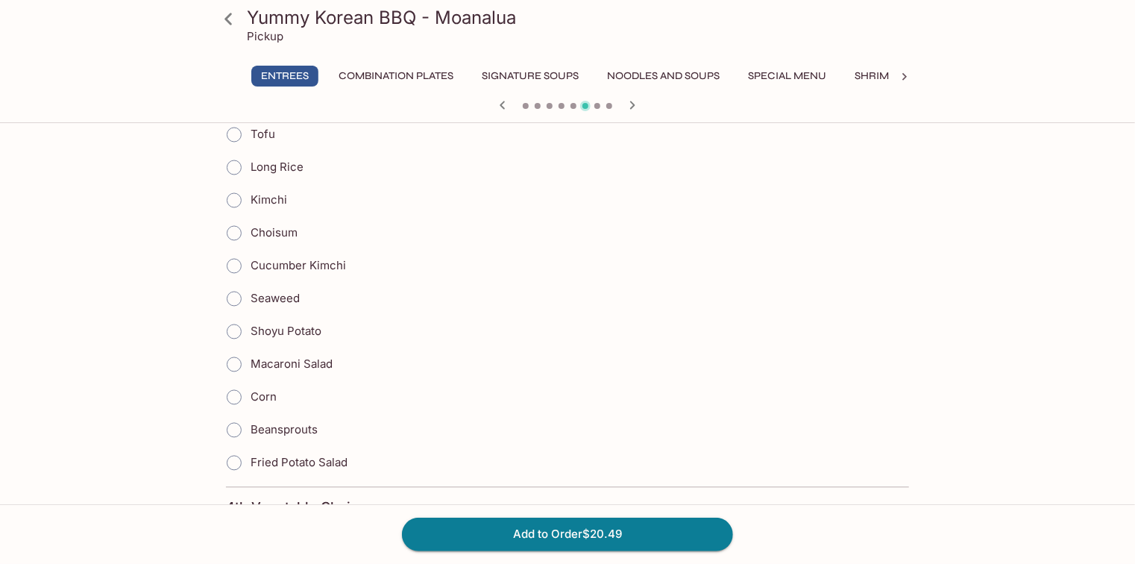
click at [298, 325] on span "Shoyu Potato" at bounding box center [285, 331] width 71 height 14
click at [250, 325] on input "Shoyu Potato" at bounding box center [233, 331] width 31 height 31
radio input "true"
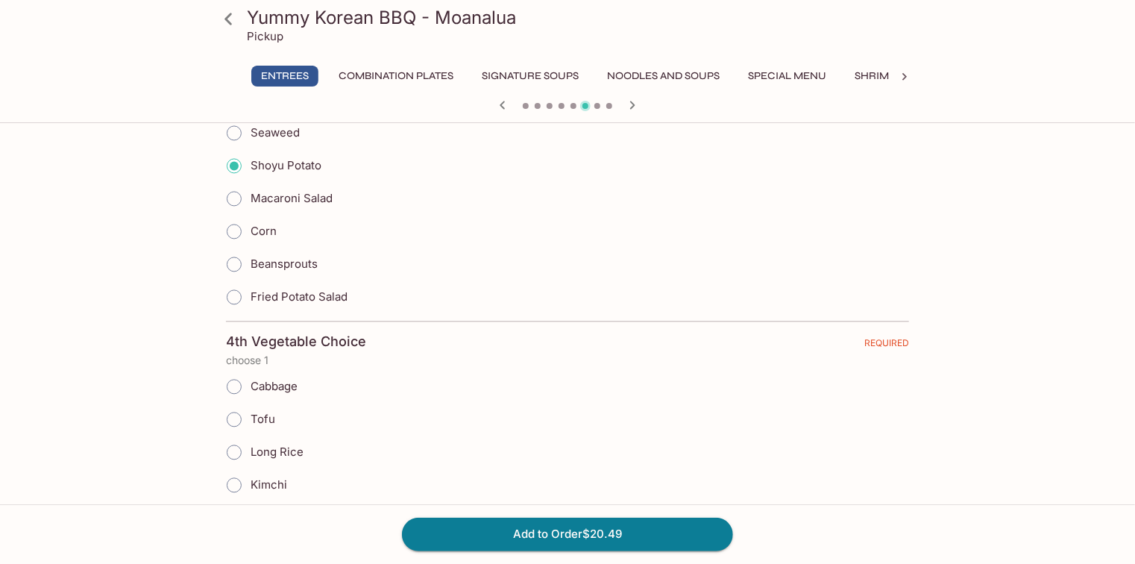
scroll to position [1610, 0]
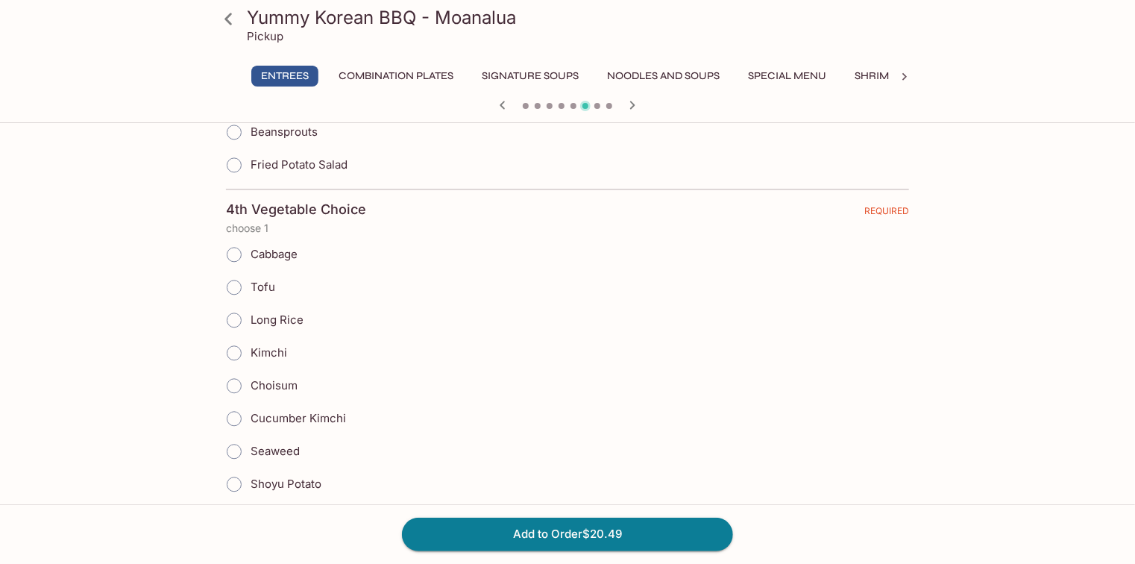
click at [324, 411] on span "Cucumber Kimchi" at bounding box center [297, 418] width 95 height 14
click at [250, 407] on input "Cucumber Kimchi" at bounding box center [233, 418] width 31 height 31
radio input "true"
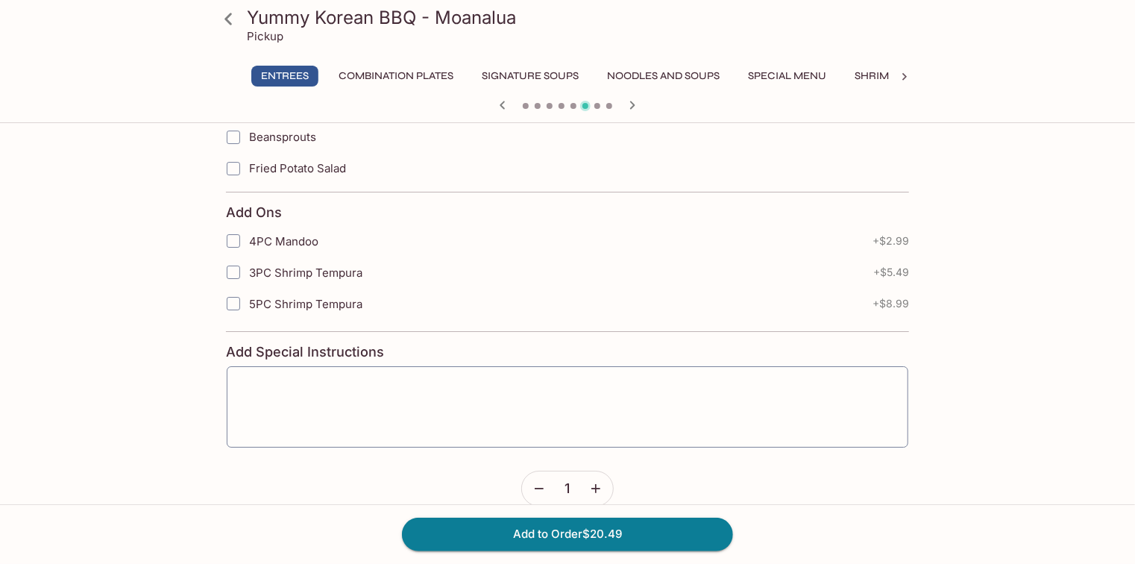
scroll to position [2493, 0]
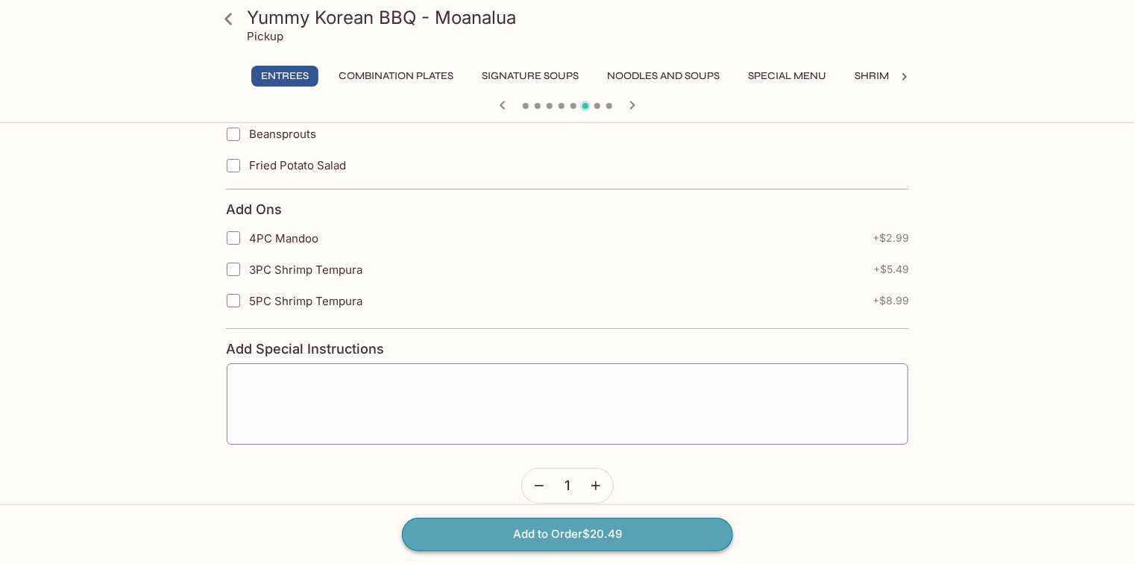
click at [585, 532] on button "Add to Order $20.49" at bounding box center [567, 533] width 331 height 33
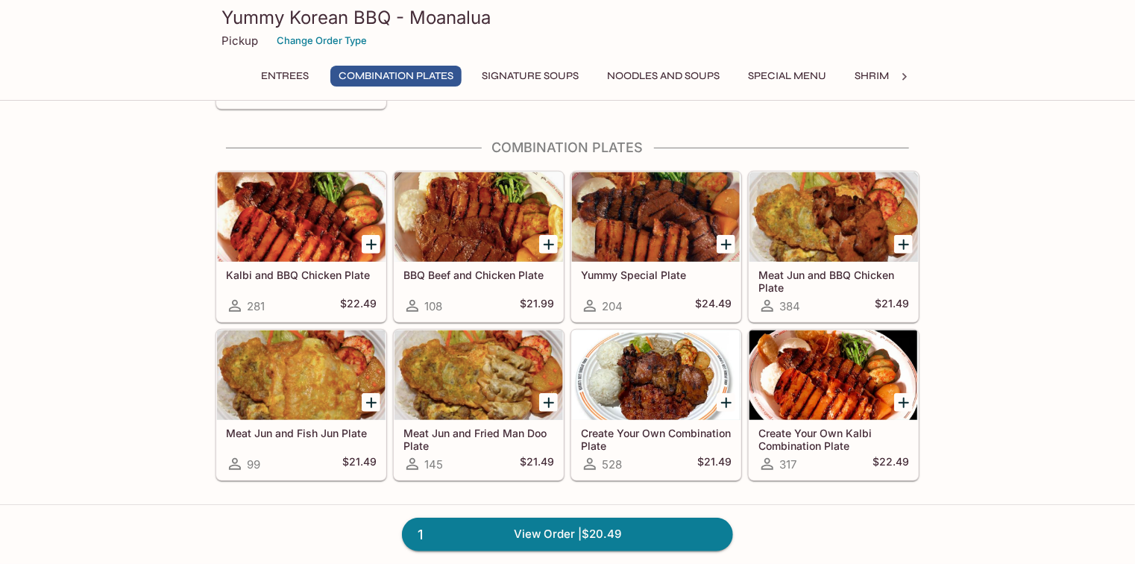
scroll to position [537, 0]
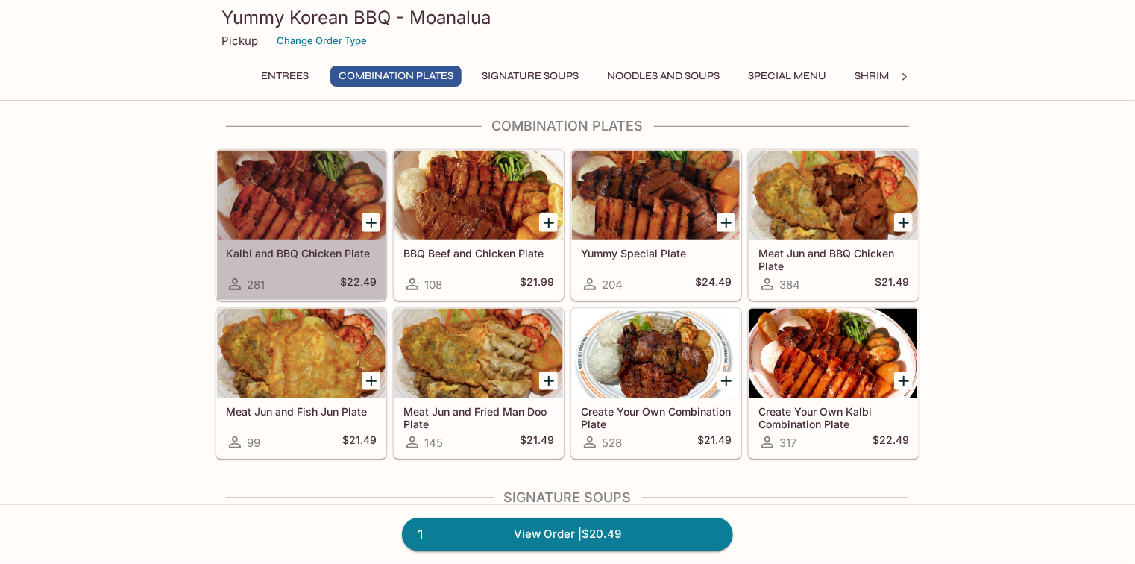
click at [294, 207] on div at bounding box center [301, 195] width 168 height 89
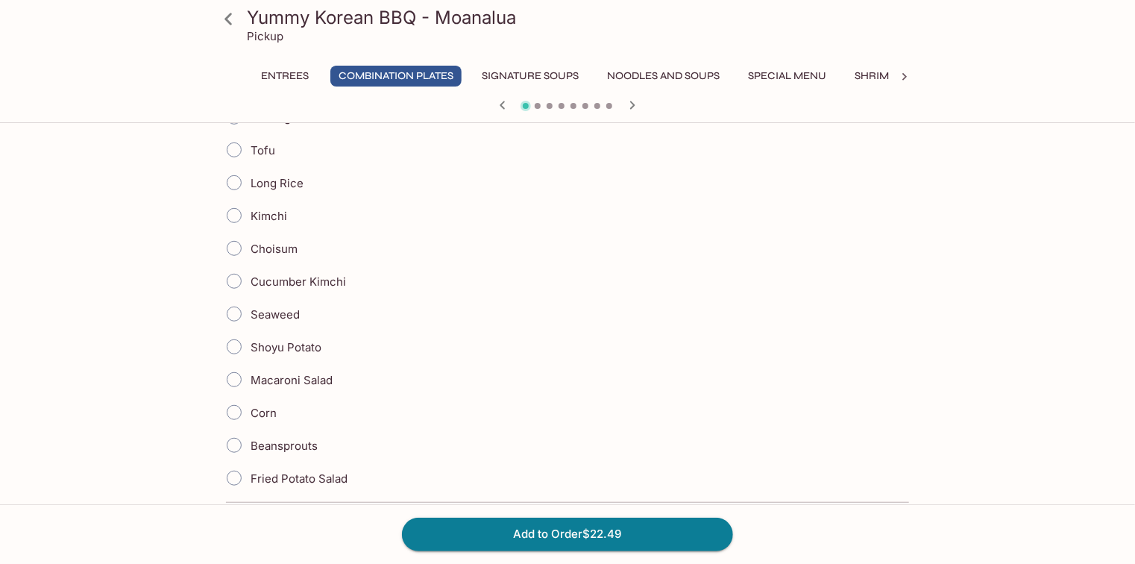
scroll to position [417, 0]
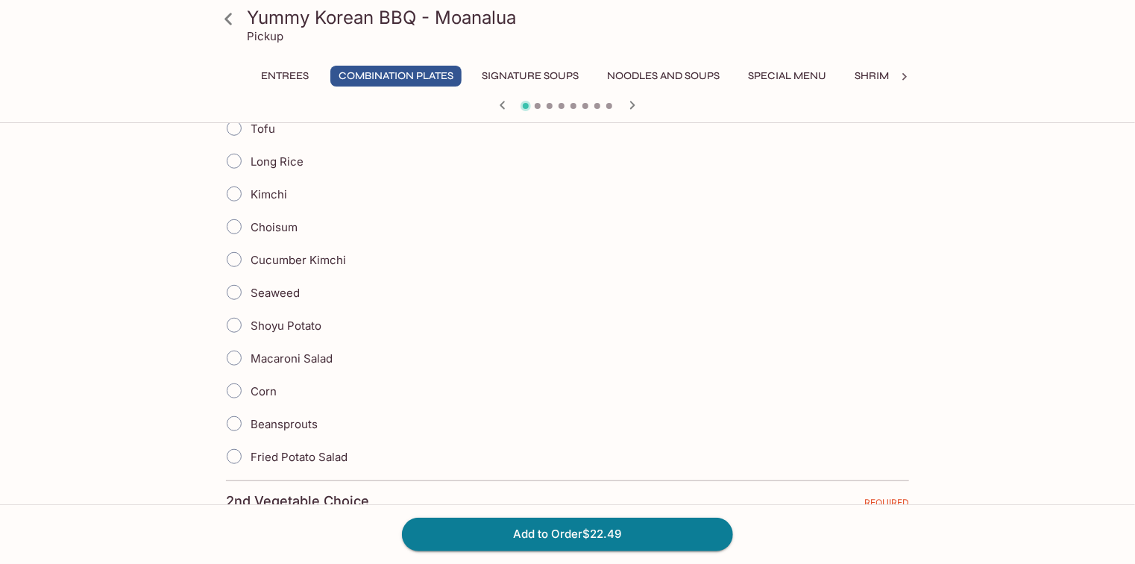
click at [300, 324] on span "Shoyu Potato" at bounding box center [285, 325] width 71 height 14
click at [250, 324] on input "Shoyu Potato" at bounding box center [233, 324] width 31 height 31
radio input "true"
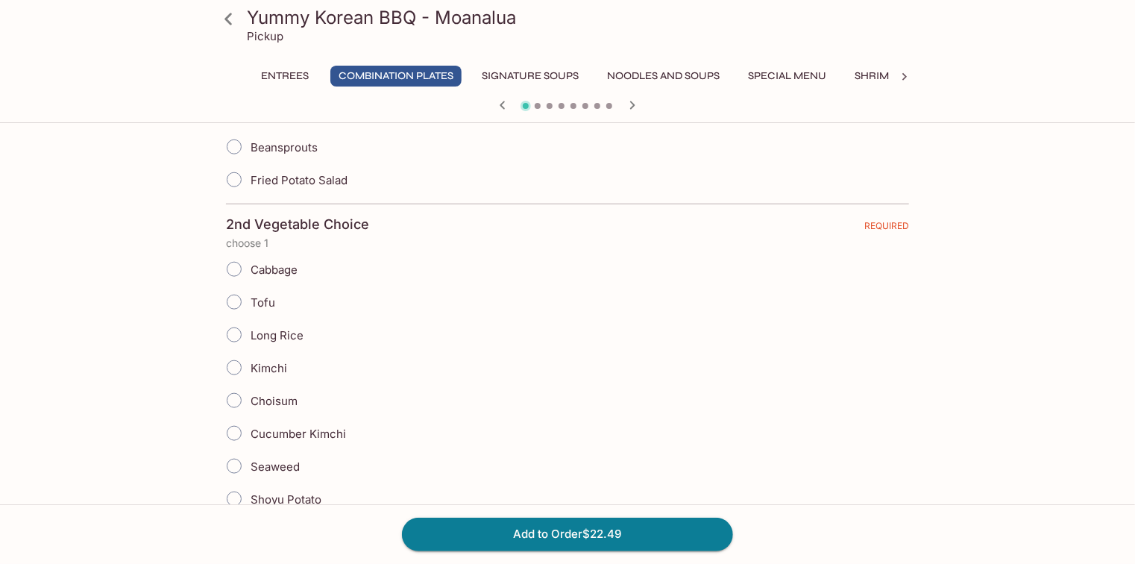
scroll to position [716, 0]
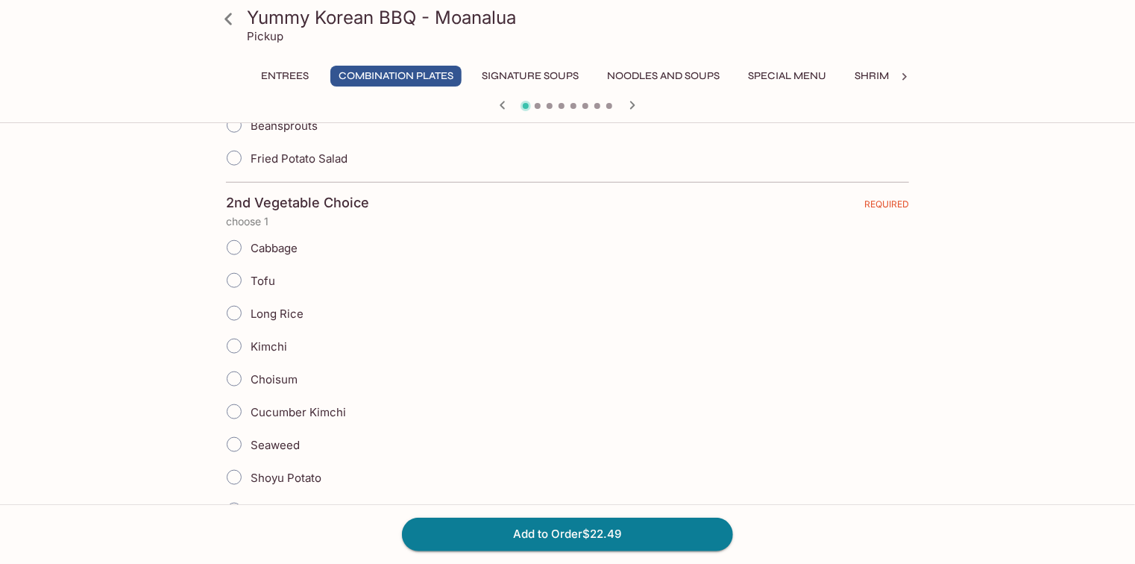
click at [265, 282] on span "Tofu" at bounding box center [262, 281] width 25 height 14
click at [250, 282] on input "Tofu" at bounding box center [233, 280] width 31 height 31
radio input "true"
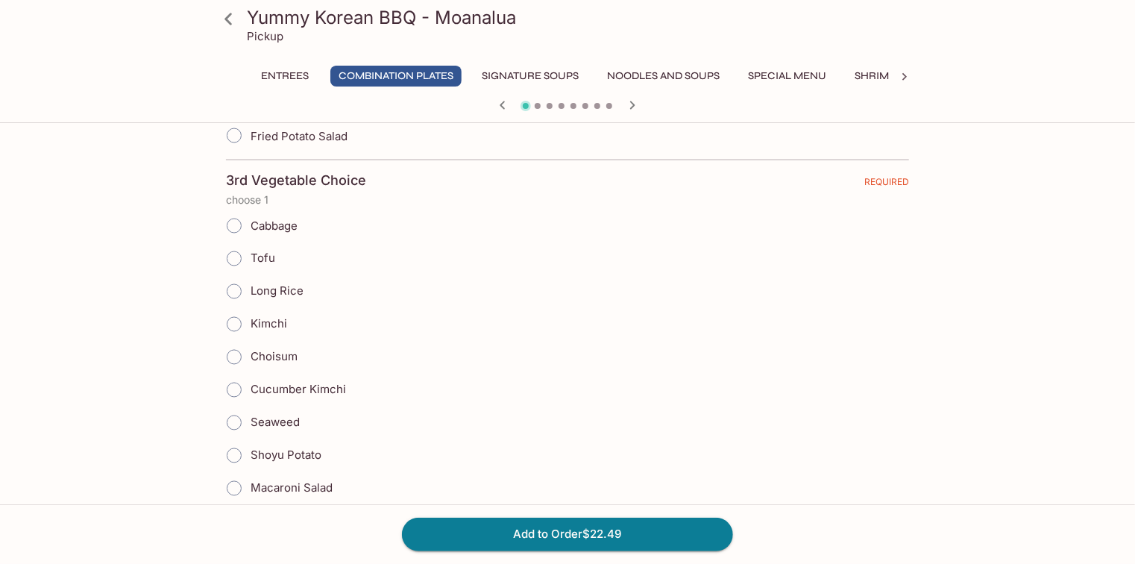
scroll to position [1193, 0]
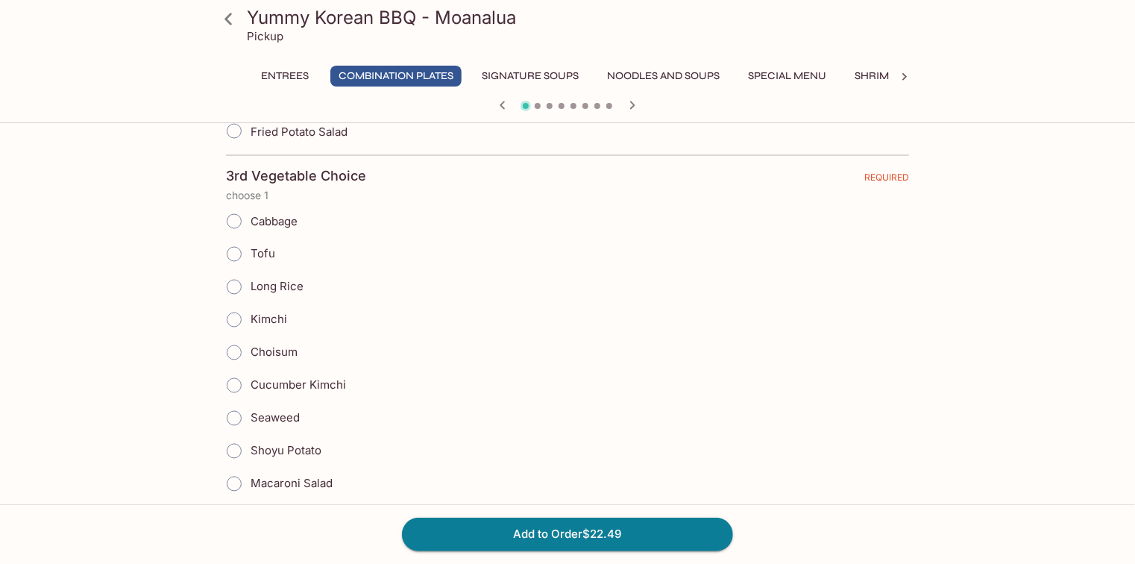
click at [306, 378] on span "Cucumber Kimchi" at bounding box center [297, 385] width 95 height 14
click at [250, 373] on input "Cucumber Kimchi" at bounding box center [233, 385] width 31 height 31
radio input "true"
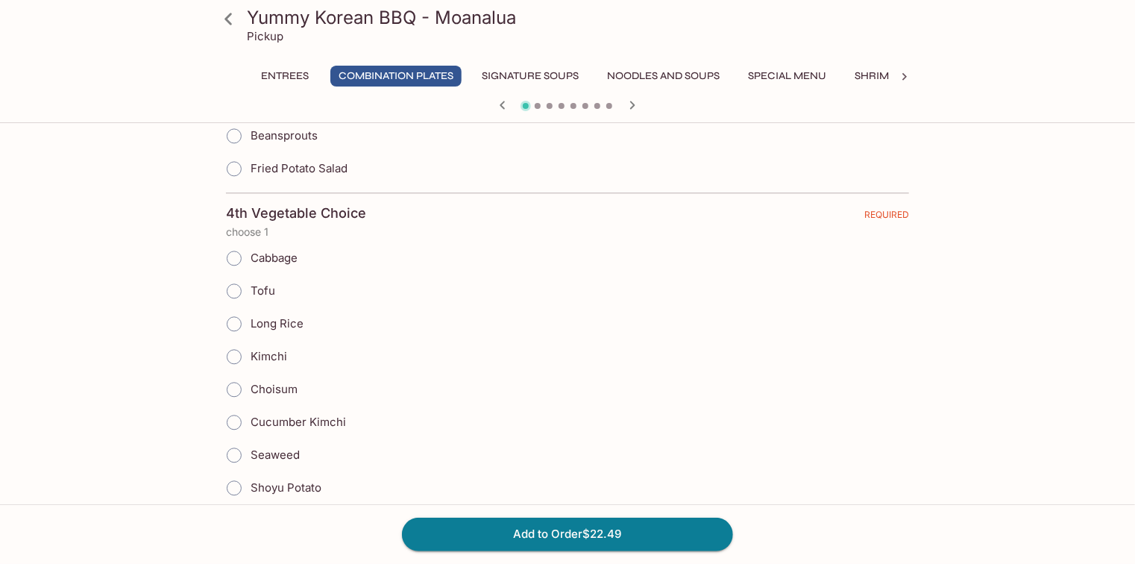
scroll to position [1610, 0]
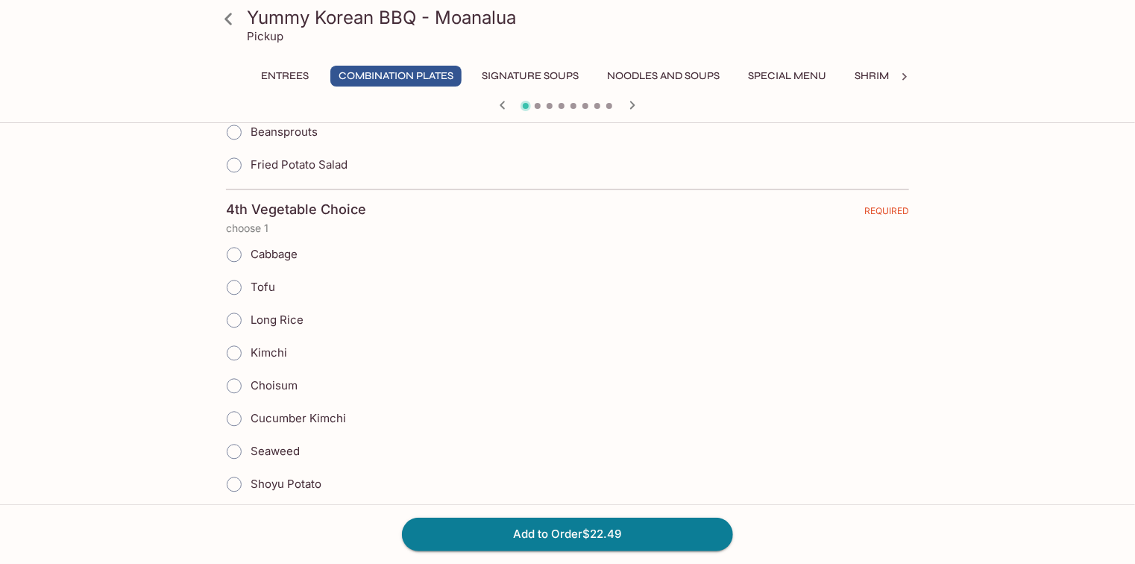
click at [283, 312] on span "Long Rice" at bounding box center [276, 319] width 53 height 14
click at [250, 310] on input "Long Rice" at bounding box center [233, 319] width 31 height 31
radio input "true"
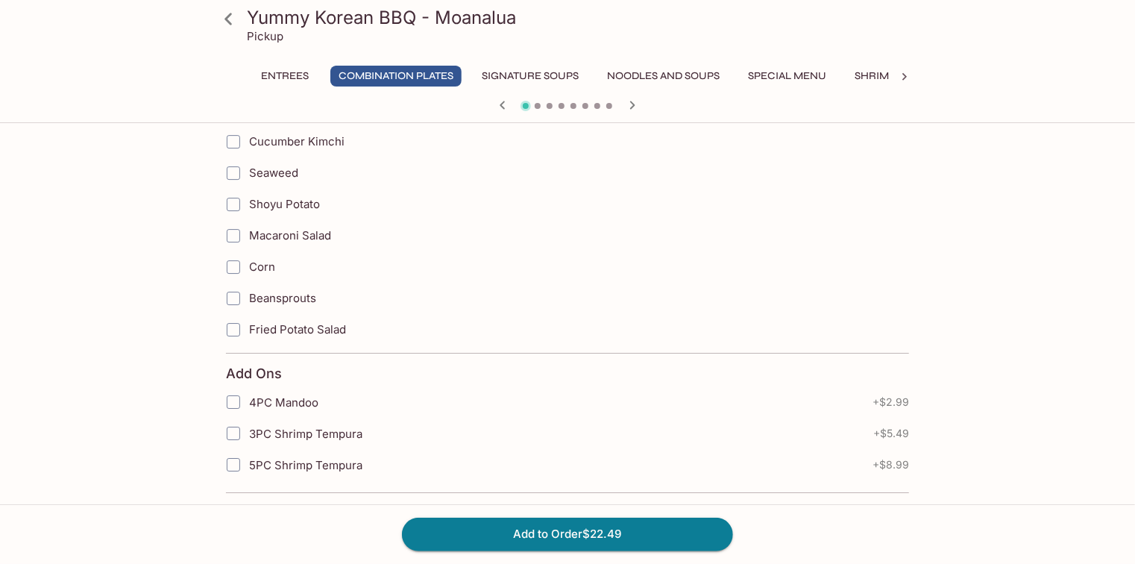
scroll to position [2493, 0]
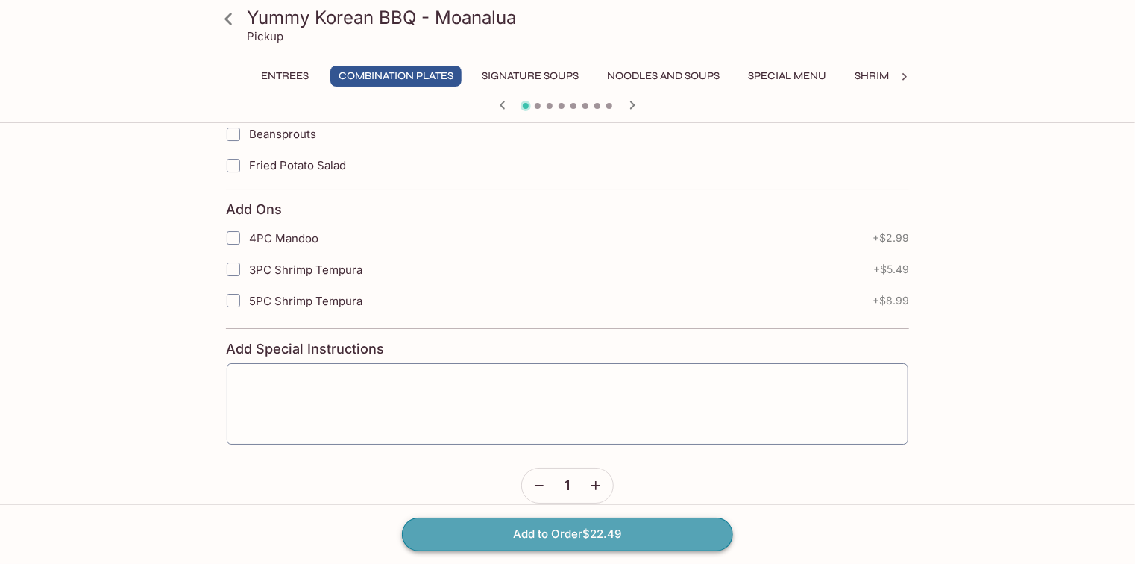
click at [492, 528] on button "Add to Order $22.49" at bounding box center [567, 533] width 331 height 33
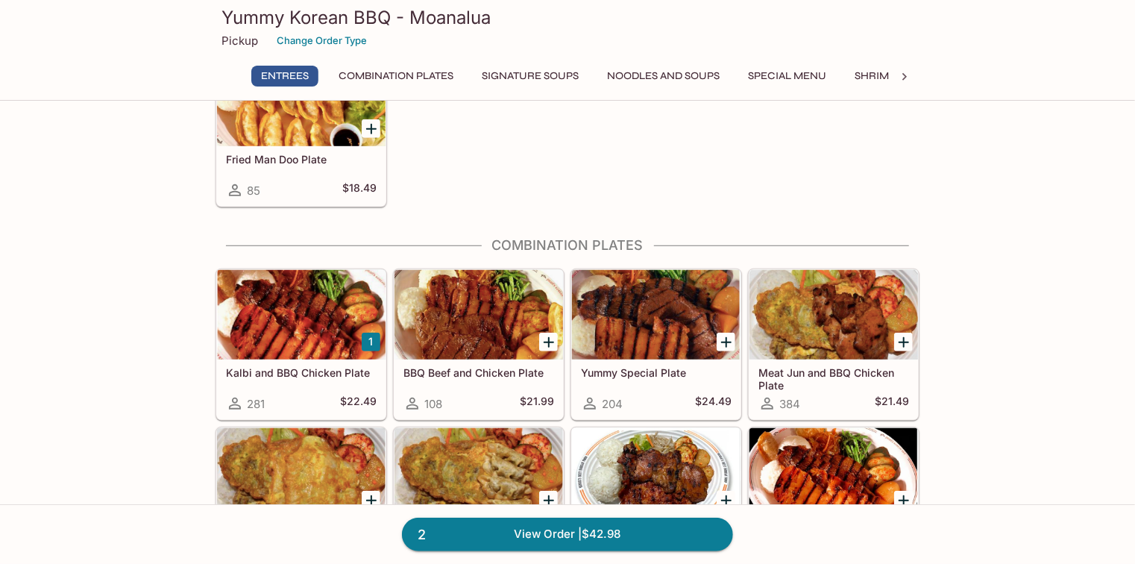
scroll to position [537, 0]
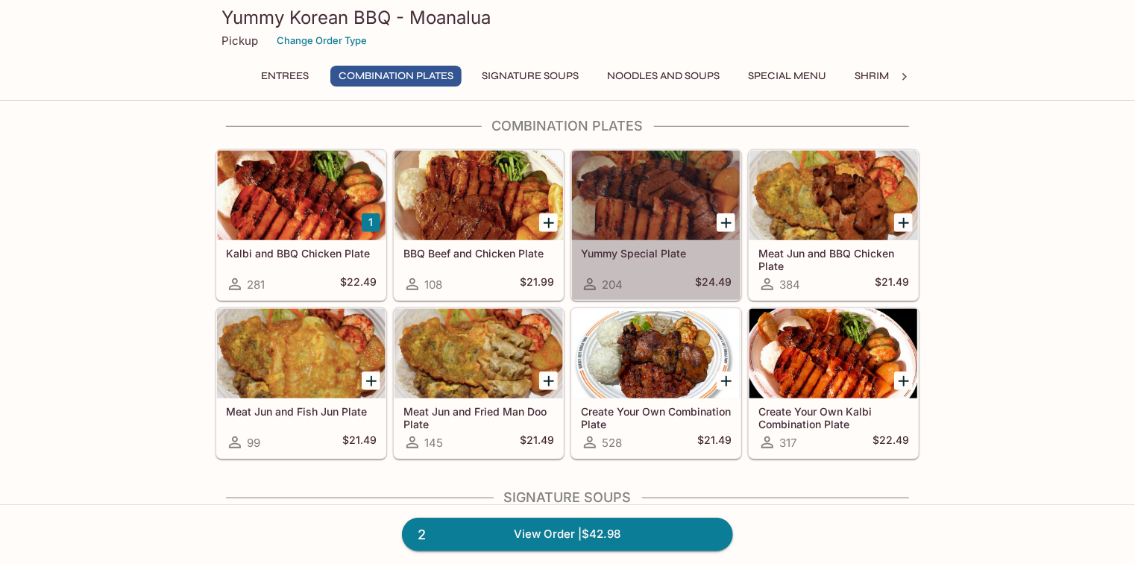
click at [671, 247] on h5 "Yummy Special Plate" at bounding box center [656, 253] width 151 height 13
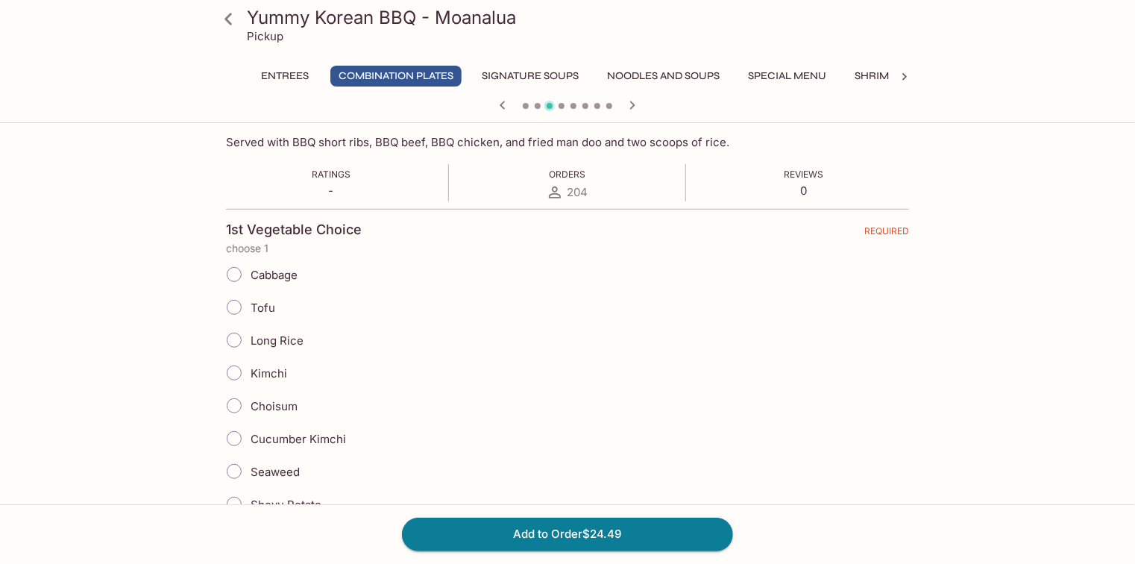
scroll to position [358, 0]
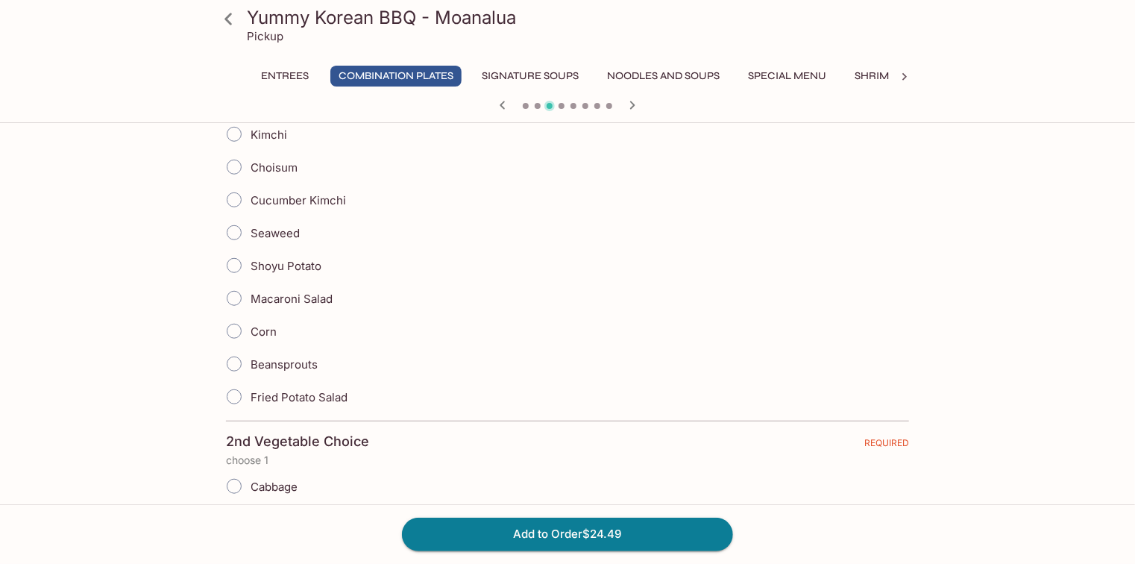
click at [297, 265] on span "Shoyu Potato" at bounding box center [285, 266] width 71 height 14
click at [250, 265] on input "Shoyu Potato" at bounding box center [233, 265] width 31 height 31
radio input "true"
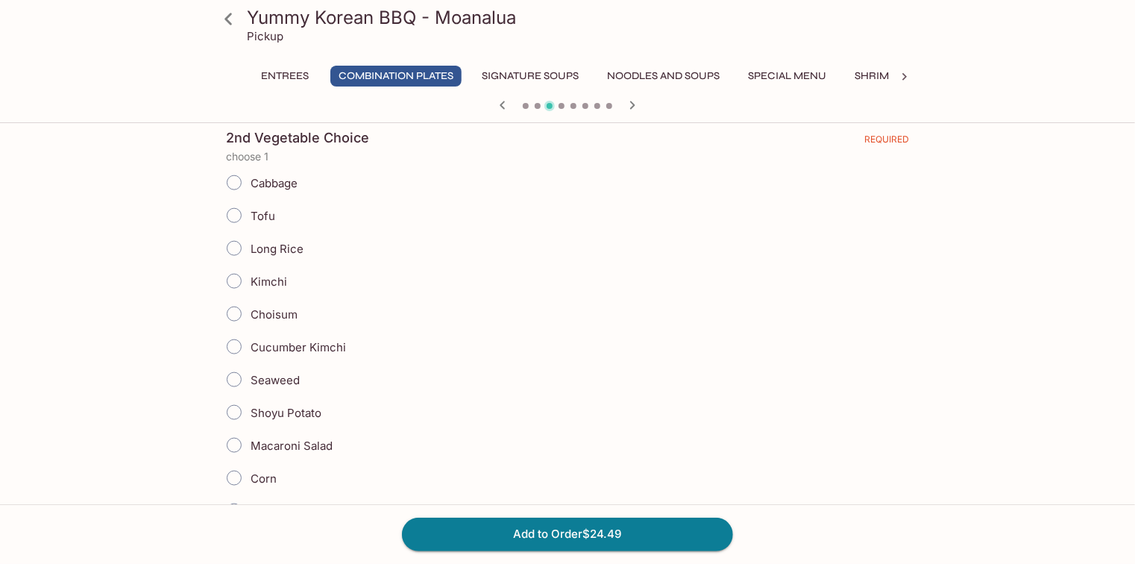
scroll to position [775, 0]
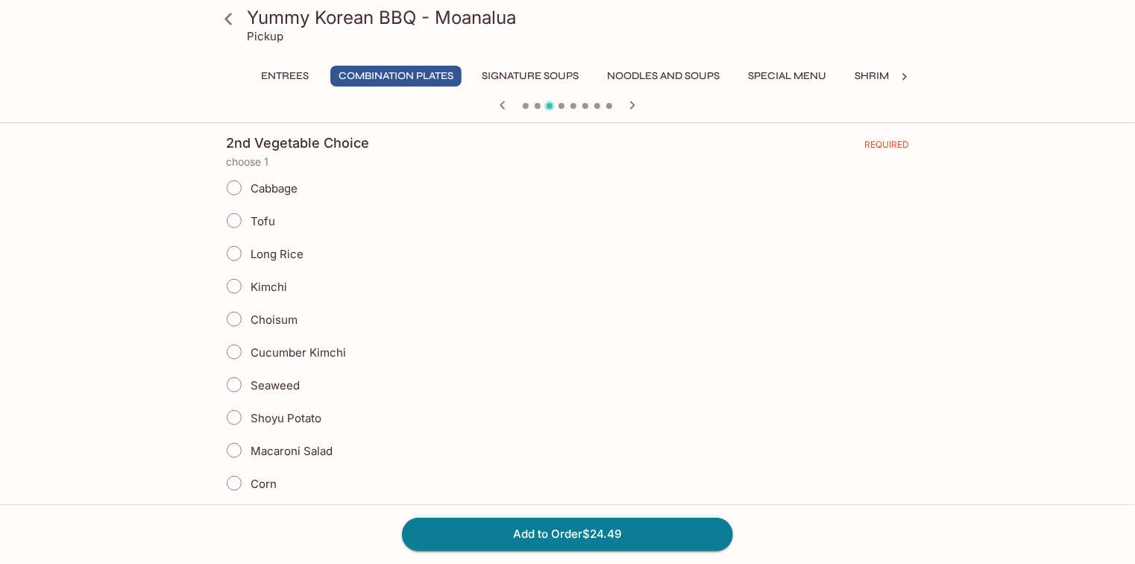
click at [266, 214] on span "Tofu" at bounding box center [262, 221] width 25 height 14
click at [250, 214] on input "Tofu" at bounding box center [233, 220] width 31 height 31
radio input "true"
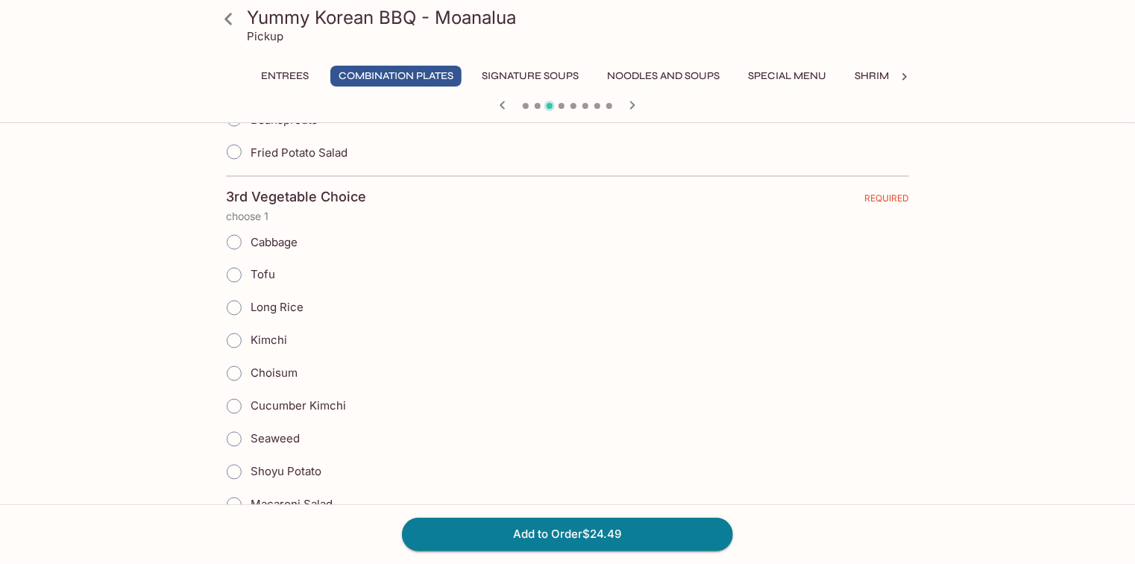
scroll to position [1193, 0]
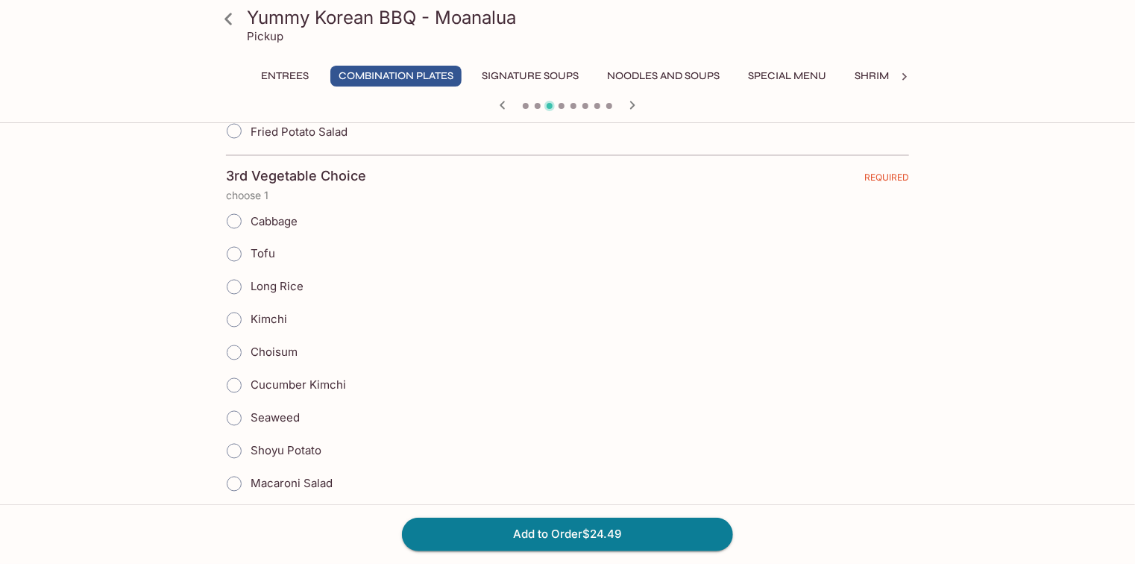
click at [312, 378] on span "Cucumber Kimchi" at bounding box center [297, 385] width 95 height 14
click at [250, 377] on input "Cucumber Kimchi" at bounding box center [233, 385] width 31 height 31
radio input "true"
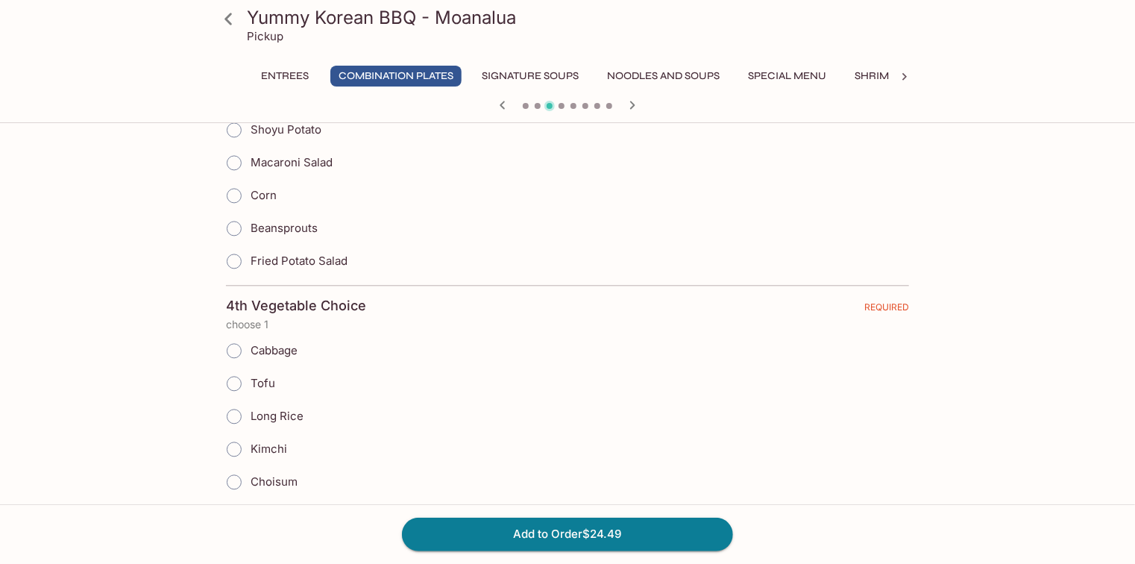
scroll to position [1551, 0]
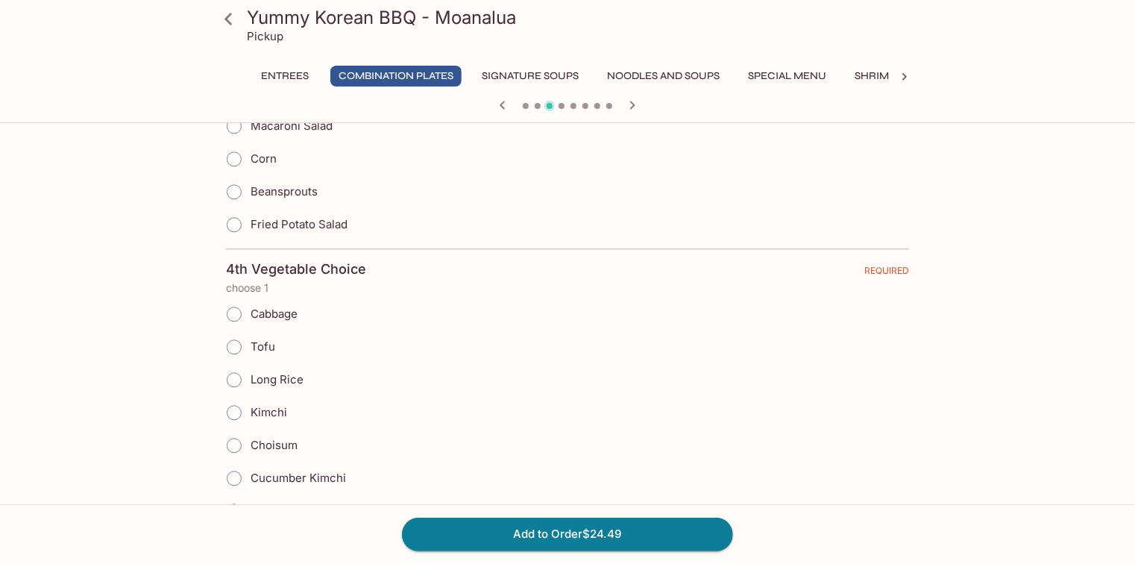
click at [291, 372] on span "Long Rice" at bounding box center [276, 379] width 53 height 14
click at [250, 370] on input "Long Rice" at bounding box center [233, 379] width 31 height 31
radio input "true"
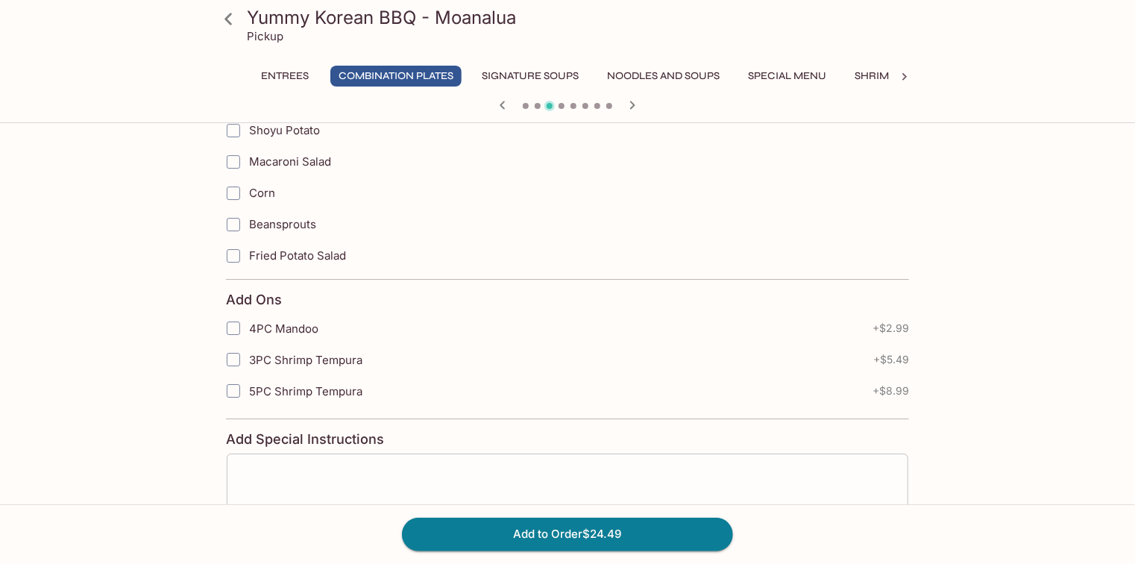
scroll to position [2493, 0]
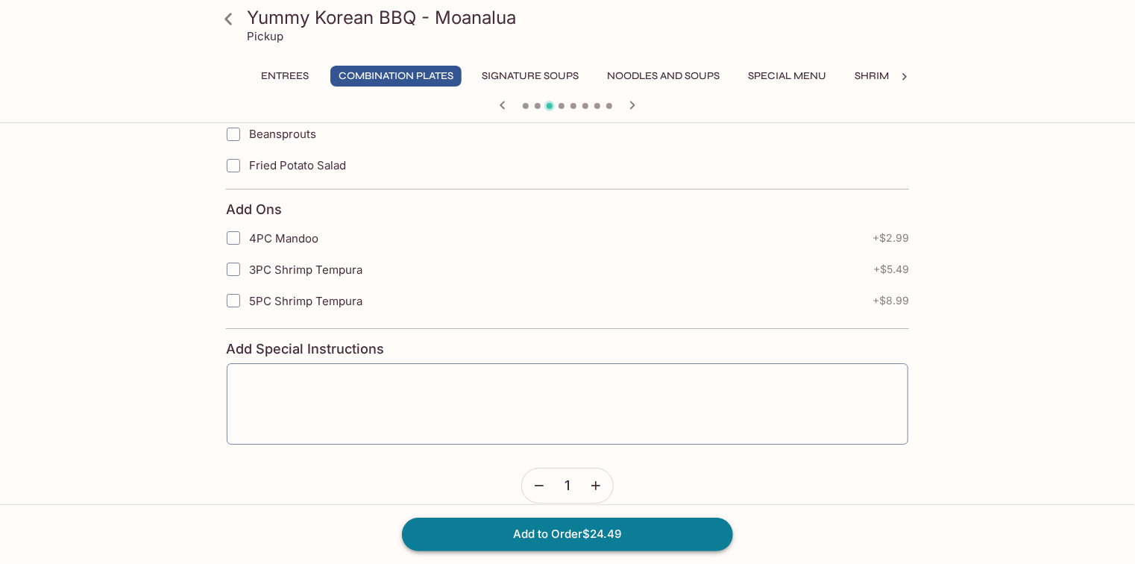
click at [526, 534] on button "Add to Order $24.49" at bounding box center [567, 533] width 331 height 33
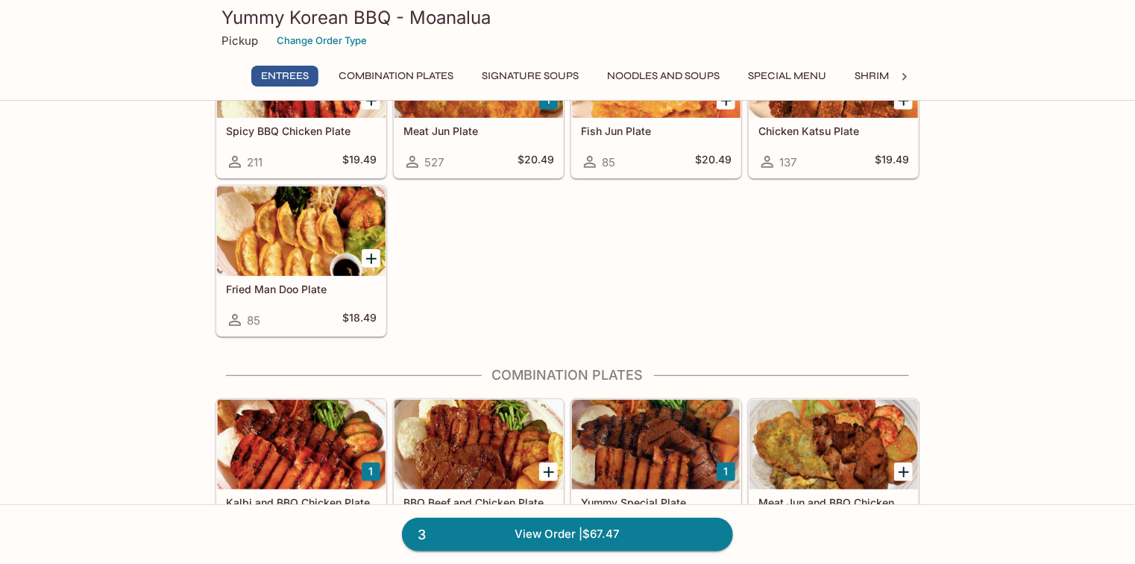
scroll to position [417, 0]
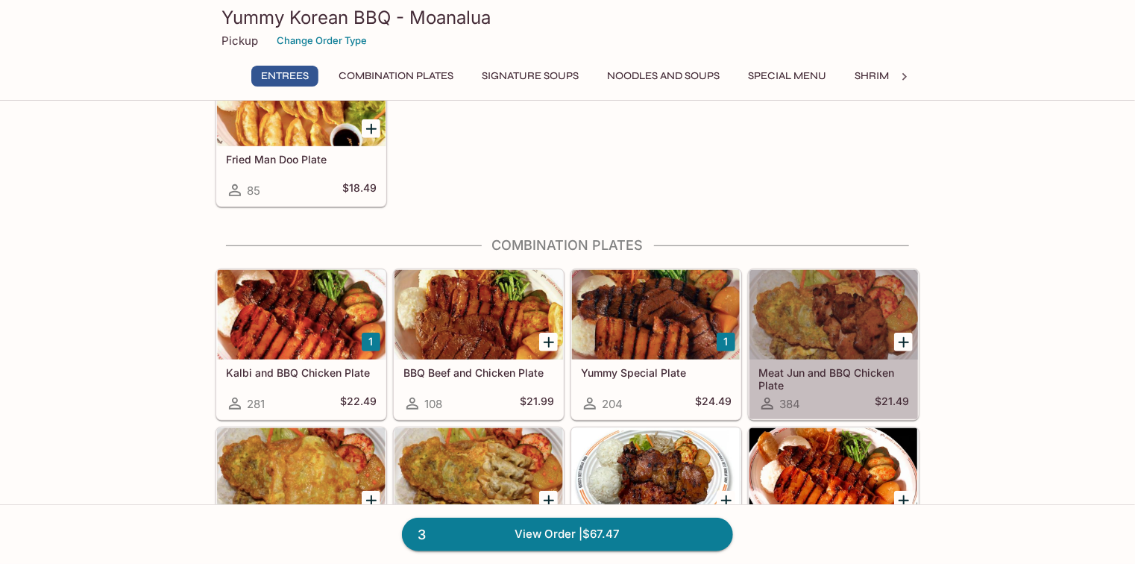
click at [816, 319] on div at bounding box center [833, 314] width 168 height 89
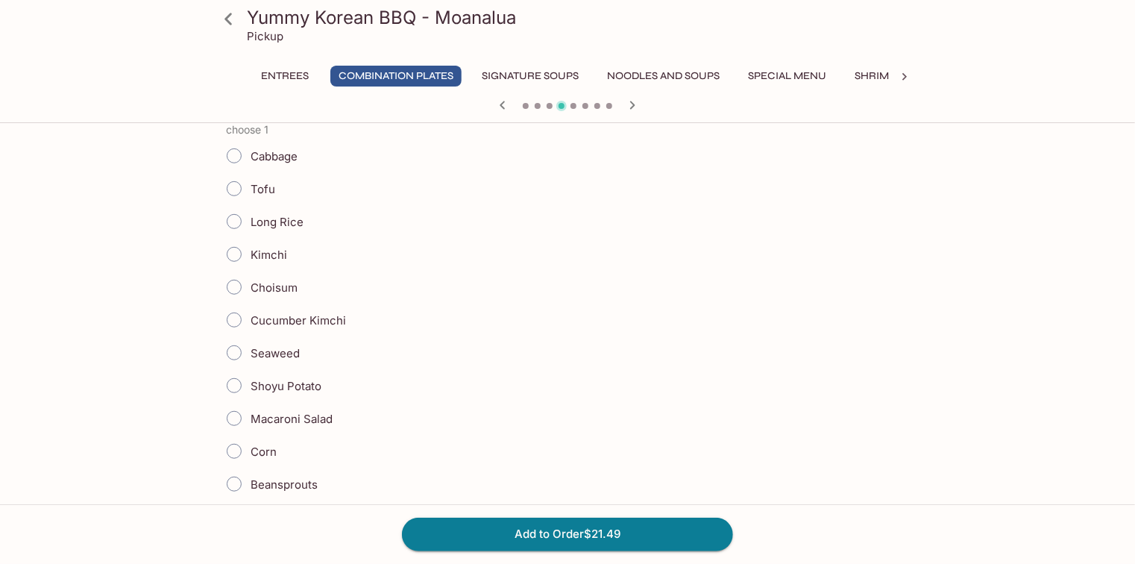
scroll to position [358, 0]
click at [250, 193] on span "Tofu" at bounding box center [262, 188] width 25 height 14
click at [250, 193] on input "Tofu" at bounding box center [233, 187] width 31 height 31
radio input "true"
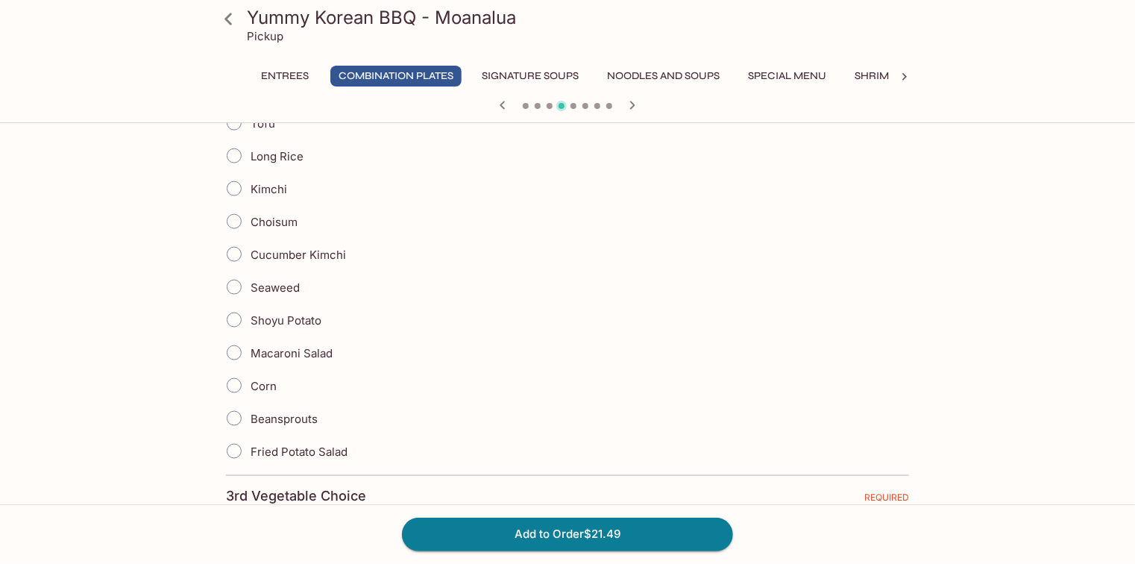
scroll to position [895, 0]
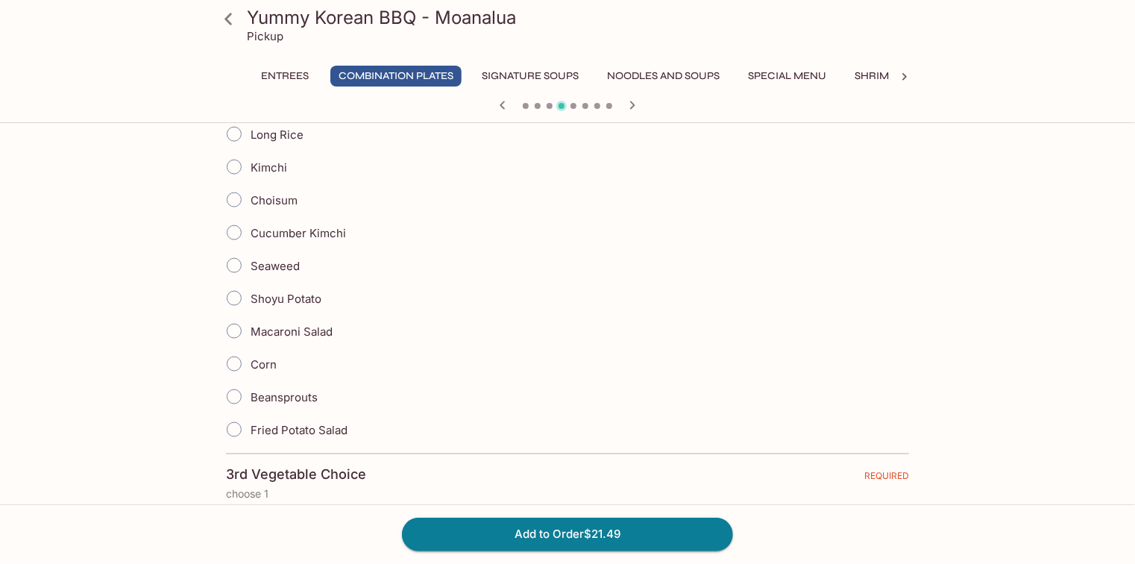
click at [312, 327] on span "Macaroni Salad" at bounding box center [291, 331] width 82 height 14
click at [250, 327] on input "Macaroni Salad" at bounding box center [233, 330] width 31 height 31
radio input "true"
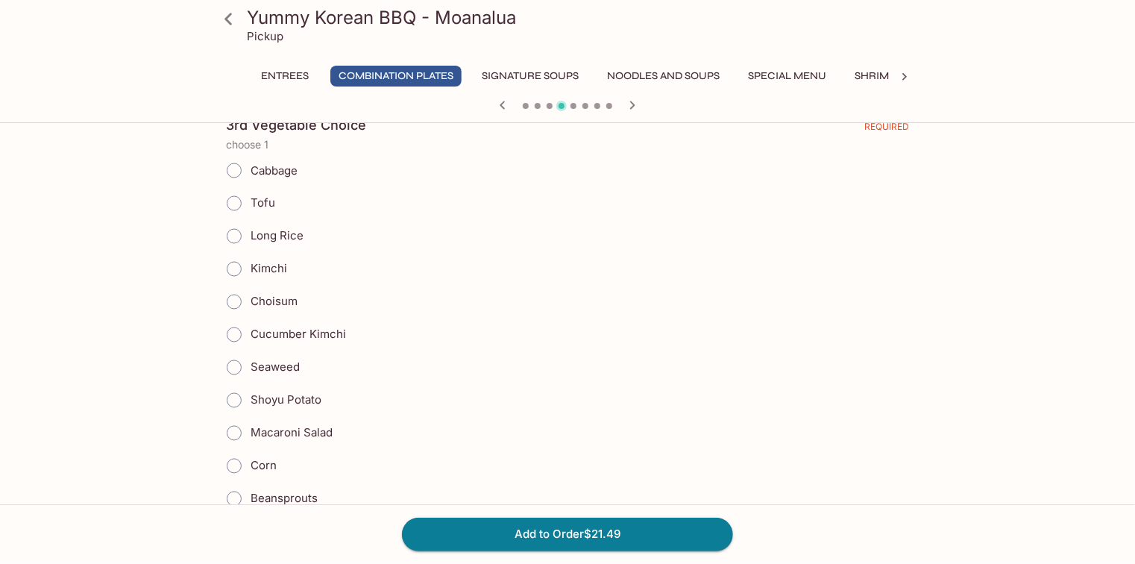
scroll to position [1252, 0]
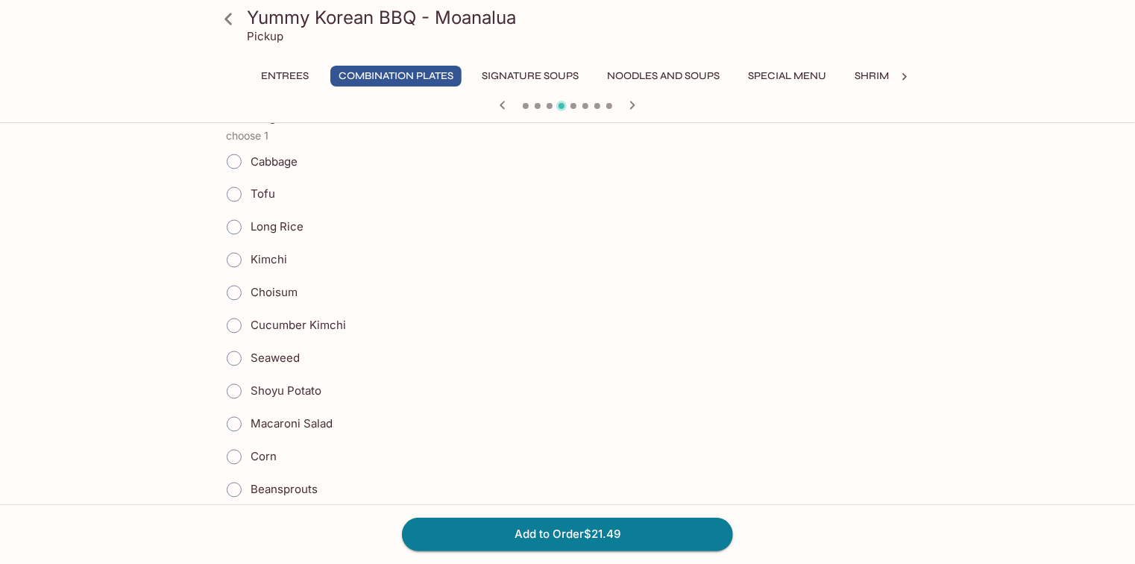
click at [300, 384] on span "Shoyu Potato" at bounding box center [285, 391] width 71 height 14
click at [250, 380] on input "Shoyu Potato" at bounding box center [233, 391] width 31 height 31
radio input "true"
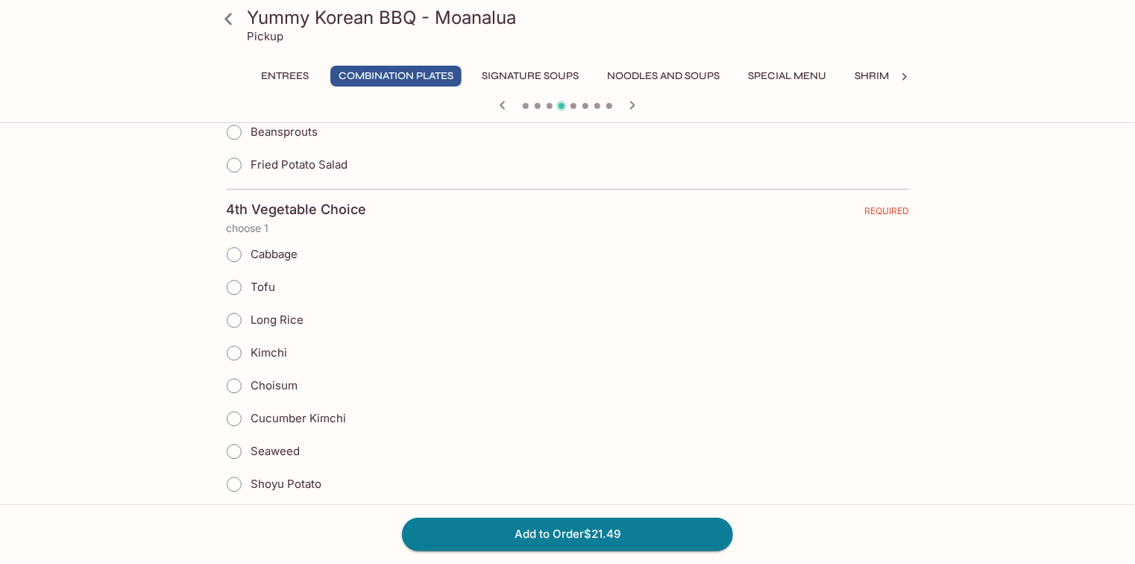
click at [274, 247] on span "Cabbage" at bounding box center [273, 254] width 47 height 14
click at [250, 239] on input "Cabbage" at bounding box center [233, 254] width 31 height 31
radio input "true"
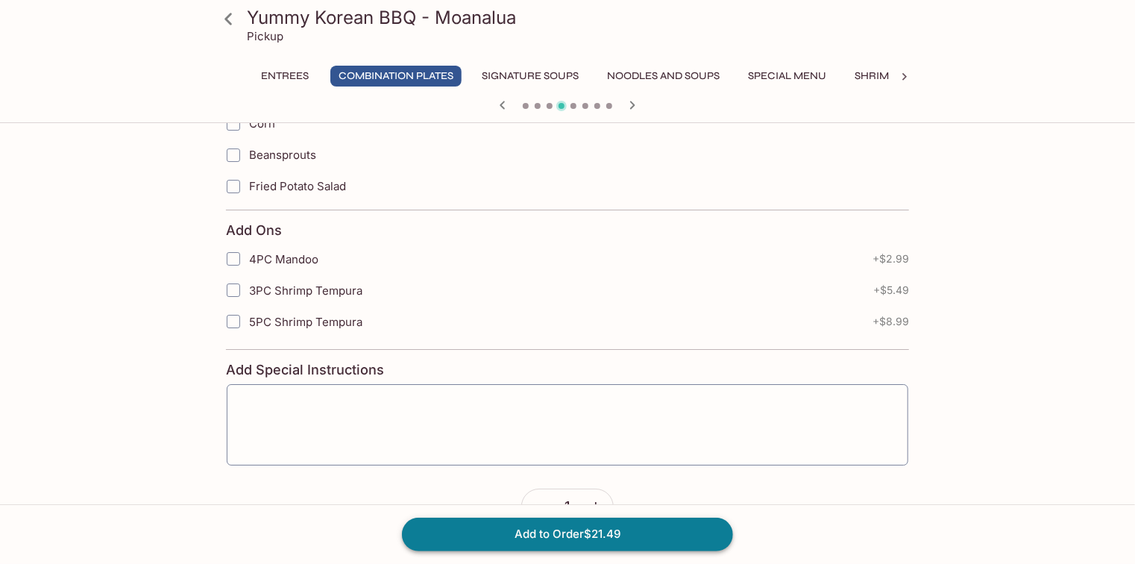
scroll to position [2493, 0]
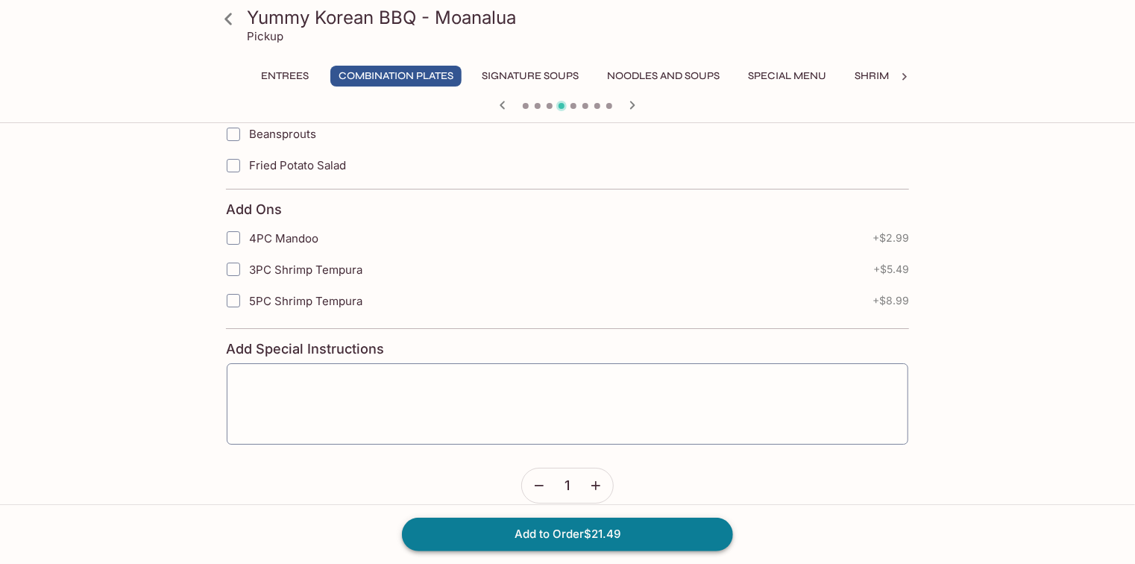
click at [522, 531] on button "Add to Order $21.49" at bounding box center [567, 533] width 331 height 33
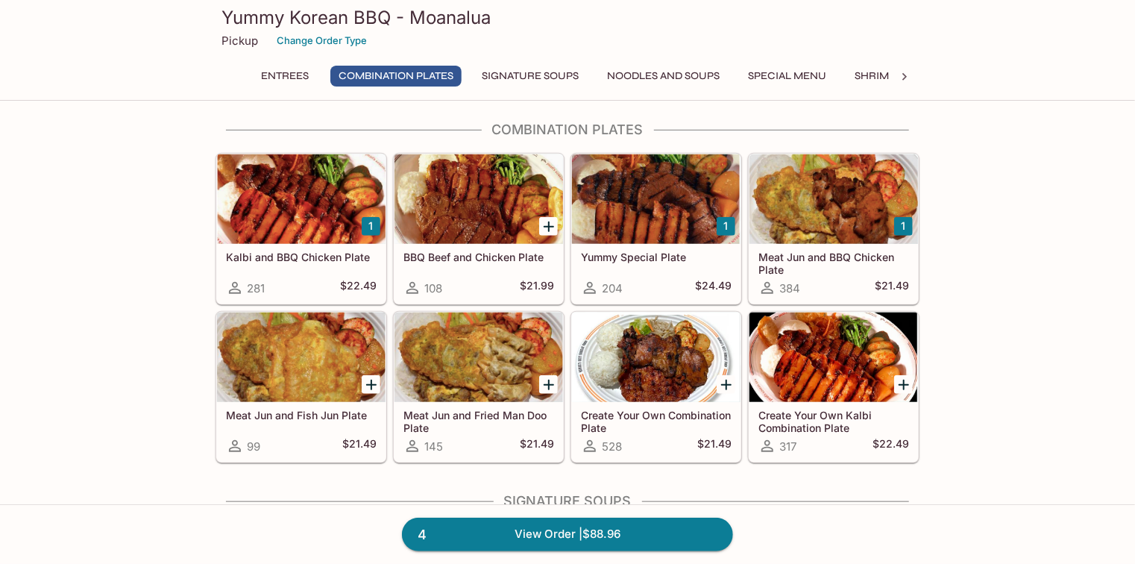
scroll to position [596, 0]
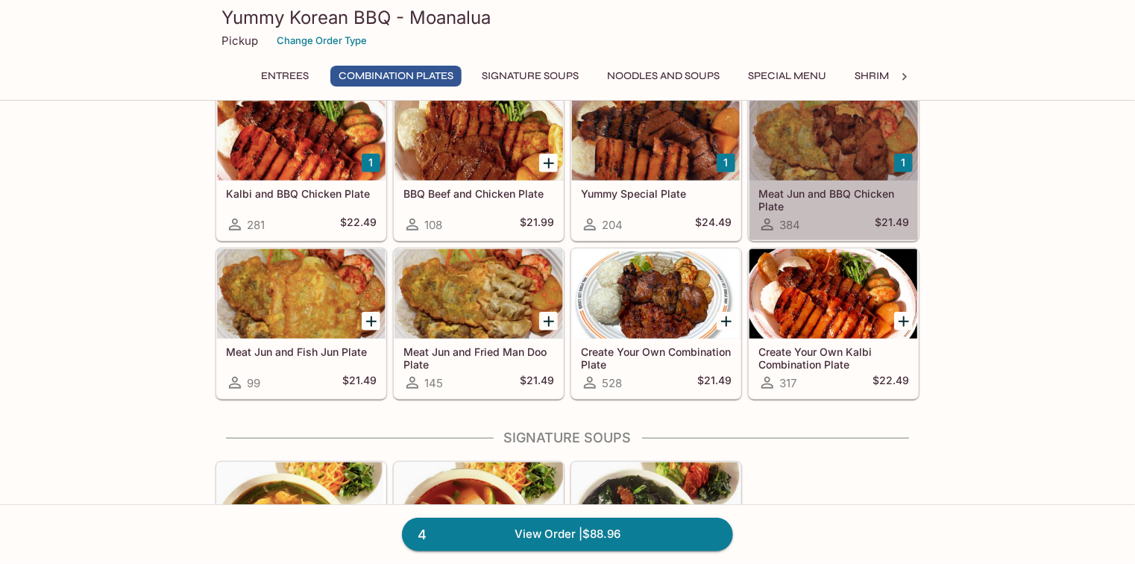
click at [854, 206] on h5 "Meat Jun and BBQ Chicken Plate" at bounding box center [833, 199] width 151 height 25
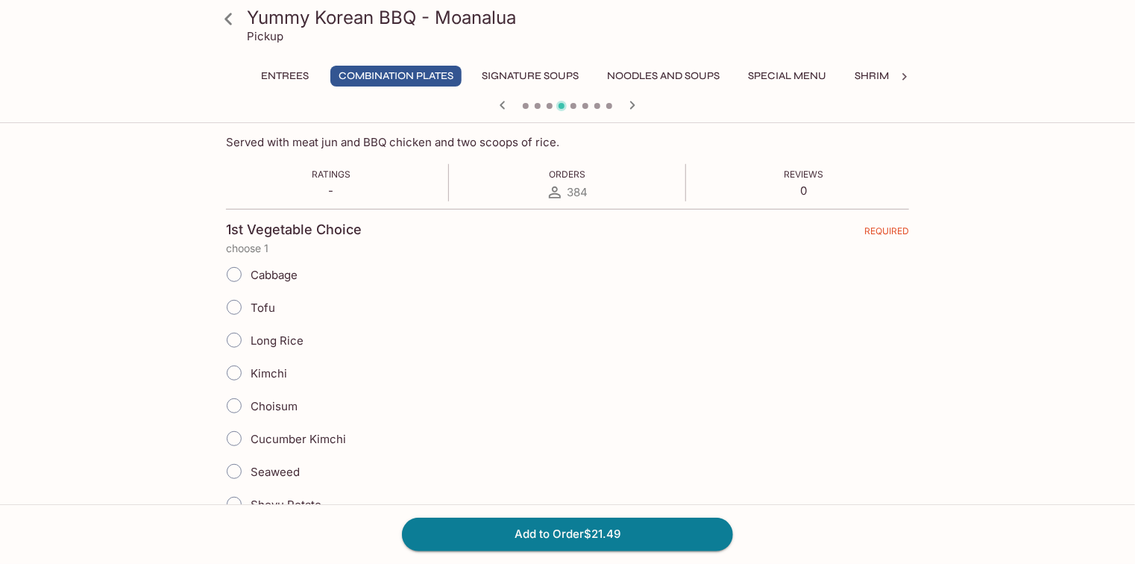
scroll to position [239, 0]
click at [272, 277] on span "Cabbage" at bounding box center [273, 275] width 47 height 14
click at [250, 277] on input "Cabbage" at bounding box center [233, 274] width 31 height 31
radio input "true"
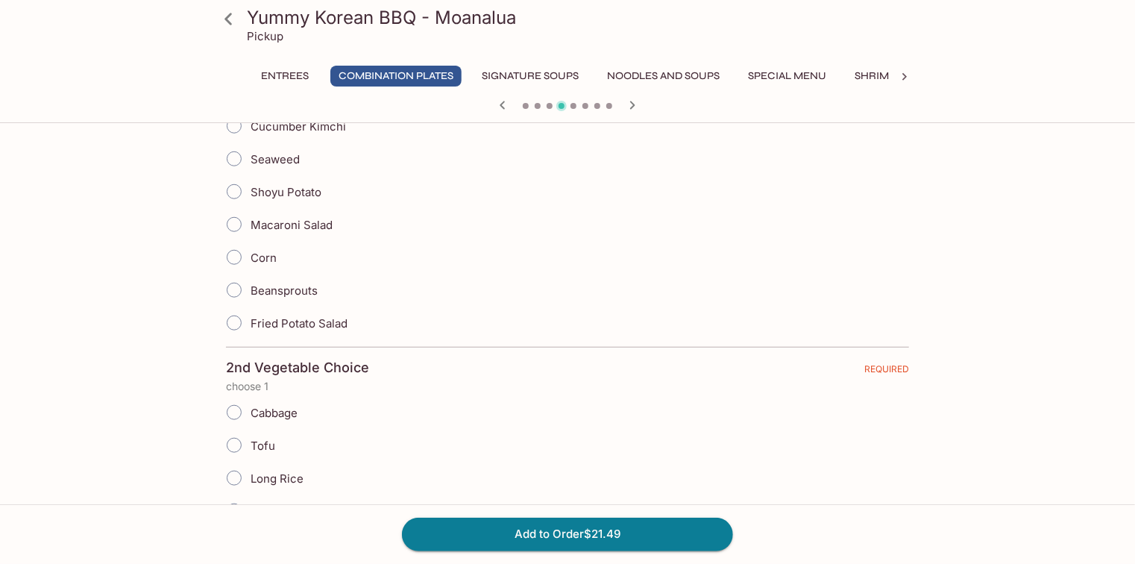
scroll to position [716, 0]
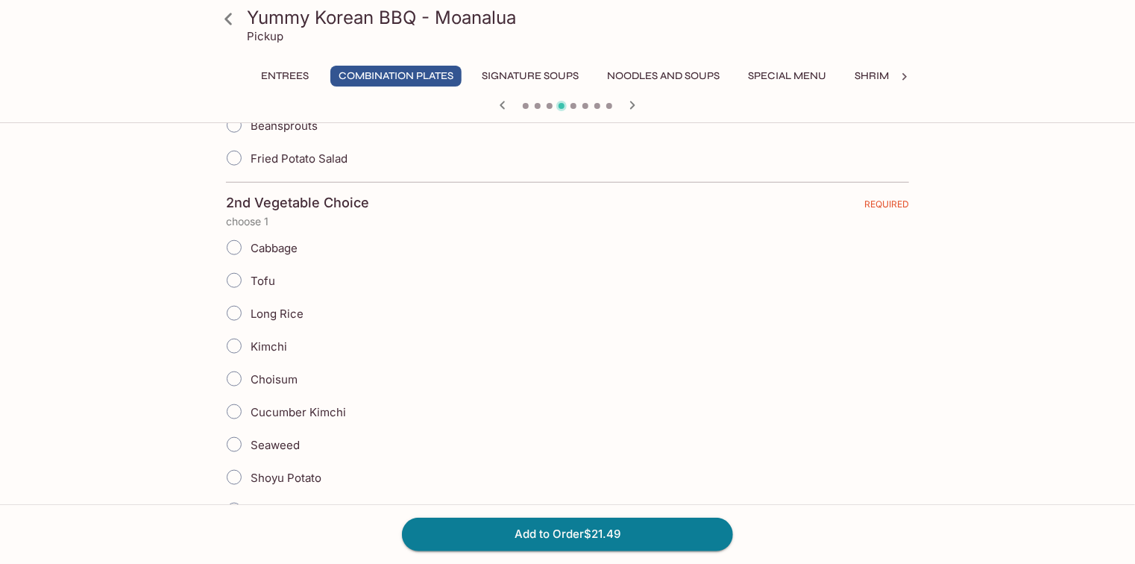
click at [304, 306] on div "Long Rice" at bounding box center [567, 313] width 683 height 33
click at [294, 310] on span "Long Rice" at bounding box center [276, 313] width 53 height 14
click at [250, 310] on input "Long Rice" at bounding box center [233, 312] width 31 height 31
radio input "true"
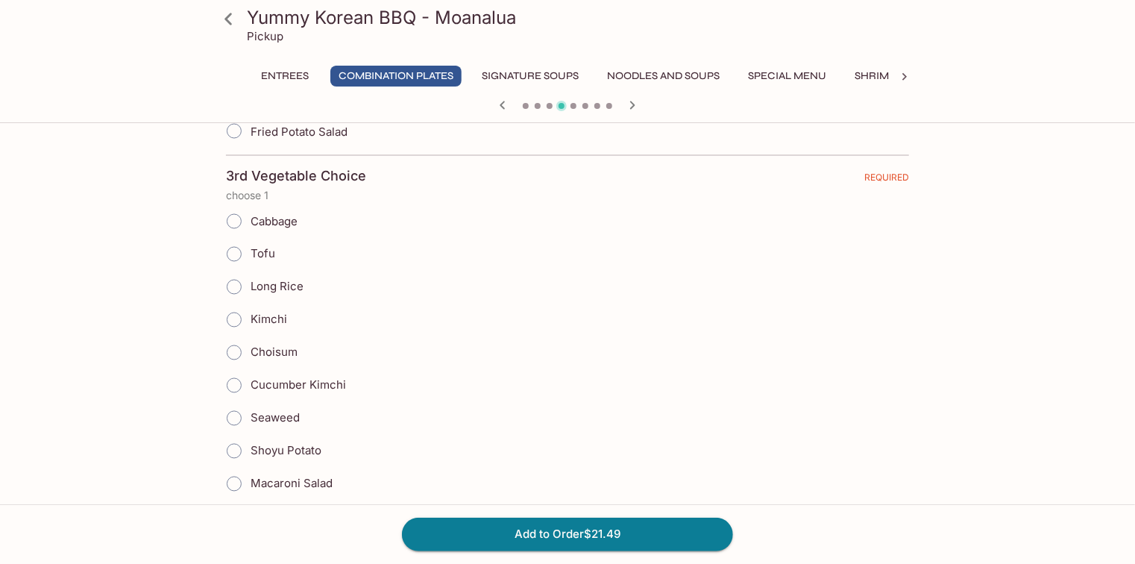
scroll to position [1372, 0]
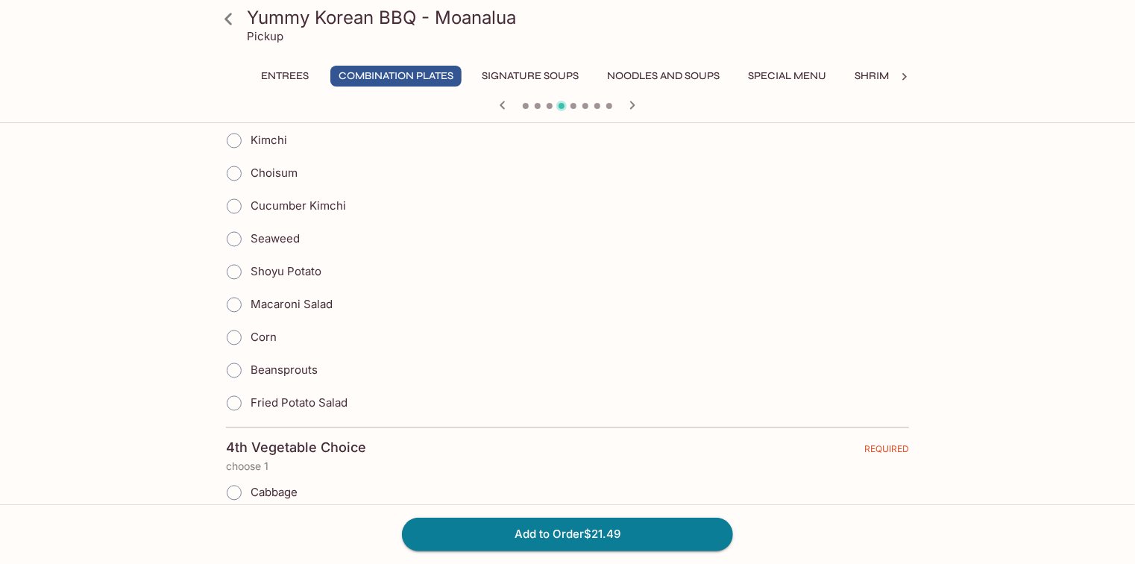
click at [332, 396] on span "Fried Potato Salad" at bounding box center [298, 403] width 97 height 14
click at [250, 388] on input "Fried Potato Salad" at bounding box center [233, 403] width 31 height 31
radio input "true"
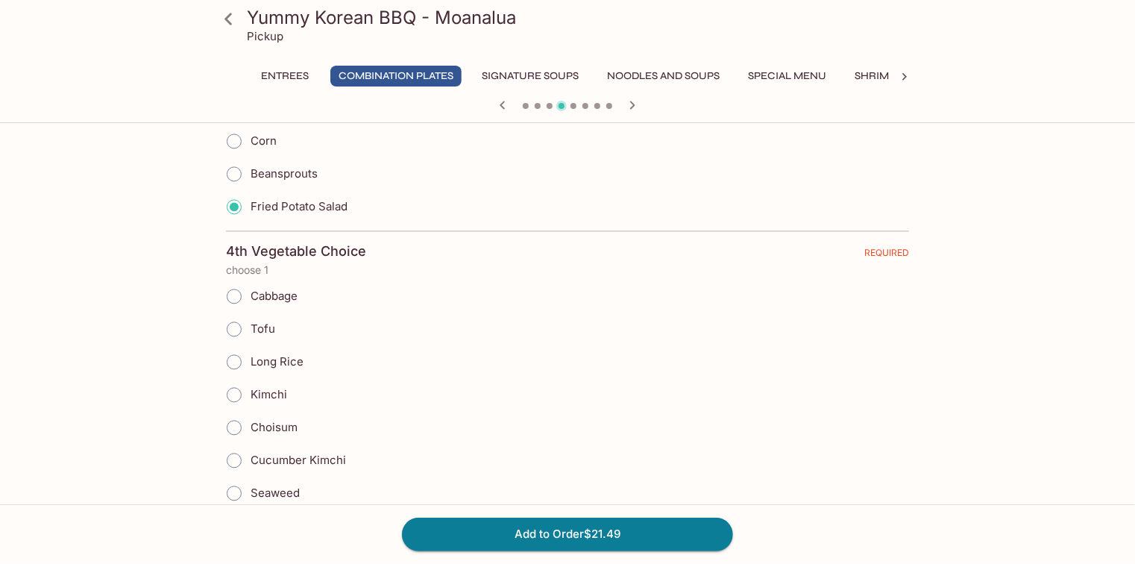
scroll to position [1610, 0]
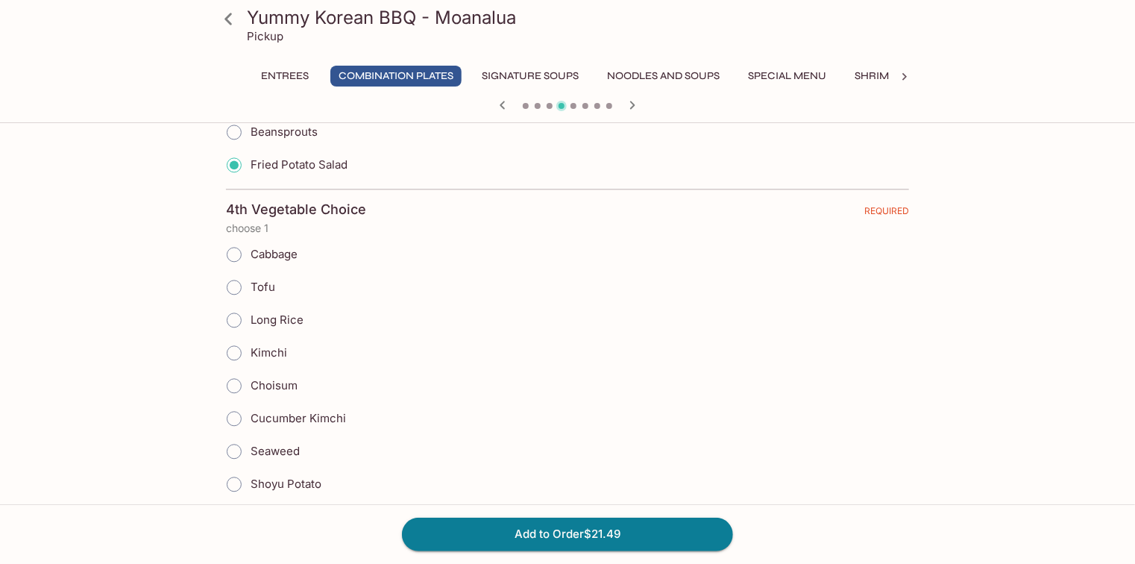
click at [306, 307] on div "Long Rice" at bounding box center [567, 319] width 683 height 33
click at [293, 312] on span "Long Rice" at bounding box center [276, 319] width 53 height 14
click at [250, 310] on input "Long Rice" at bounding box center [233, 319] width 31 height 31
radio input "true"
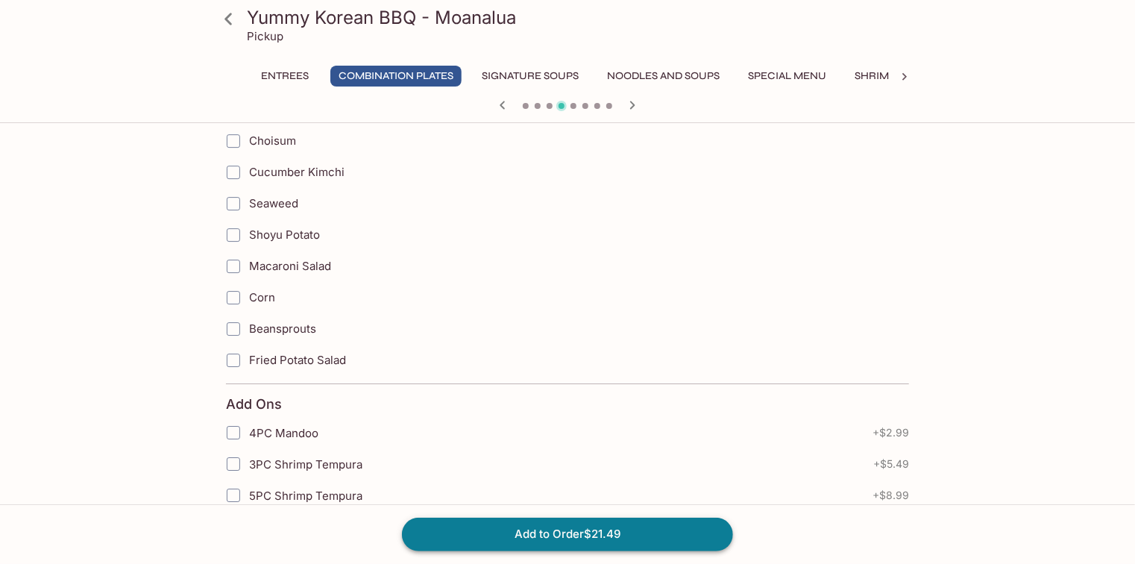
scroll to position [2493, 0]
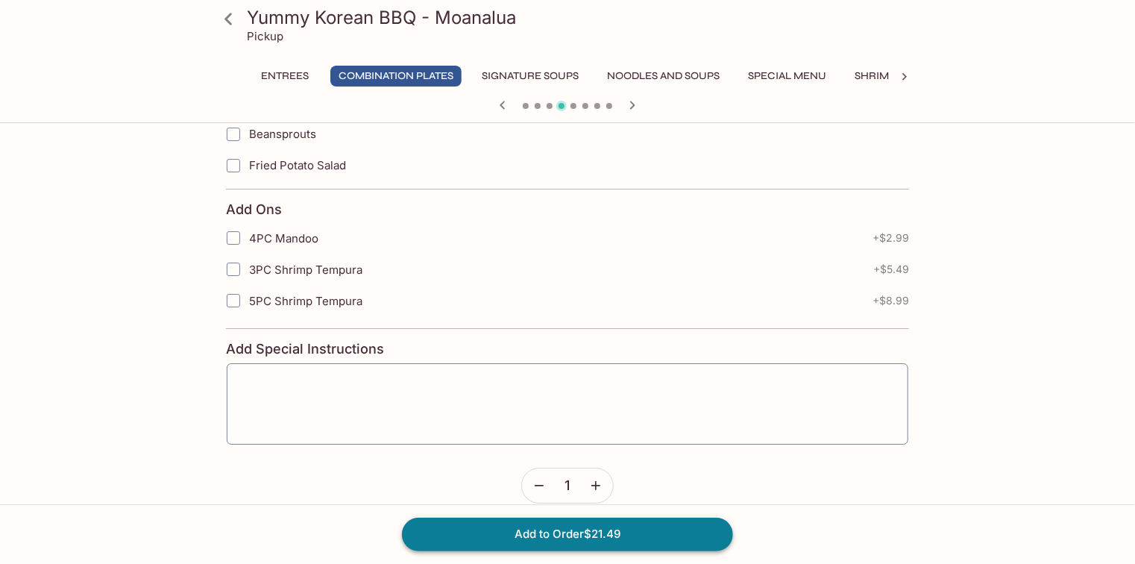
click at [583, 538] on button "Add to Order $21.49" at bounding box center [567, 533] width 331 height 33
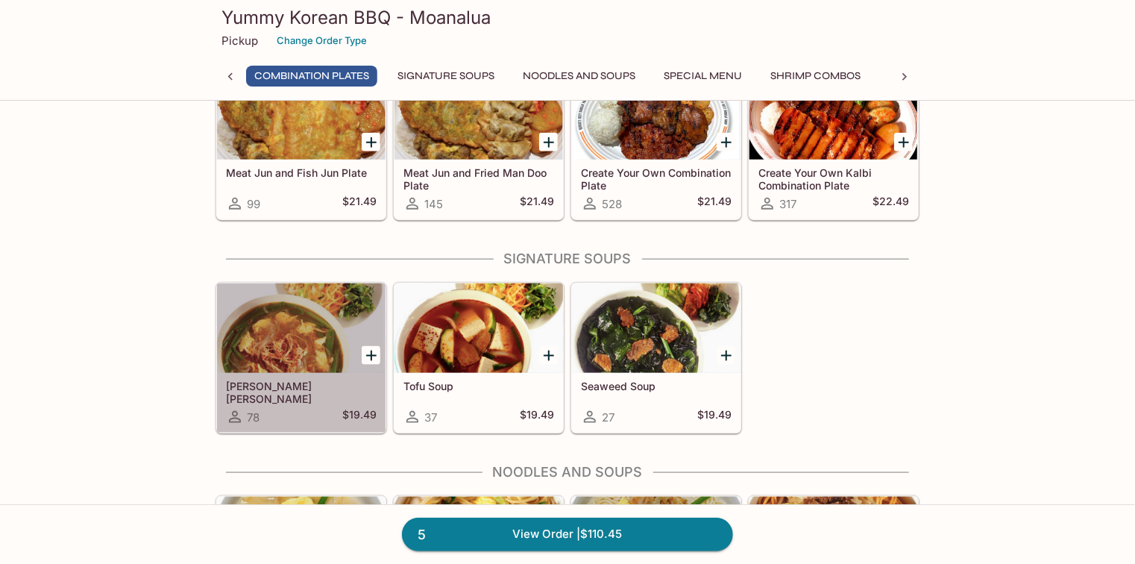
click at [305, 368] on div at bounding box center [301, 327] width 168 height 89
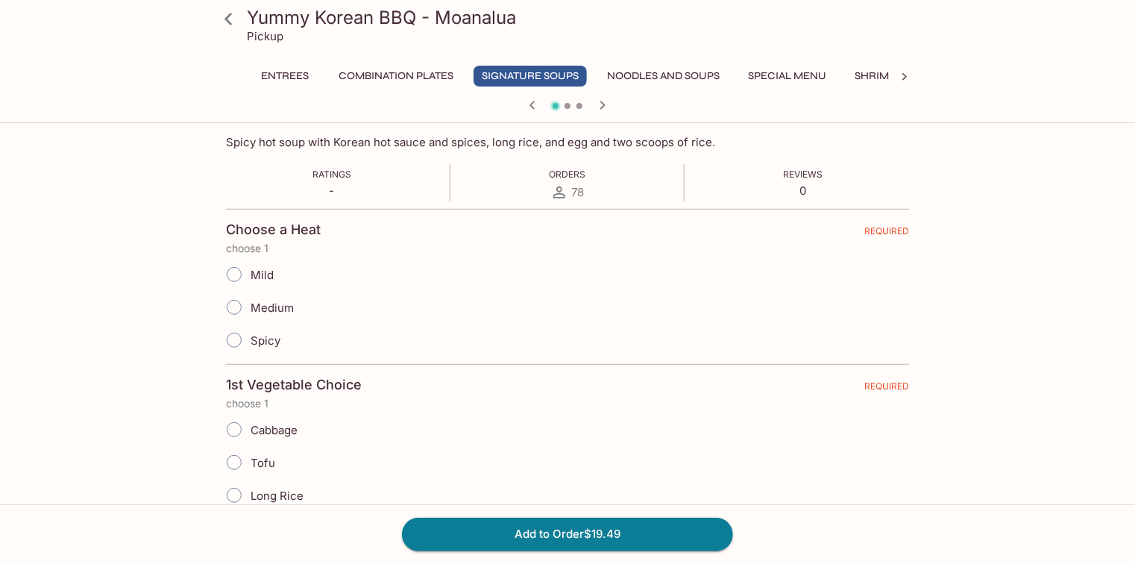
click at [252, 271] on span "Mild" at bounding box center [261, 275] width 23 height 14
click at [250, 271] on input "Mild" at bounding box center [233, 274] width 31 height 31
radio input "true"
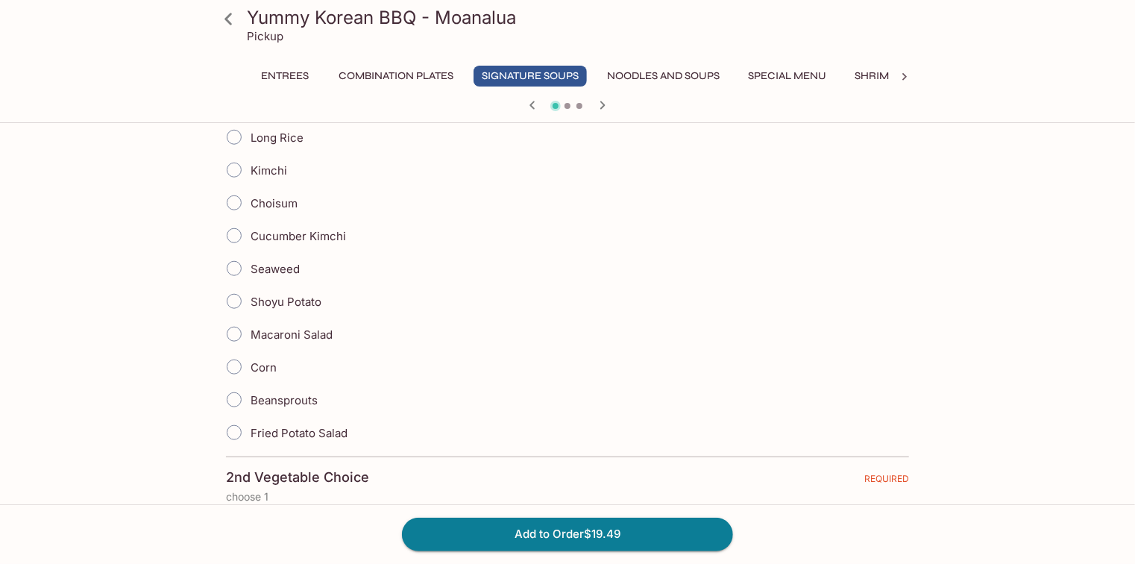
click at [317, 297] on span "Shoyu Potato" at bounding box center [285, 301] width 71 height 14
click at [250, 297] on input "Shoyu Potato" at bounding box center [233, 301] width 31 height 31
radio input "true"
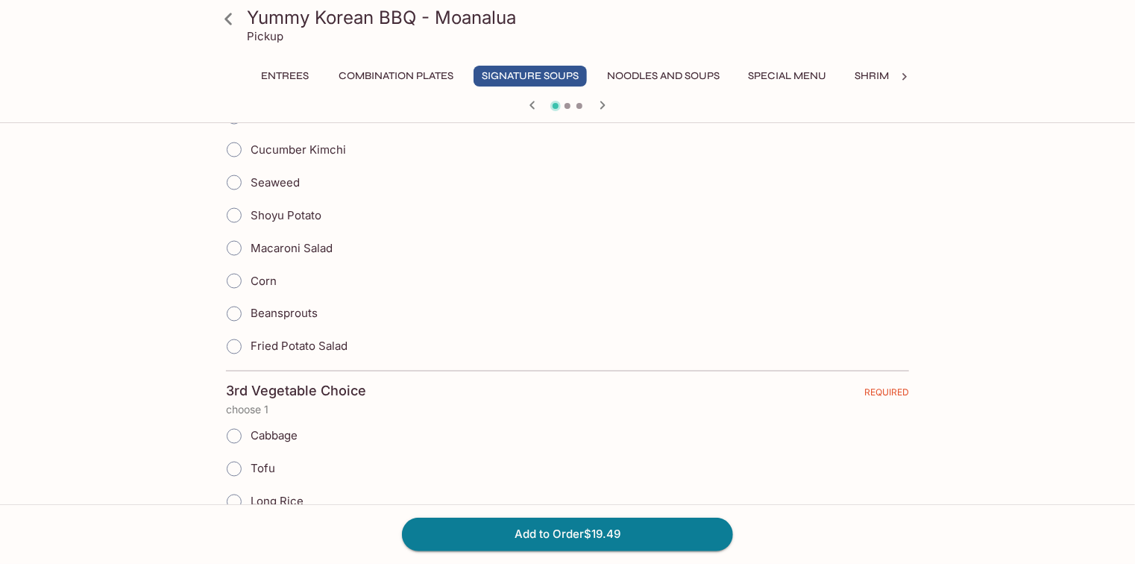
click at [310, 342] on span "Fried Potato Salad" at bounding box center [298, 346] width 97 height 14
click at [250, 342] on input "Fried Potato Salad" at bounding box center [233, 346] width 31 height 31
radio input "true"
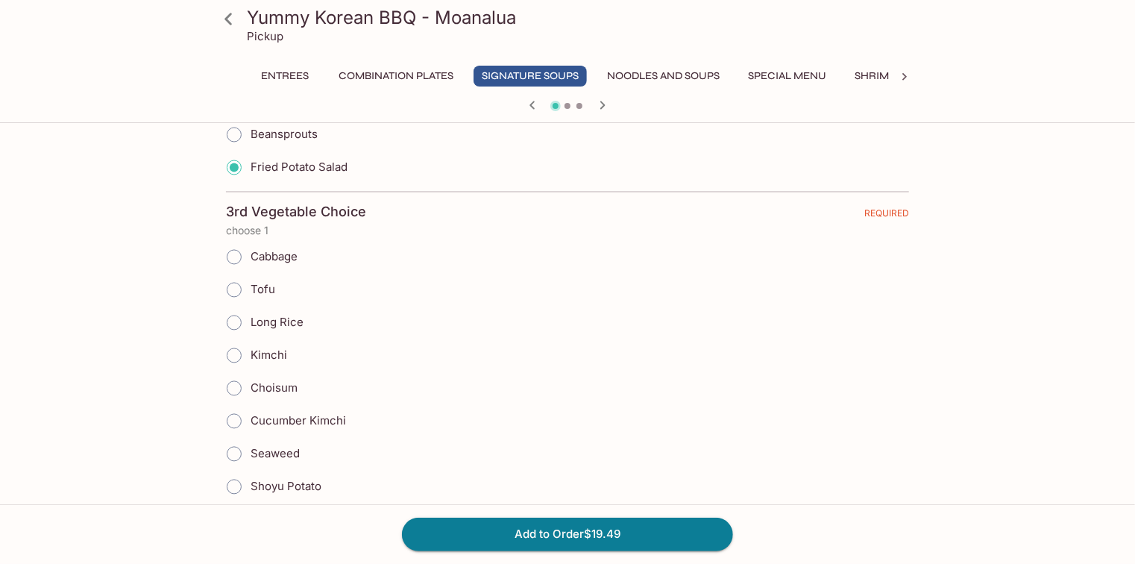
click at [267, 315] on span "Long Rice" at bounding box center [276, 322] width 53 height 14
click at [250, 310] on input "Long Rice" at bounding box center [233, 322] width 31 height 31
radio input "true"
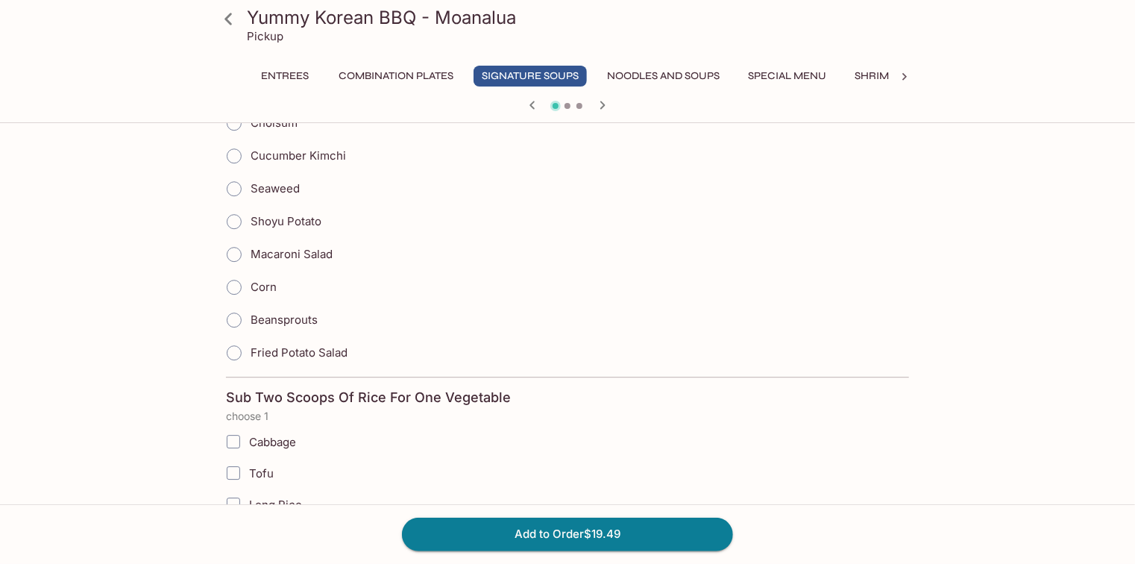
click at [238, 277] on input "Corn" at bounding box center [233, 286] width 31 height 31
radio input "true"
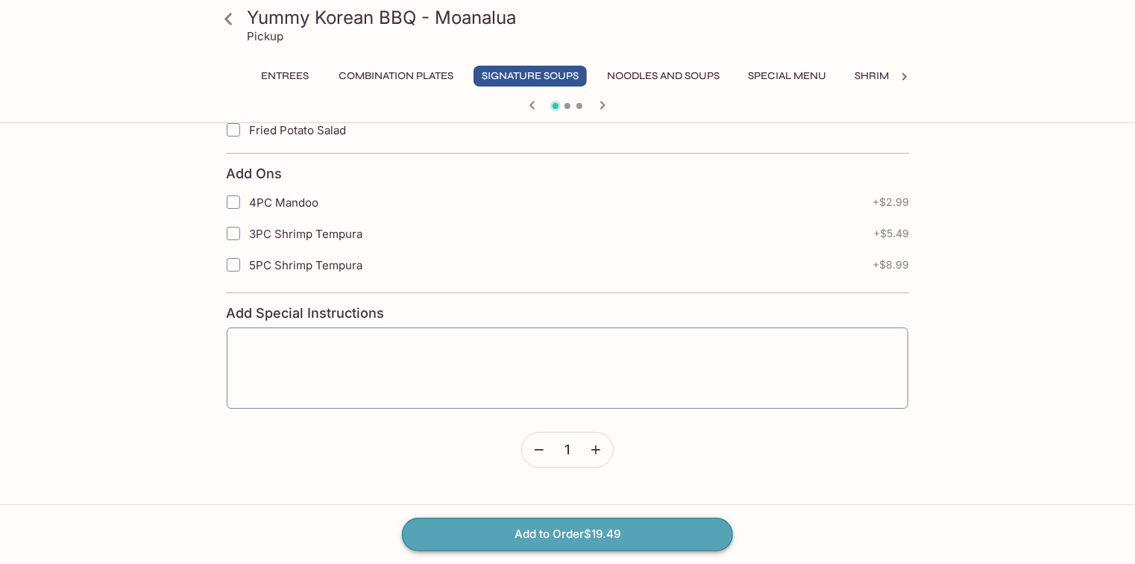
click at [629, 530] on button "Add to Order $19.49" at bounding box center [567, 533] width 331 height 33
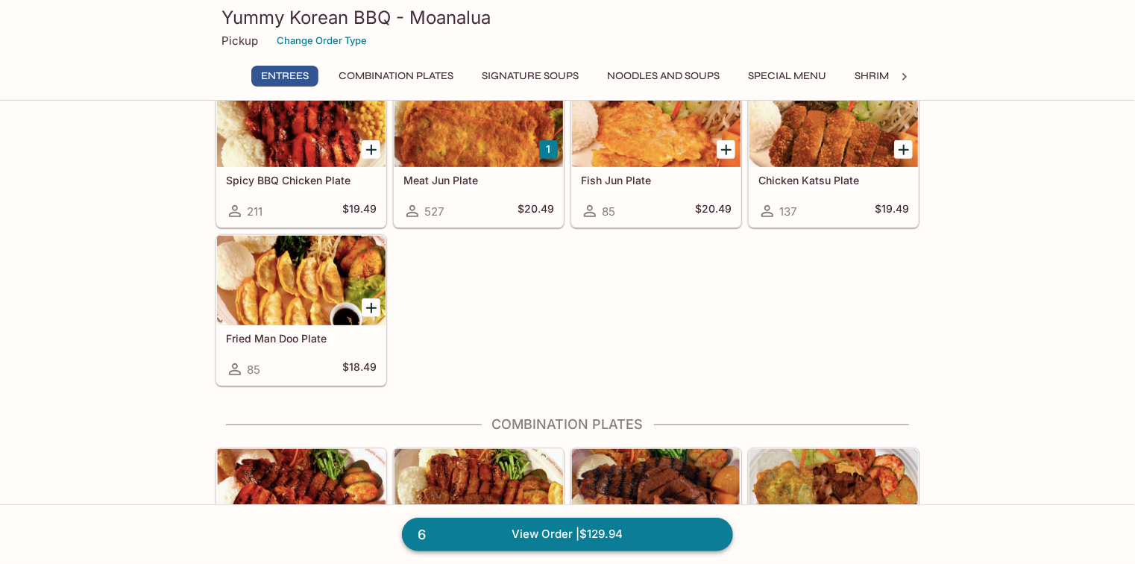
click at [687, 529] on link "6 View Order | $129.94" at bounding box center [567, 533] width 331 height 33
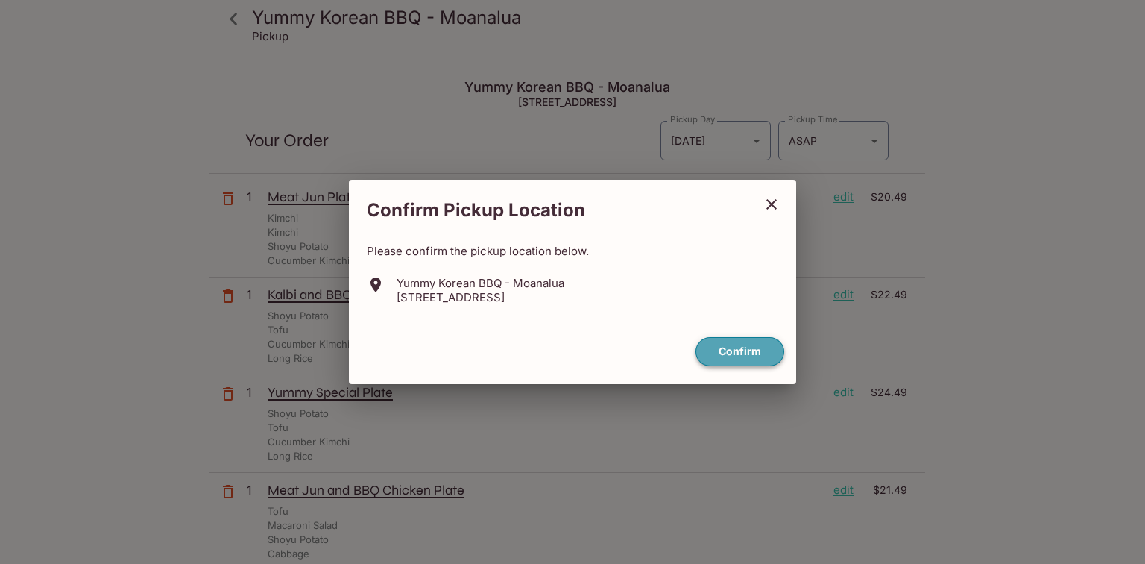
click at [729, 354] on button "Confirm" at bounding box center [740, 351] width 89 height 29
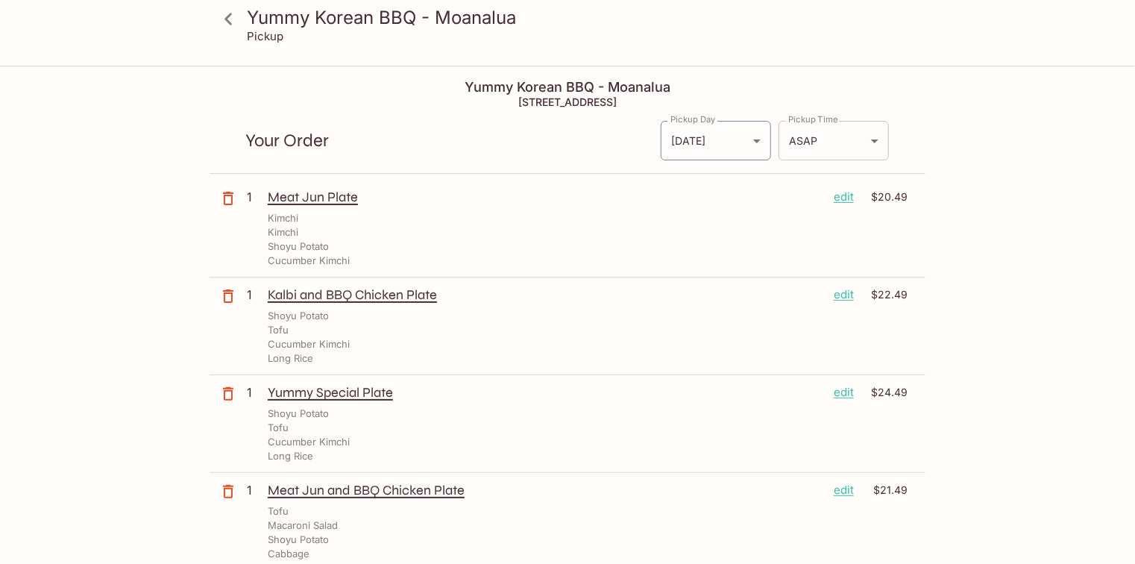
click at [844, 140] on body "Yummy Korean BBQ - Moanalua Pickup Yummy Korean BBQ - Moanalua 930 Valkenburgh …" at bounding box center [567, 349] width 1135 height 564
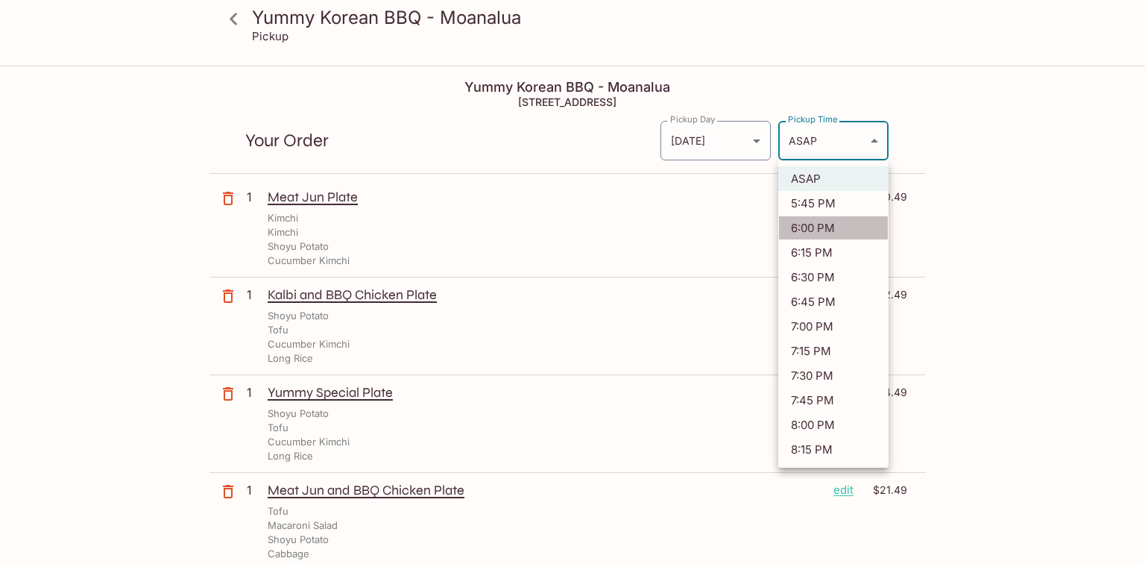
click at [814, 227] on li "6:00 PM" at bounding box center [833, 227] width 110 height 25
type input "2025-08-31T04:00:04.000000Z"
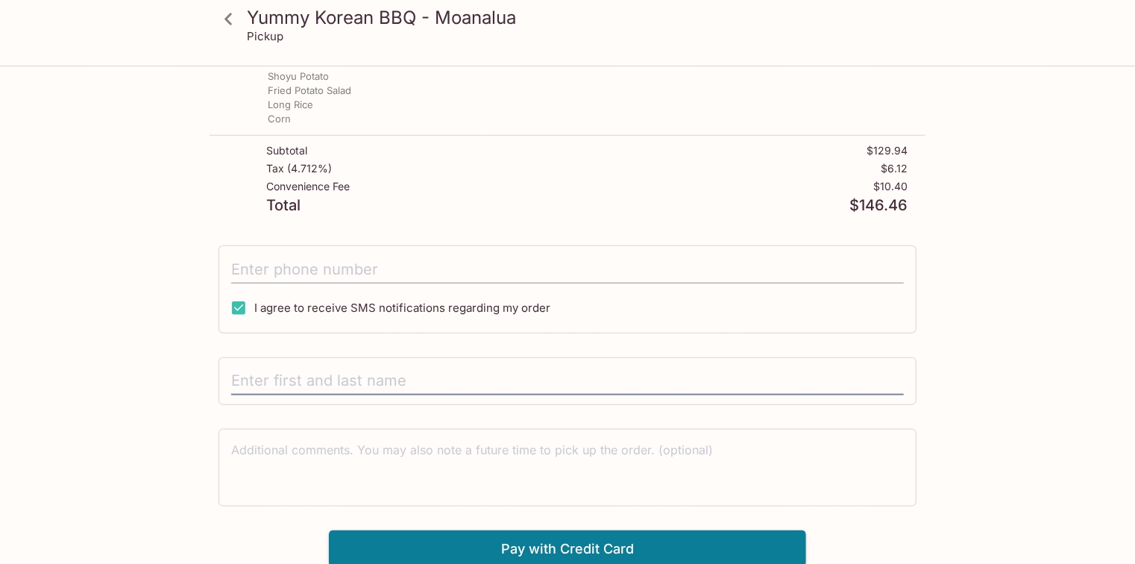
click at [504, 279] on input "tel" at bounding box center [567, 269] width 672 height 28
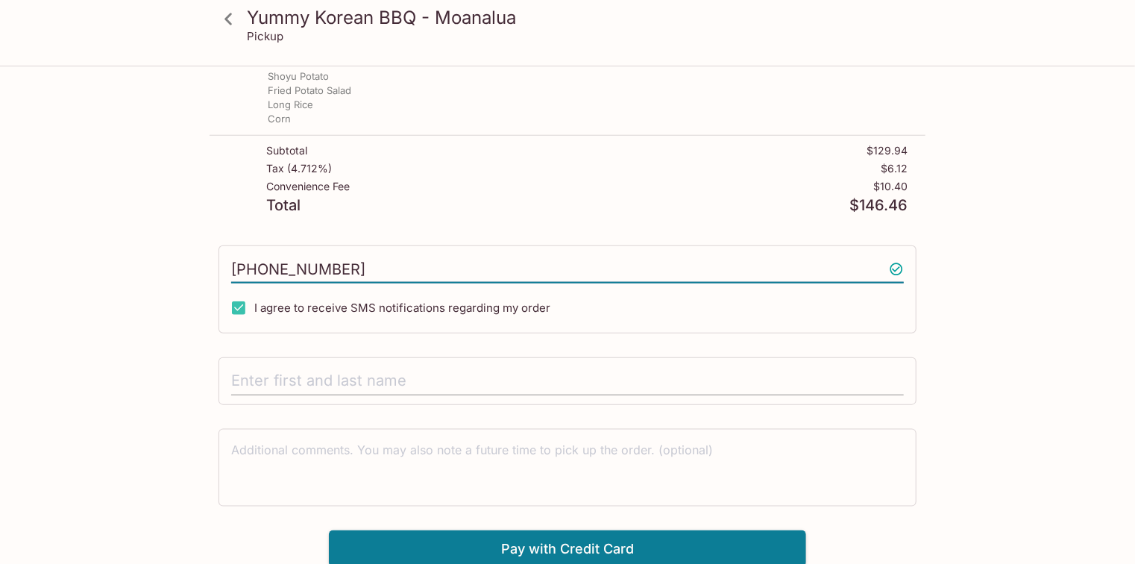
type input "[PHONE_NUMBER]"
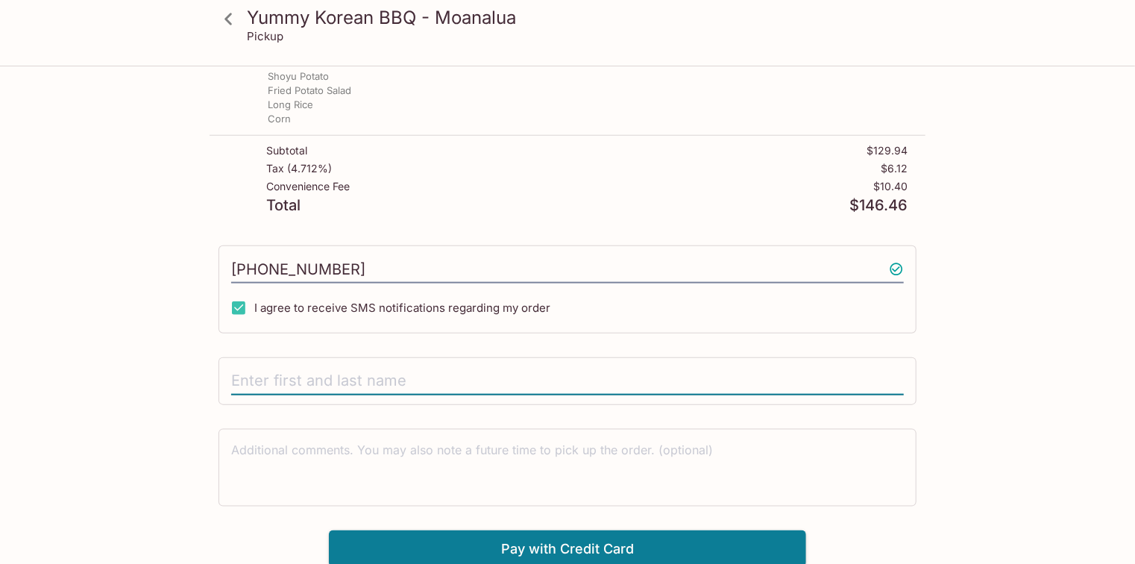
click at [492, 375] on input "text" at bounding box center [567, 381] width 672 height 28
type input "l"
type input "[PERSON_NAME]"
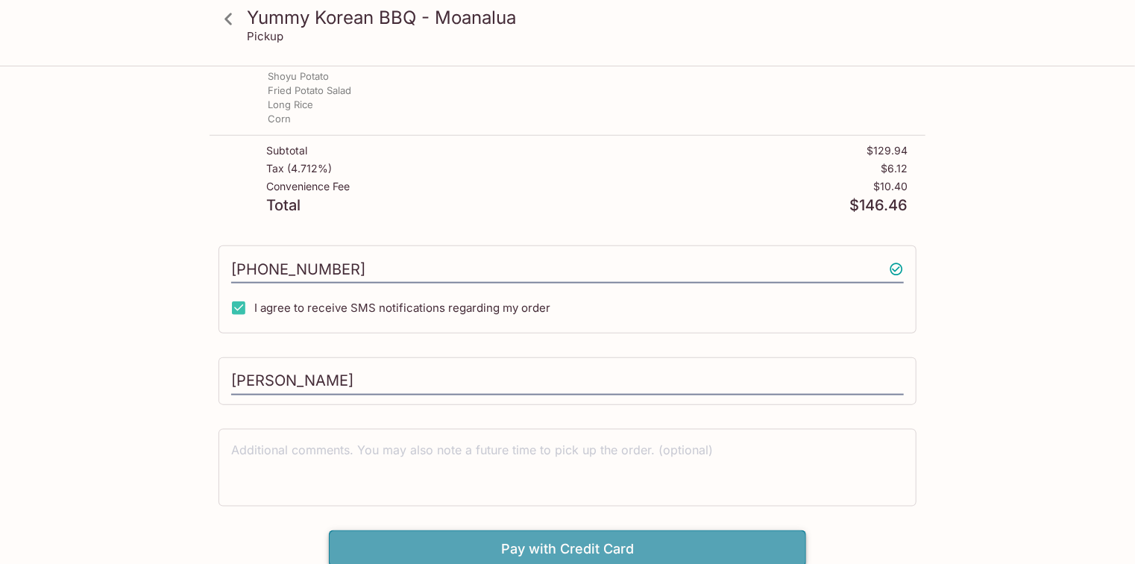
click at [564, 546] on button "Pay with Credit Card" at bounding box center [567, 548] width 477 height 37
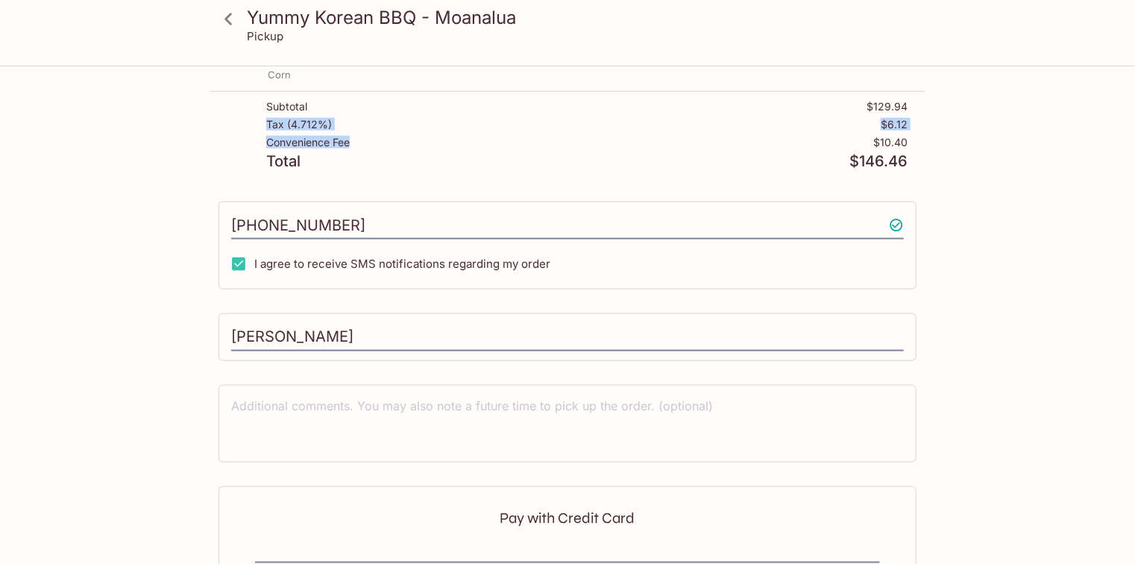
drag, startPoint x: 265, startPoint y: 130, endPoint x: 383, endPoint y: 138, distance: 118.0
click at [383, 138] on div "Subtotal $129.94 Tax ( 4.712% ) $6.12 Convenience Fee $10.40 Total $146.46" at bounding box center [567, 135] width 716 height 86
click at [383, 138] on div "Convenience Fee $10.40" at bounding box center [586, 145] width 641 height 18
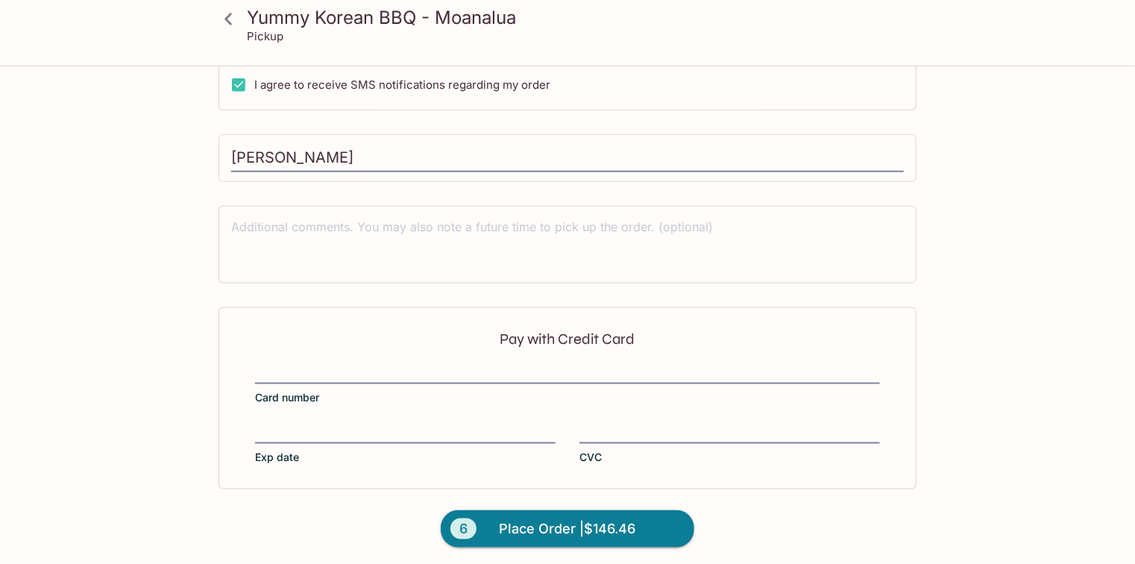
click at [474, 382] on label "Card number" at bounding box center [567, 385] width 625 height 42
click at [474, 365] on input "Card number" at bounding box center [567, 365] width 625 height 1
click at [414, 441] on label "Exp date" at bounding box center [405, 444] width 300 height 42
click at [414, 424] on input "Exp date" at bounding box center [405, 423] width 300 height 1
click at [641, 533] on button "6 Place Order | $146.46" at bounding box center [567, 528] width 253 height 37
